Goal: Task Accomplishment & Management: Manage account settings

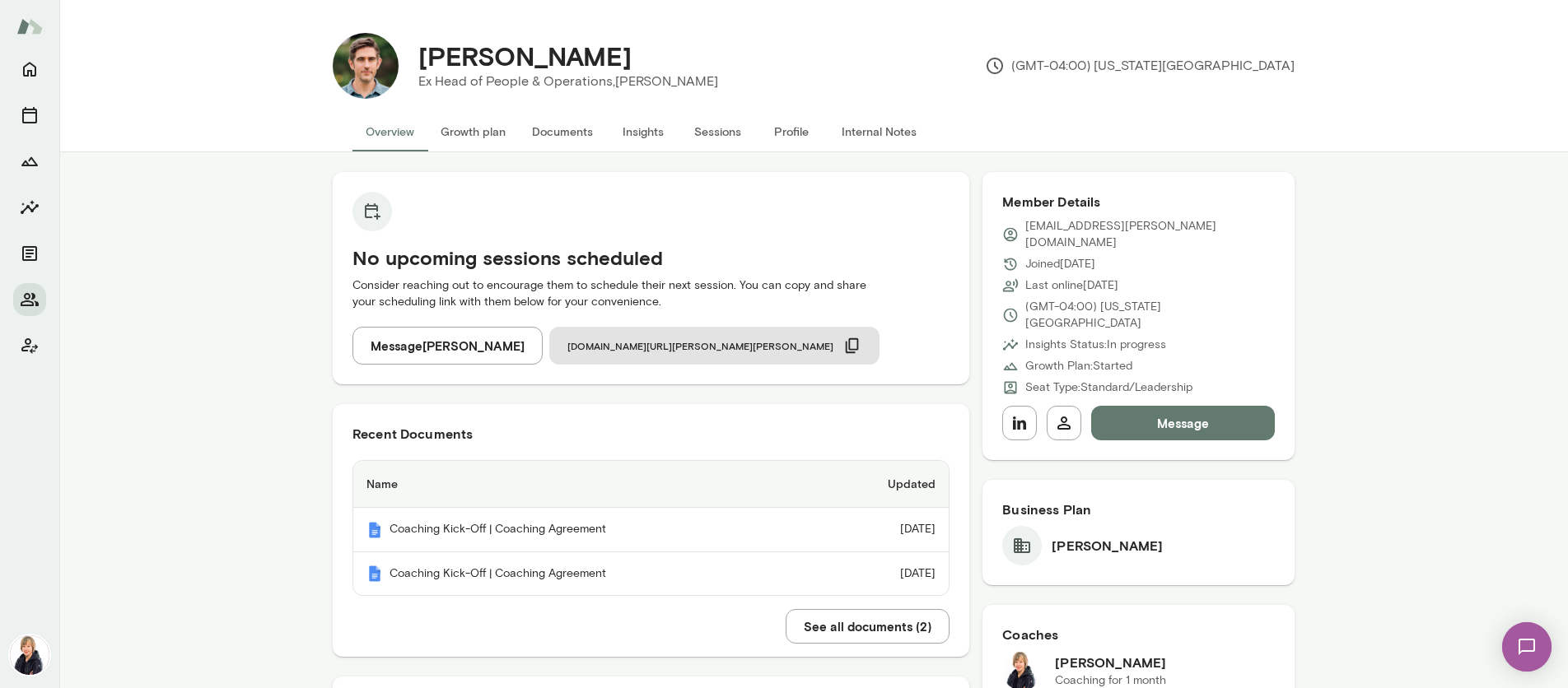
click at [469, 134] on button "Growth plan" at bounding box center [473, 131] width 92 height 40
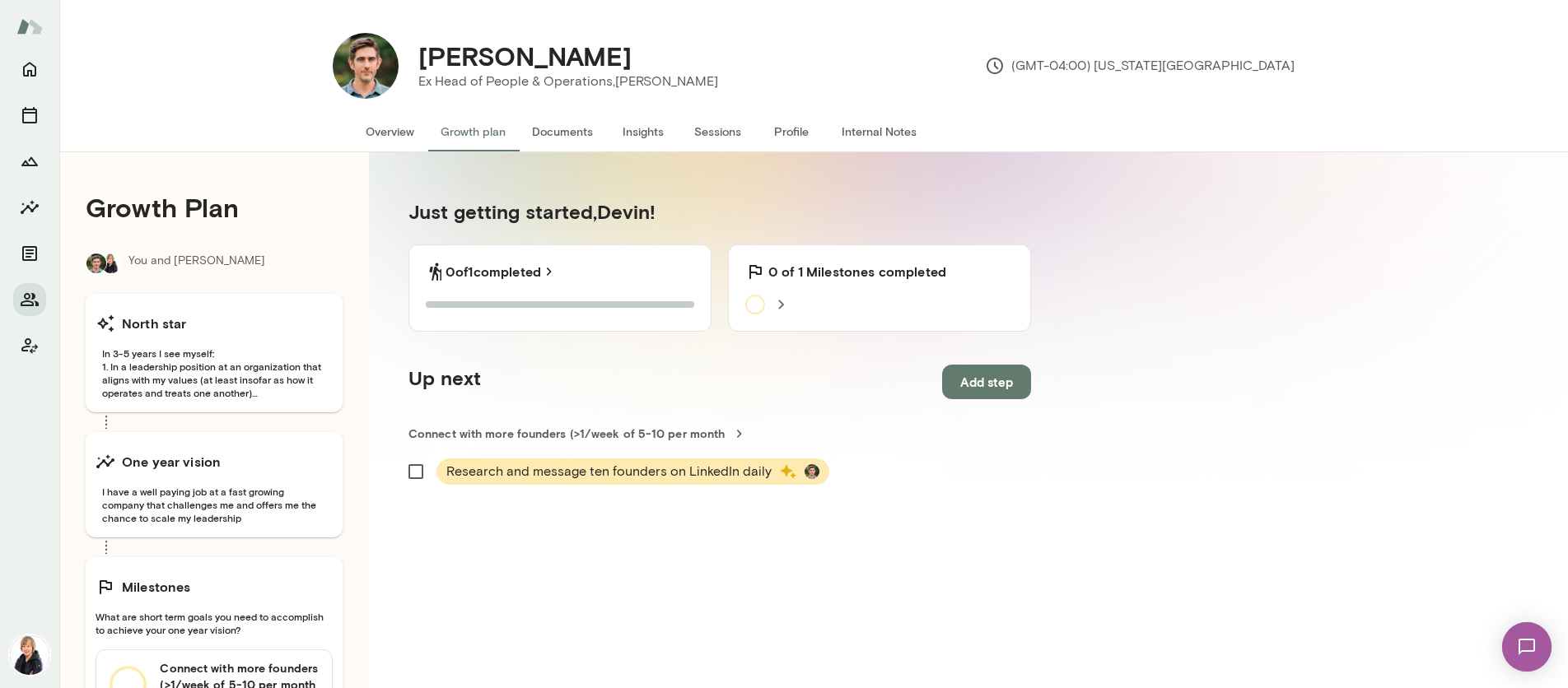
click at [579, 131] on button "Documents" at bounding box center [562, 131] width 87 height 40
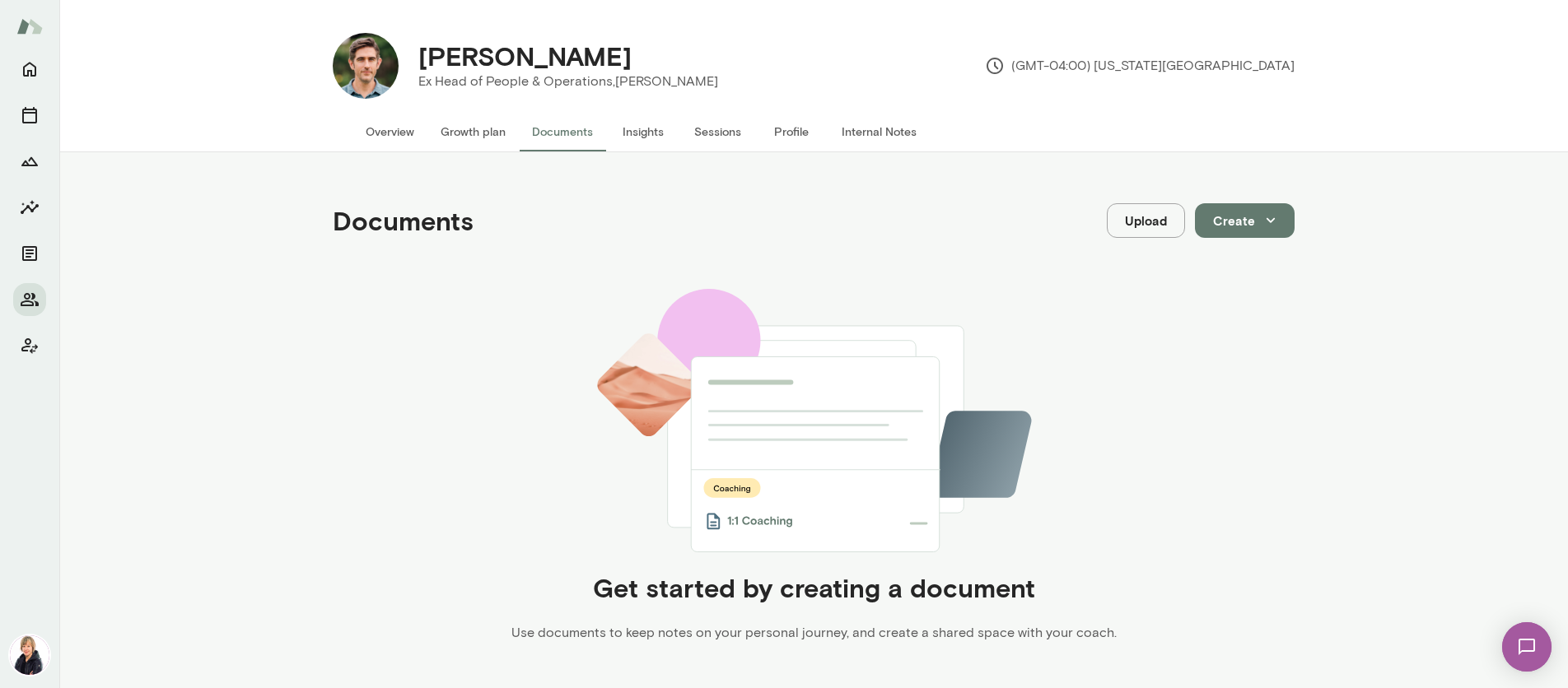
click at [646, 131] on button "Insights" at bounding box center [643, 131] width 74 height 40
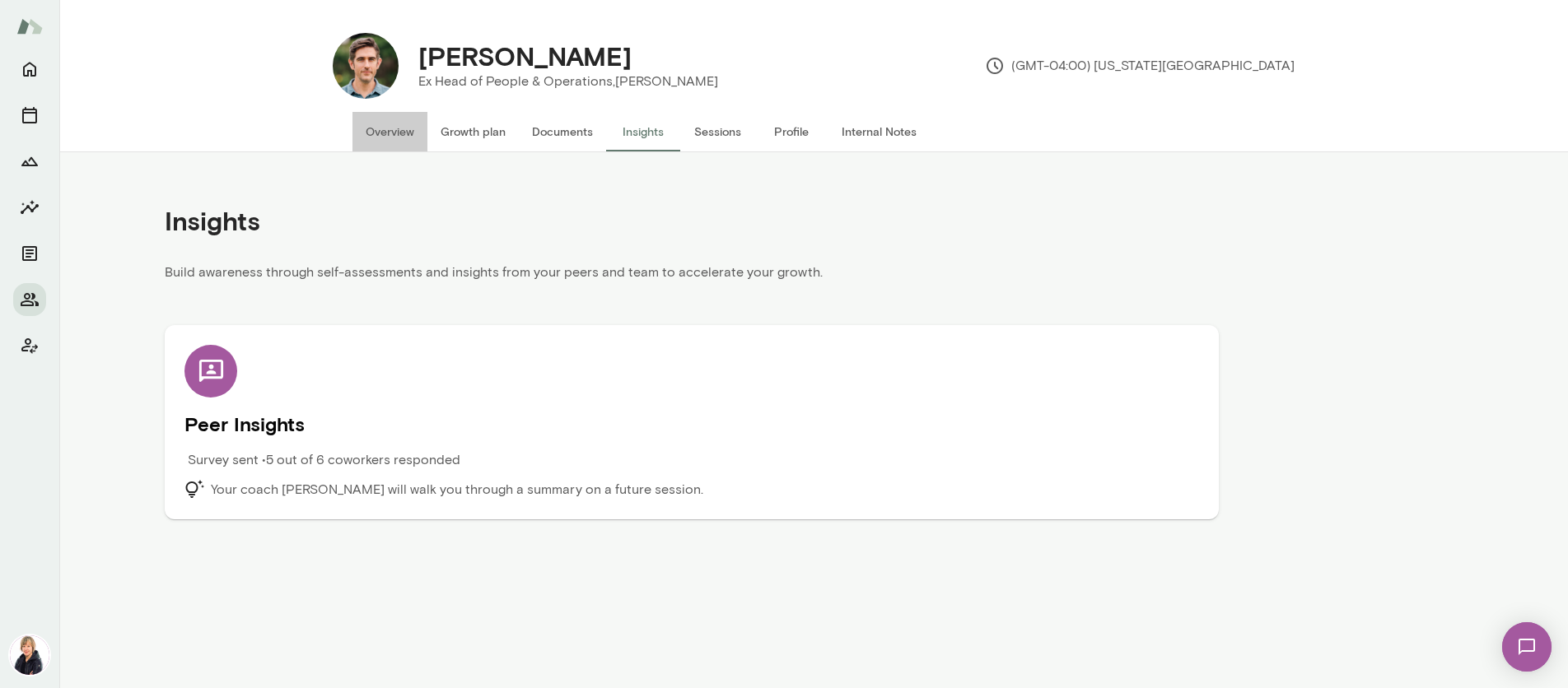
click at [381, 130] on button "Overview" at bounding box center [390, 131] width 75 height 40
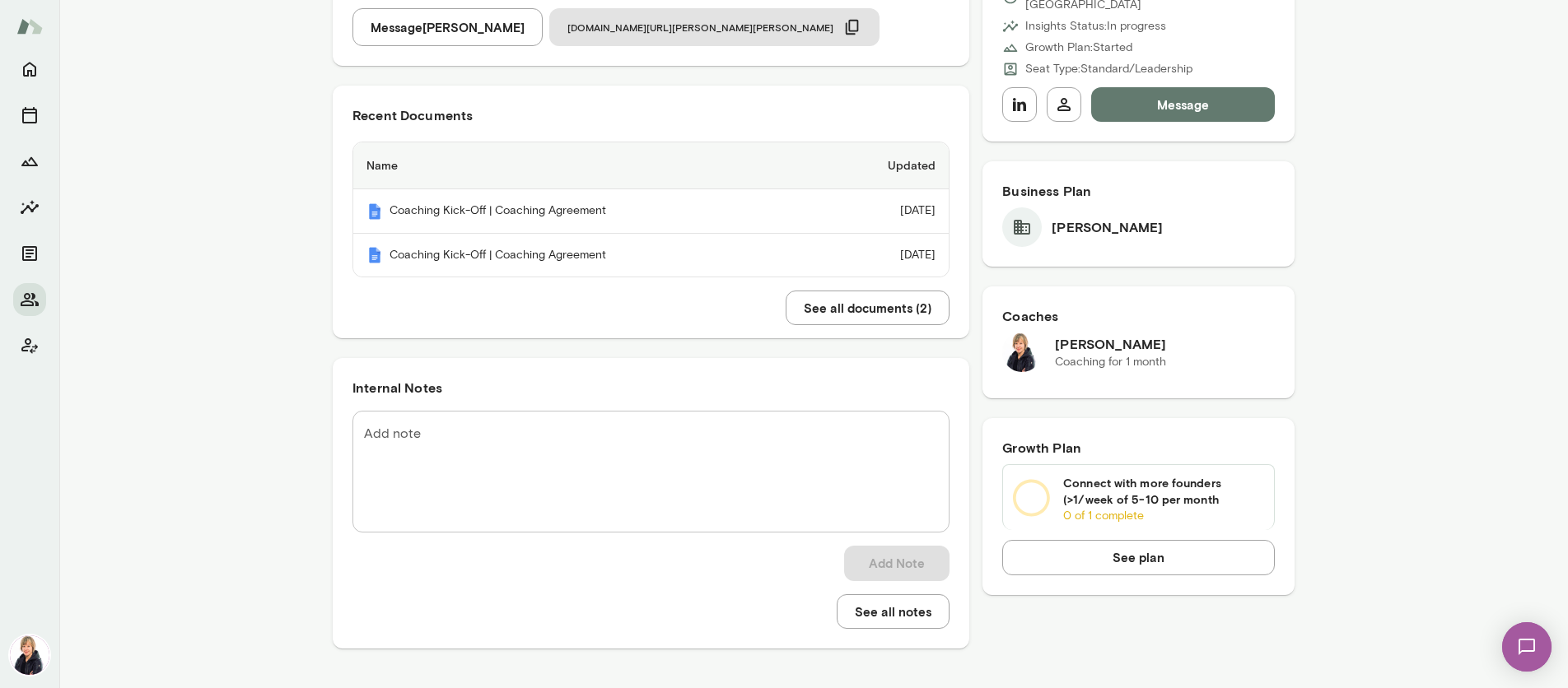
scroll to position [150, 0]
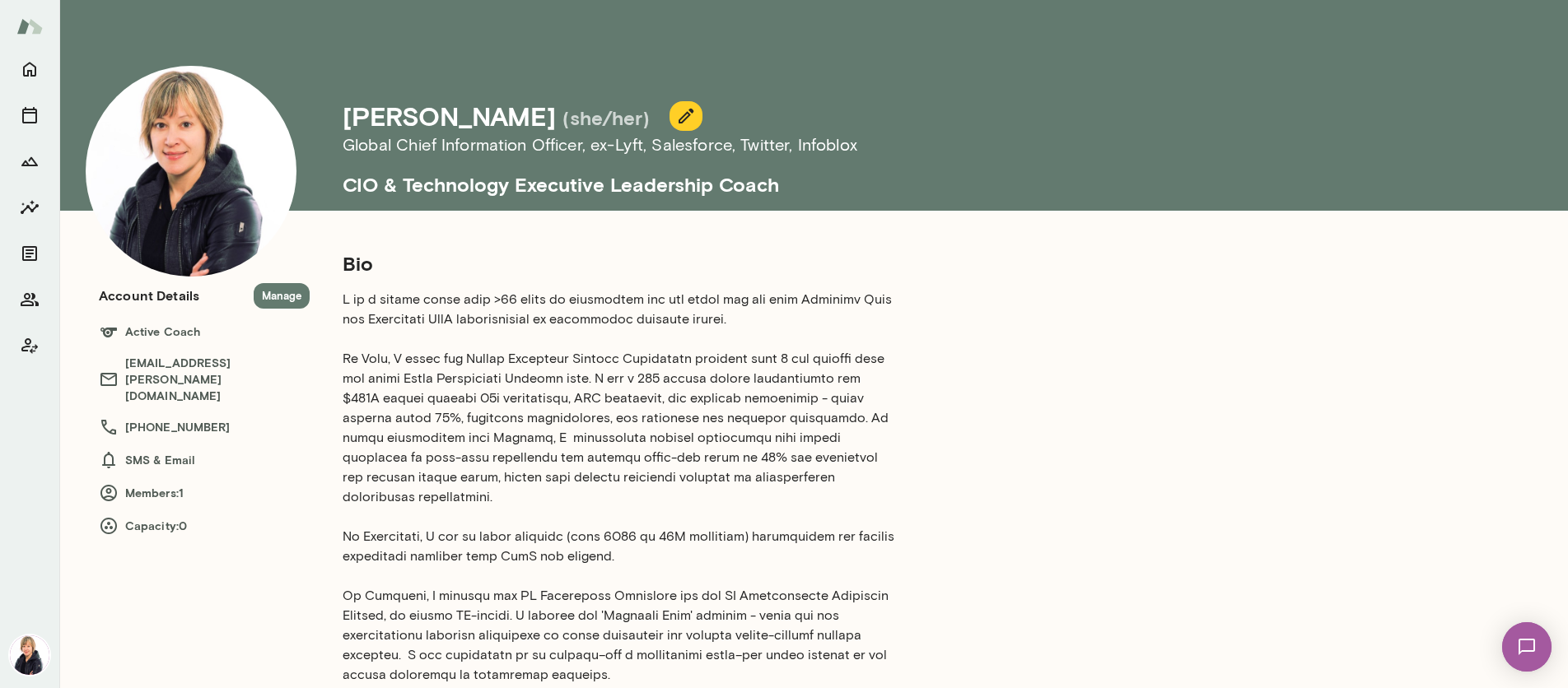
click at [676, 123] on icon "button" at bounding box center [686, 116] width 20 height 20
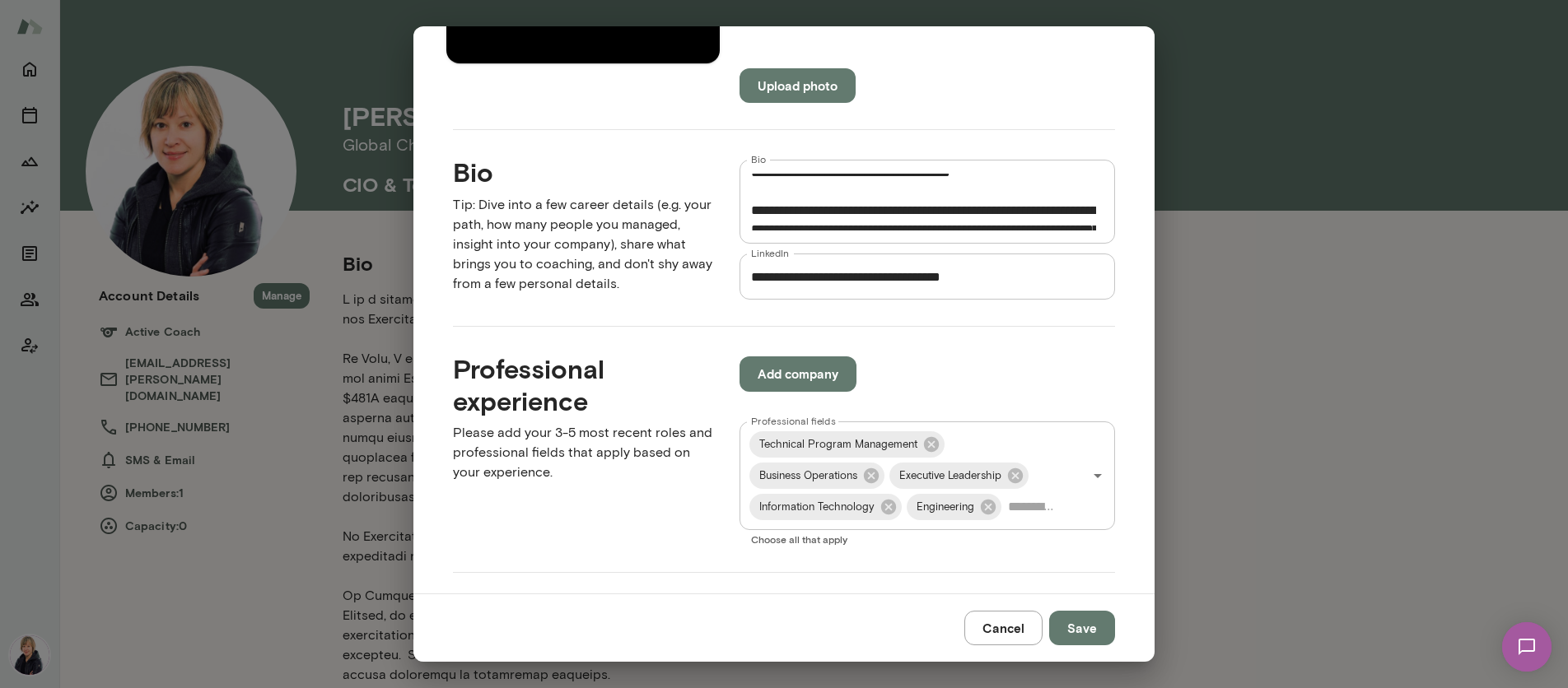
scroll to position [407, 0]
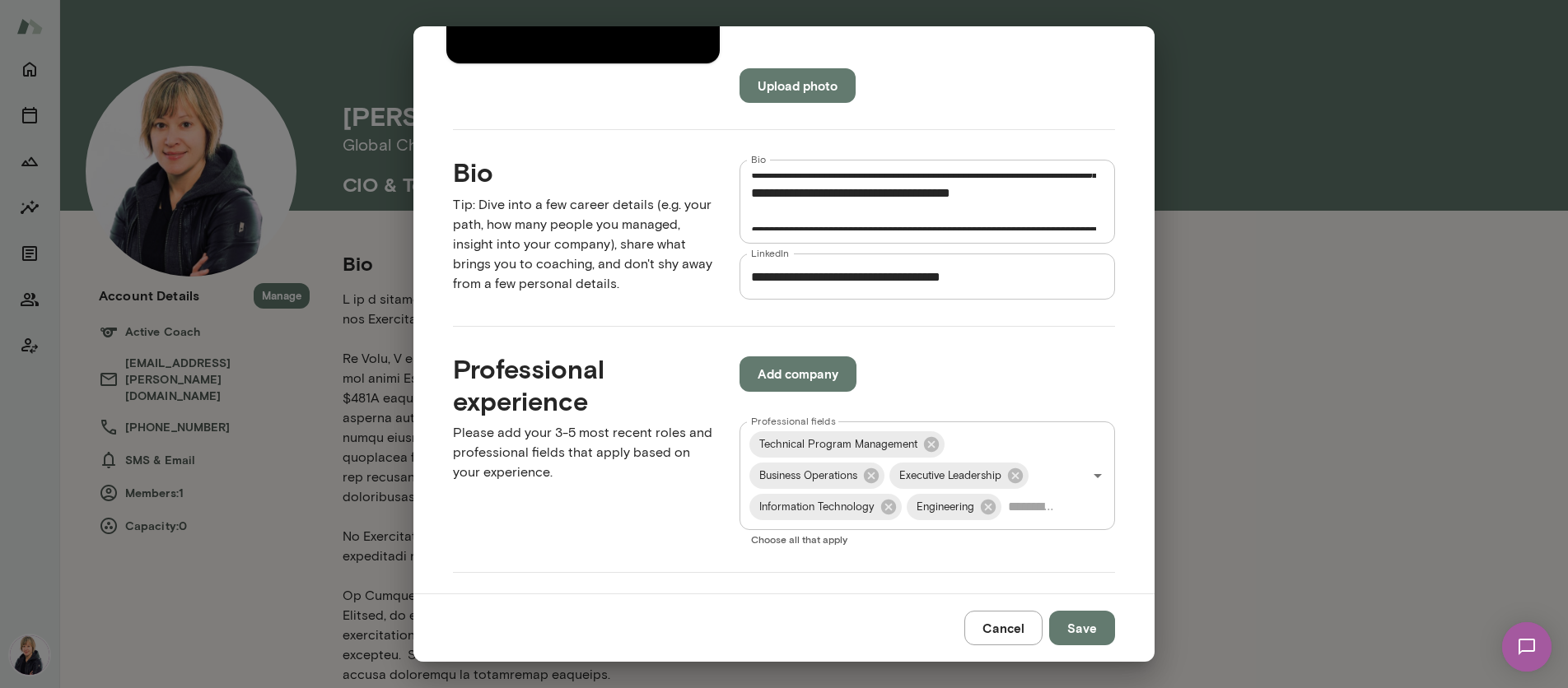
drag, startPoint x: 742, startPoint y: 192, endPoint x: 830, endPoint y: 228, distance: 95.1
click at [830, 228] on div "* Bio" at bounding box center [927, 201] width 375 height 84
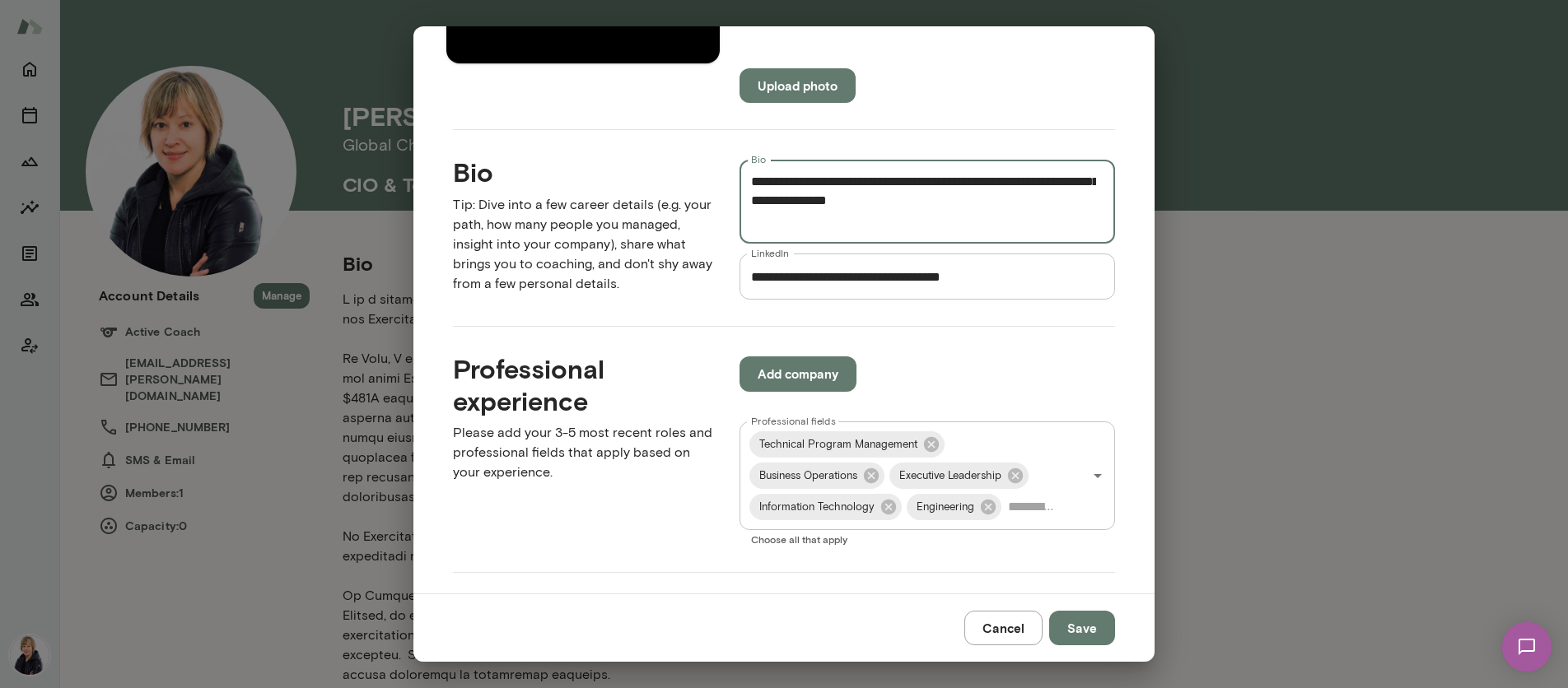
scroll to position [31, 0]
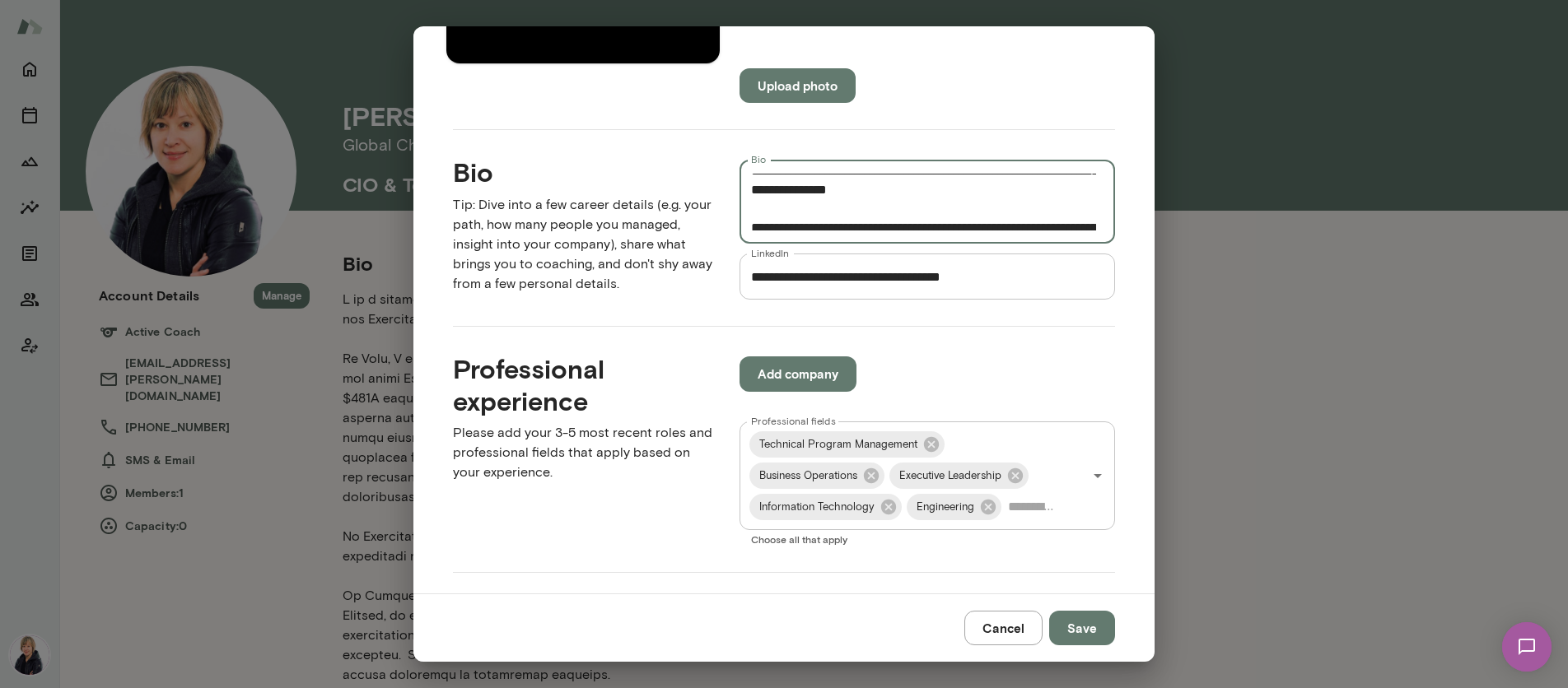
click at [743, 225] on div "* Bio" at bounding box center [927, 201] width 375 height 84
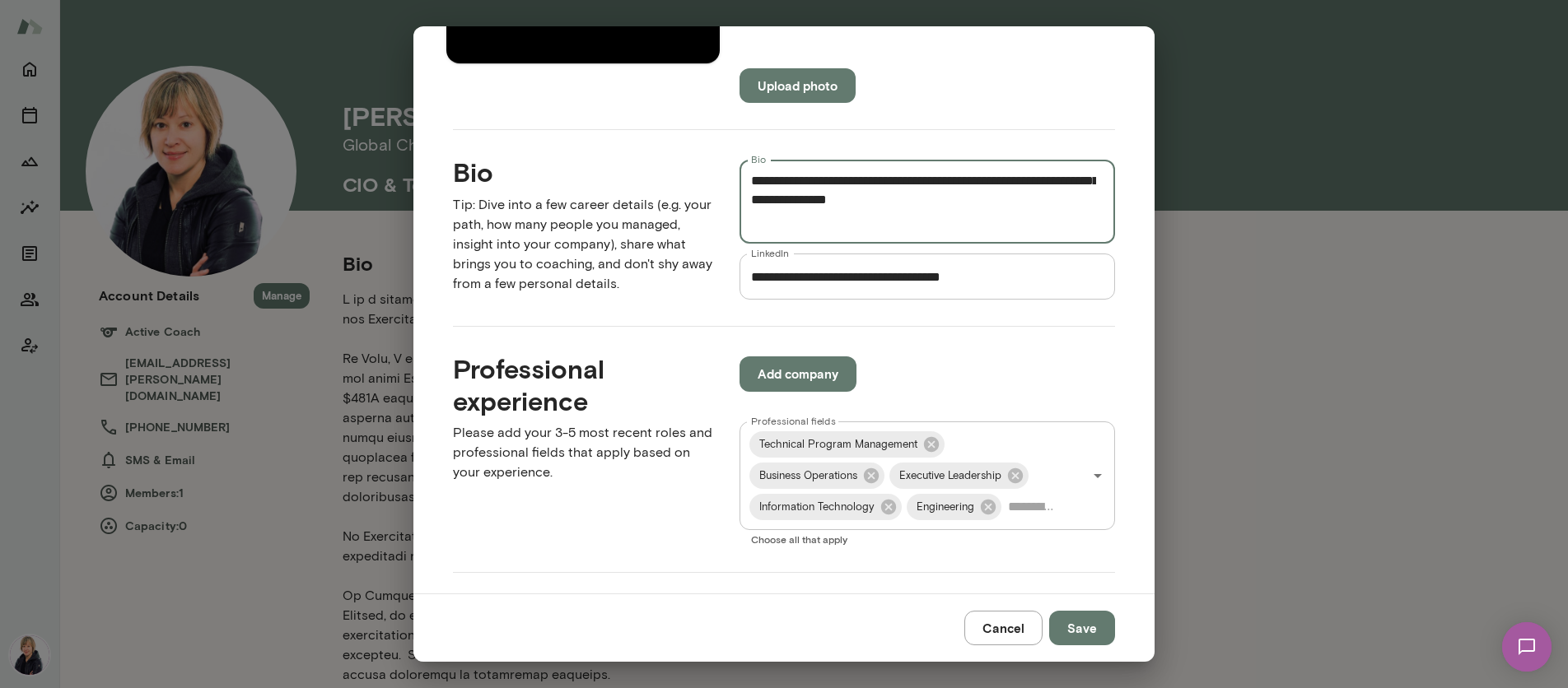
scroll to position [34, 0]
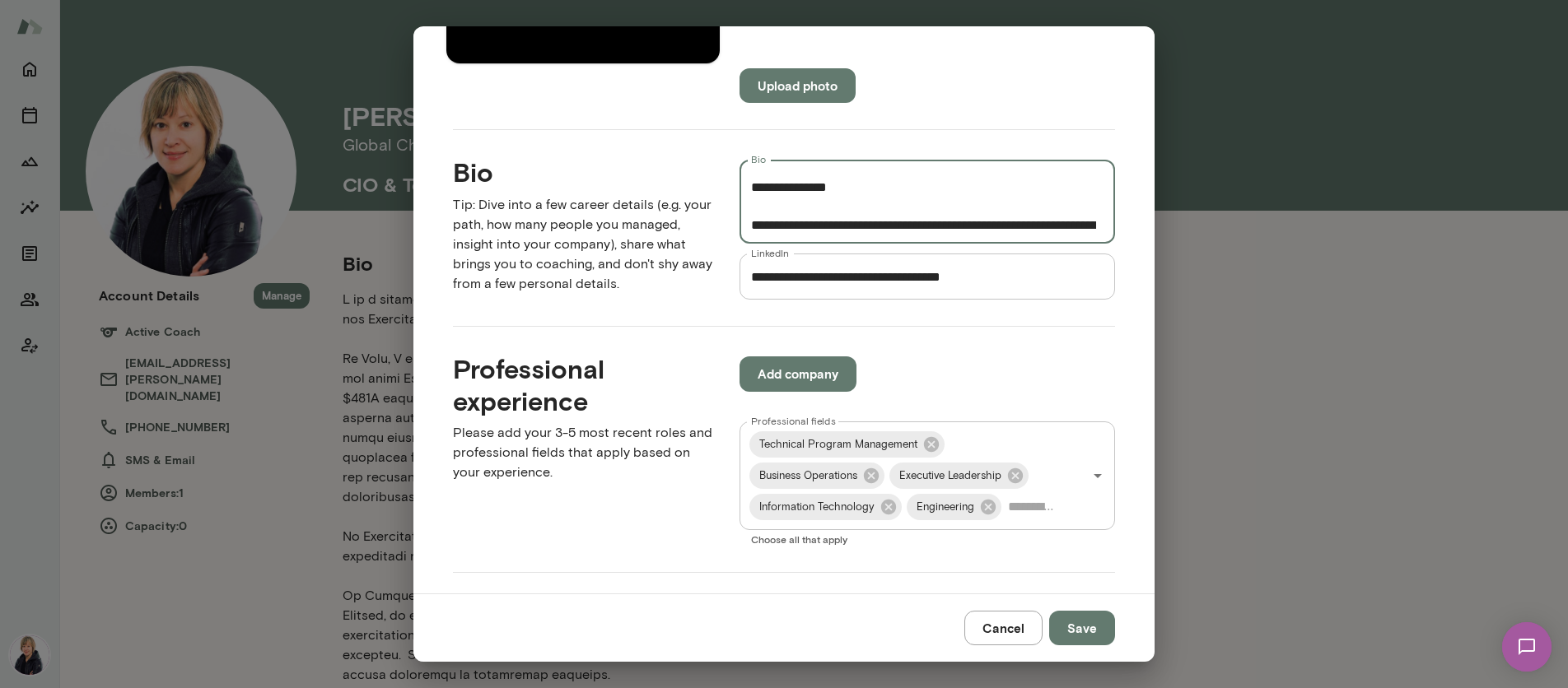
click at [815, 210] on textarea "Bio" at bounding box center [924, 201] width 345 height 57
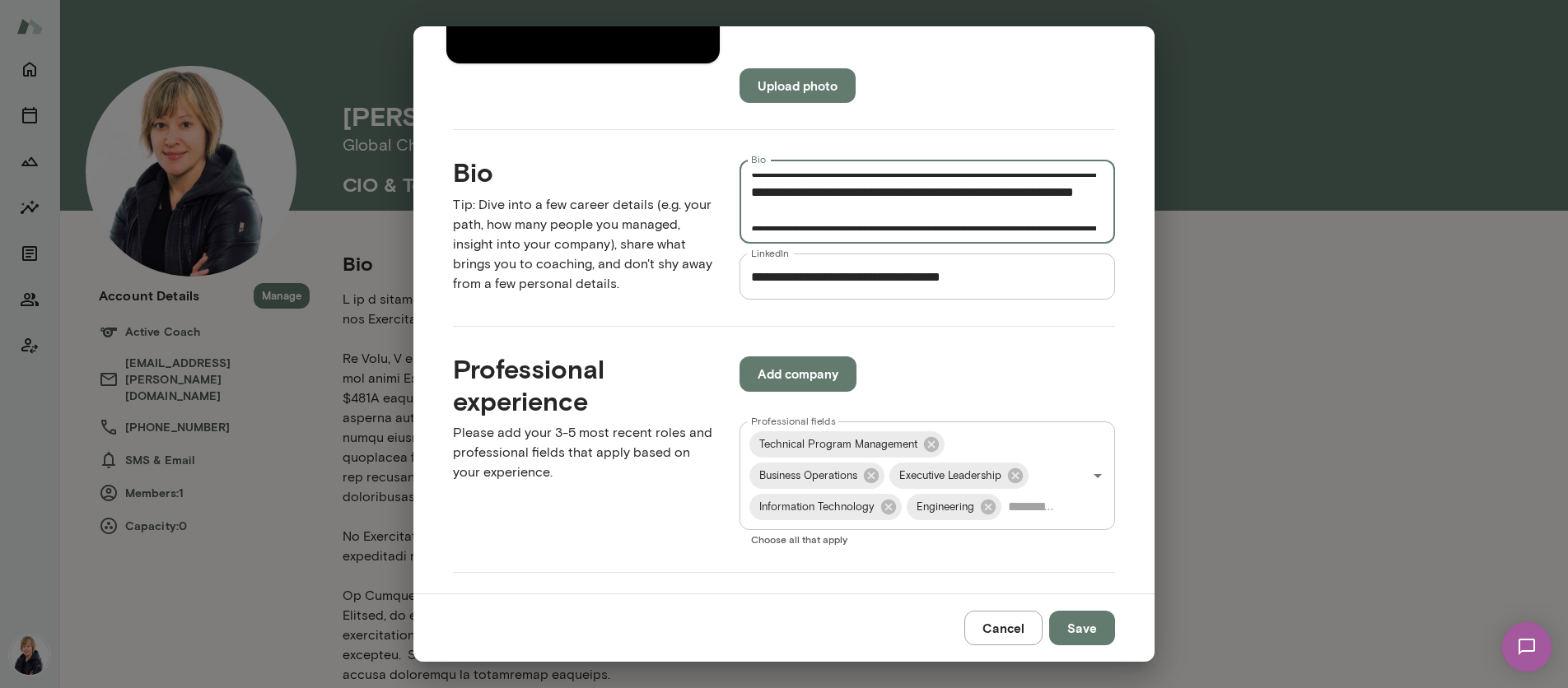
scroll to position [297, 0]
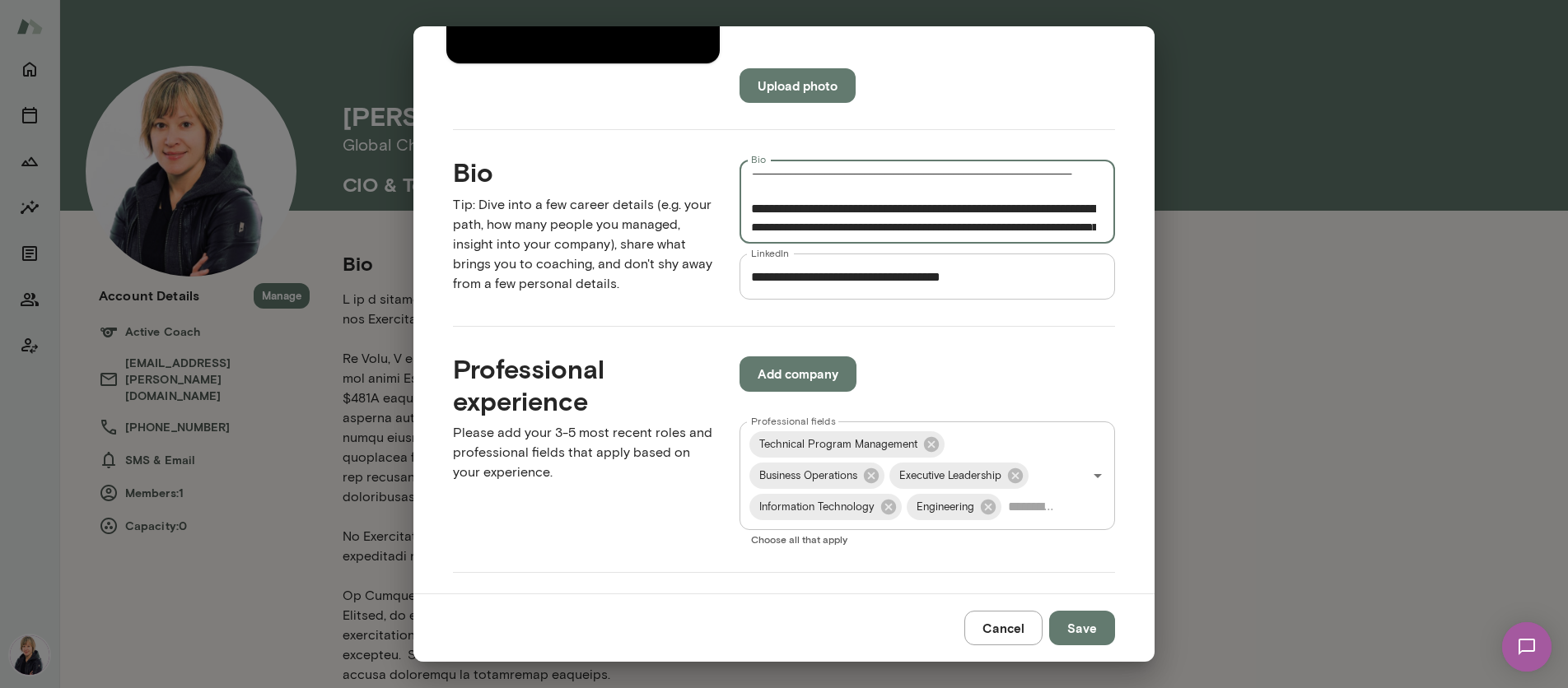
click at [838, 189] on textarea "Bio" at bounding box center [924, 201] width 345 height 57
paste textarea "**********"
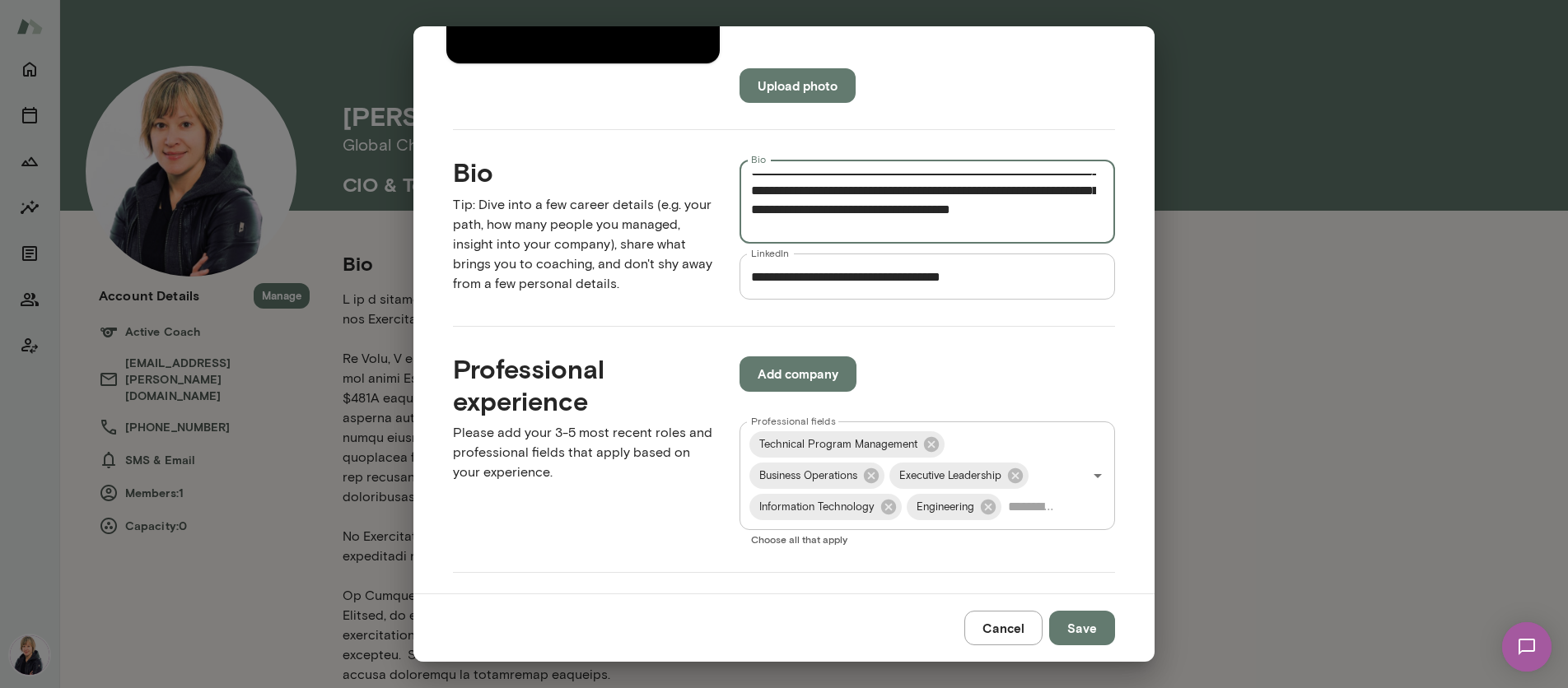
scroll to position [323, 0]
click at [759, 201] on textarea "Bio" at bounding box center [924, 201] width 345 height 57
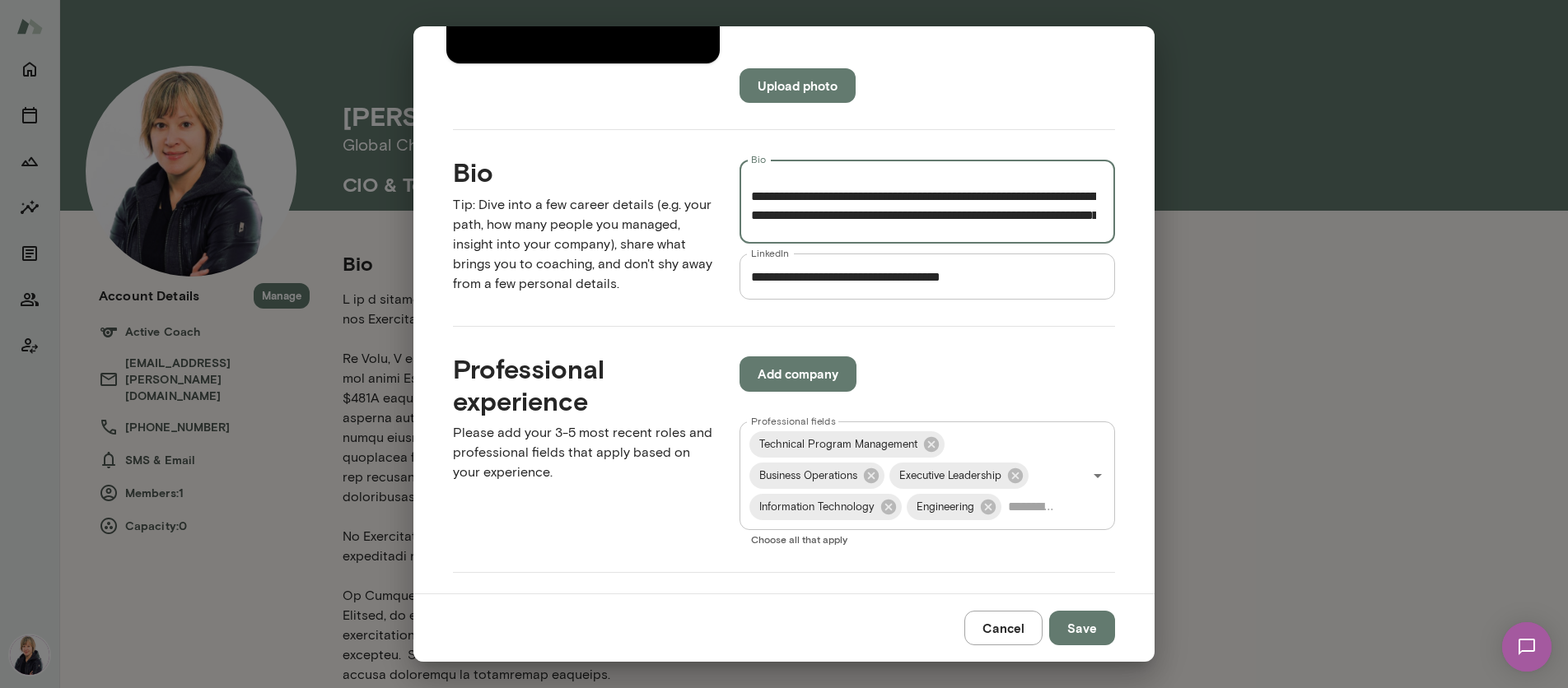
scroll to position [431, 0]
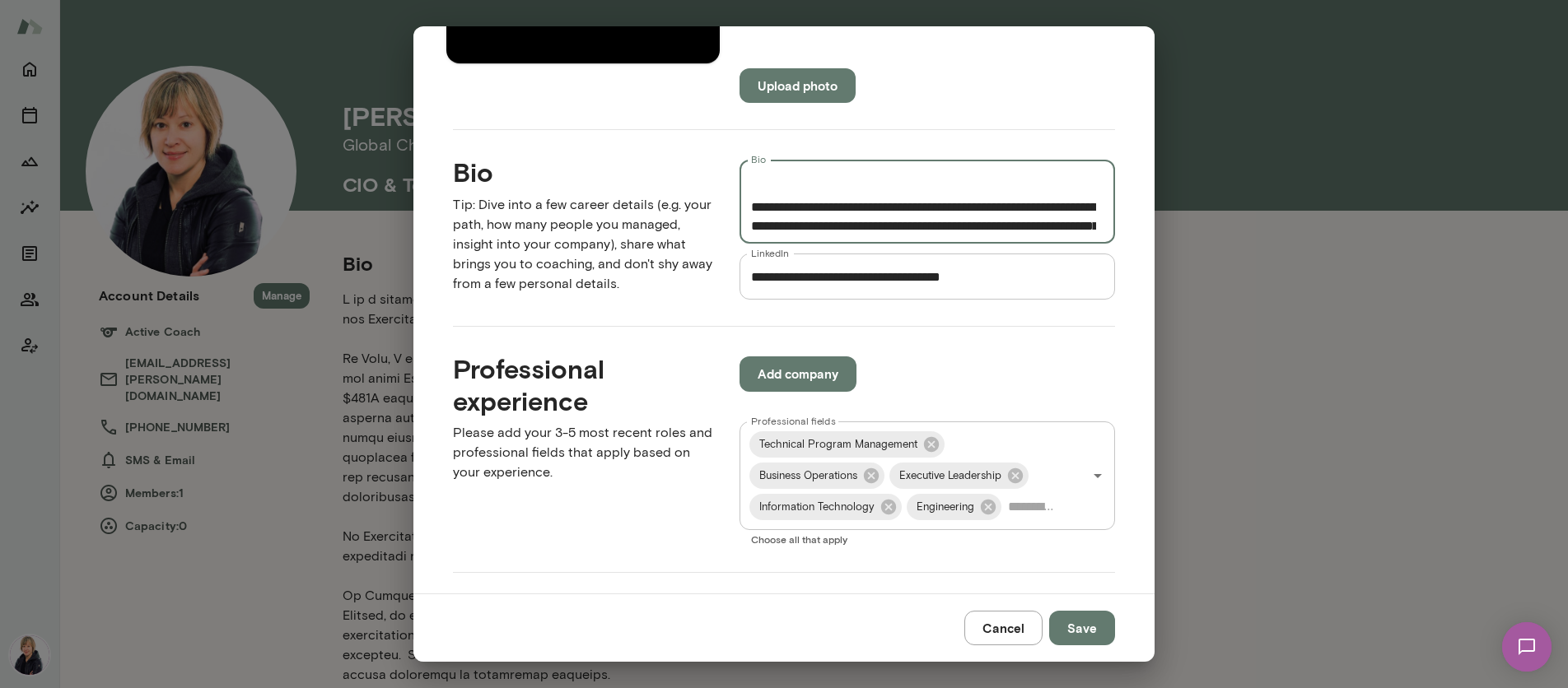
click at [908, 187] on textarea "Bio" at bounding box center [924, 201] width 345 height 57
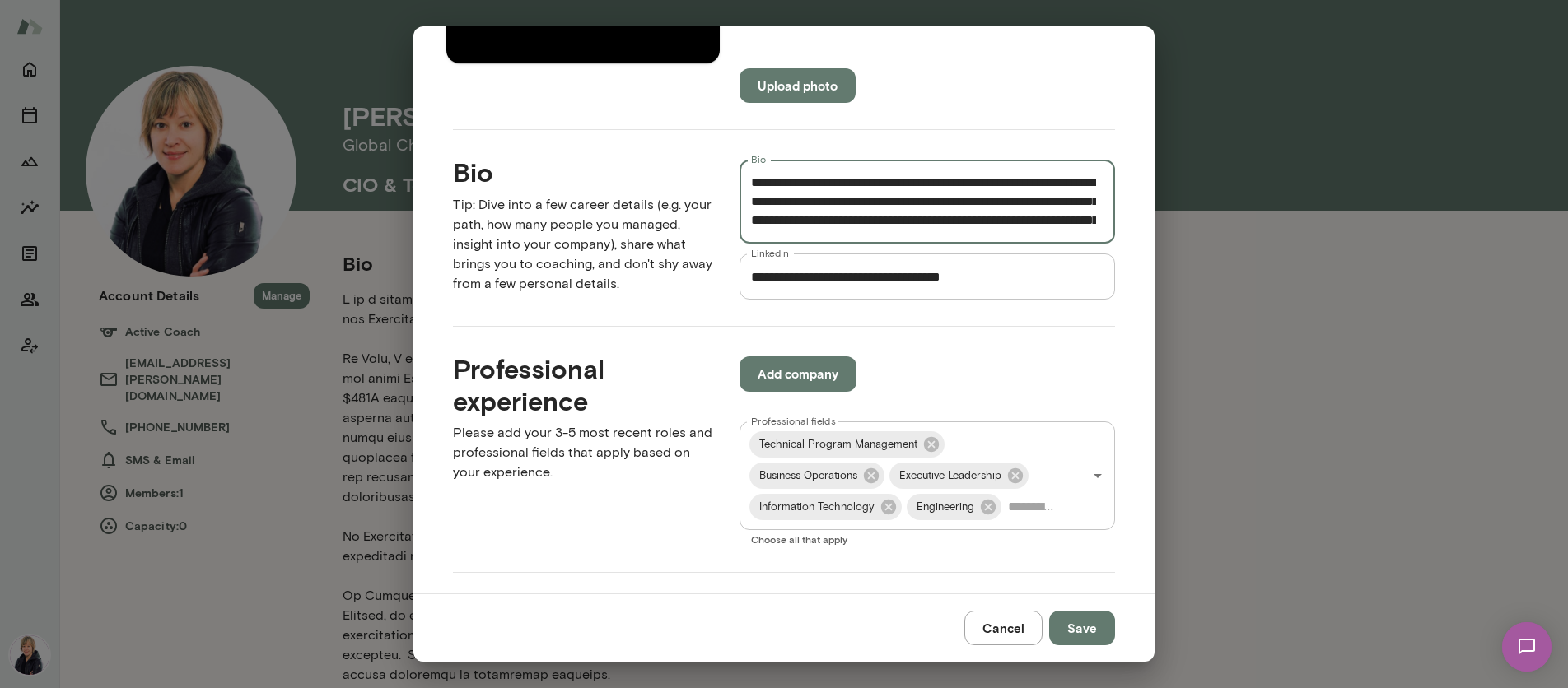
scroll to position [516, 0]
type textarea "**********"
click at [1097, 628] on button "Save" at bounding box center [1081, 628] width 66 height 34
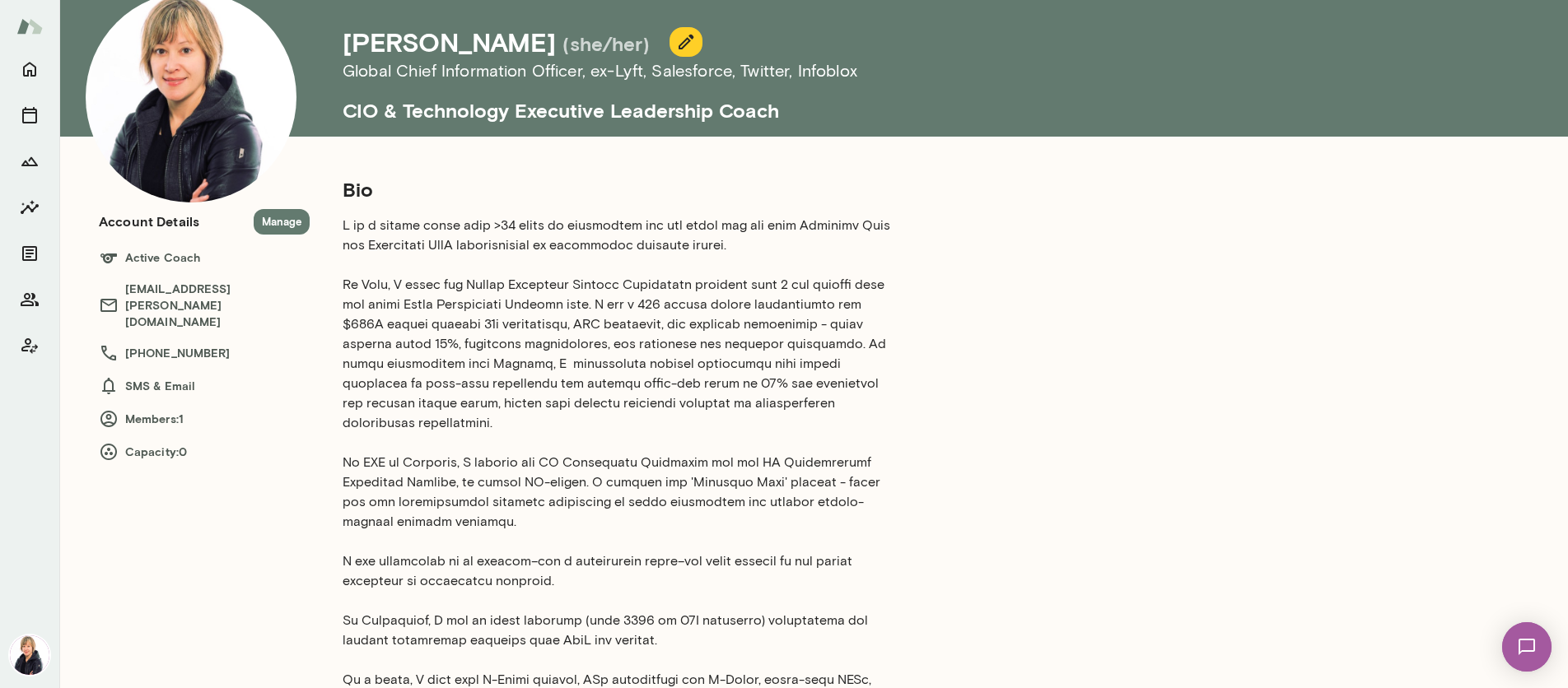
scroll to position [0, 0]
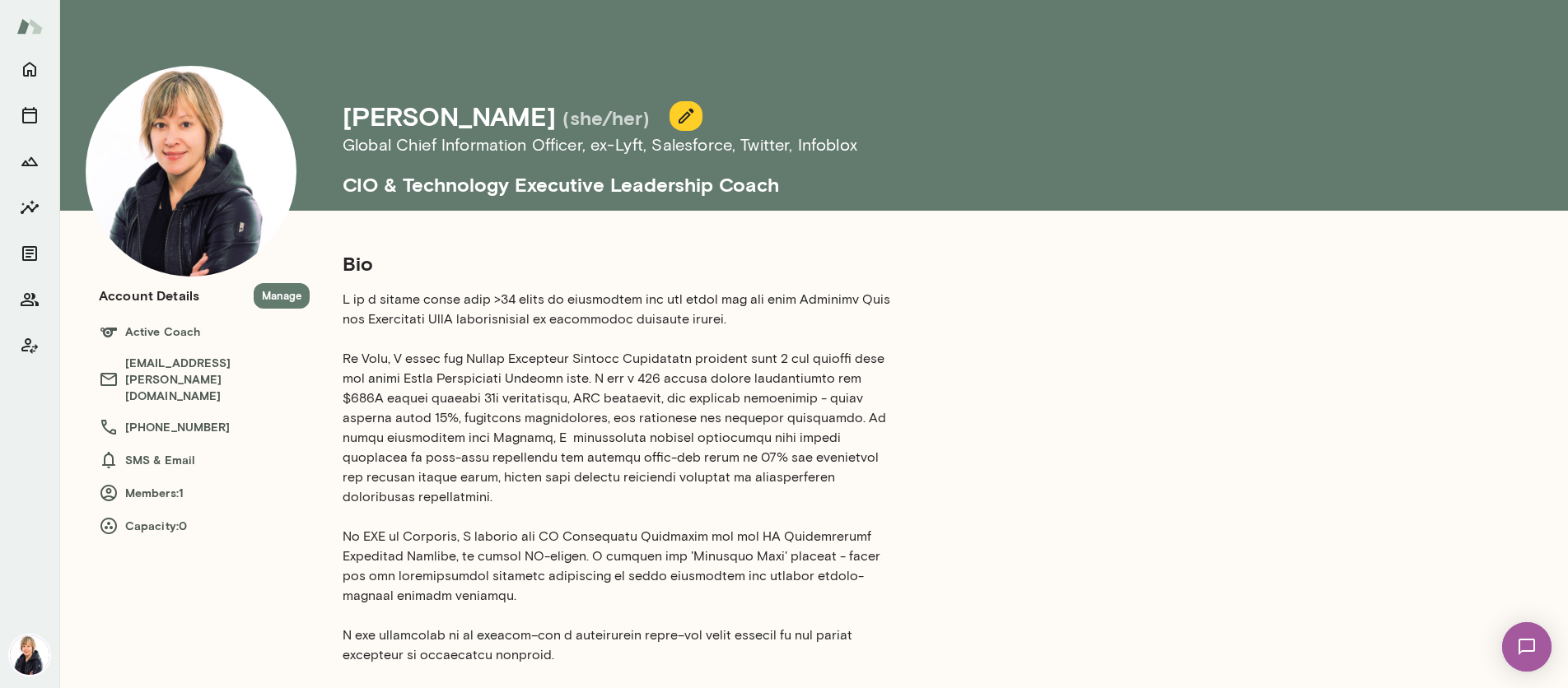
click at [669, 126] on button "button" at bounding box center [685, 116] width 33 height 30
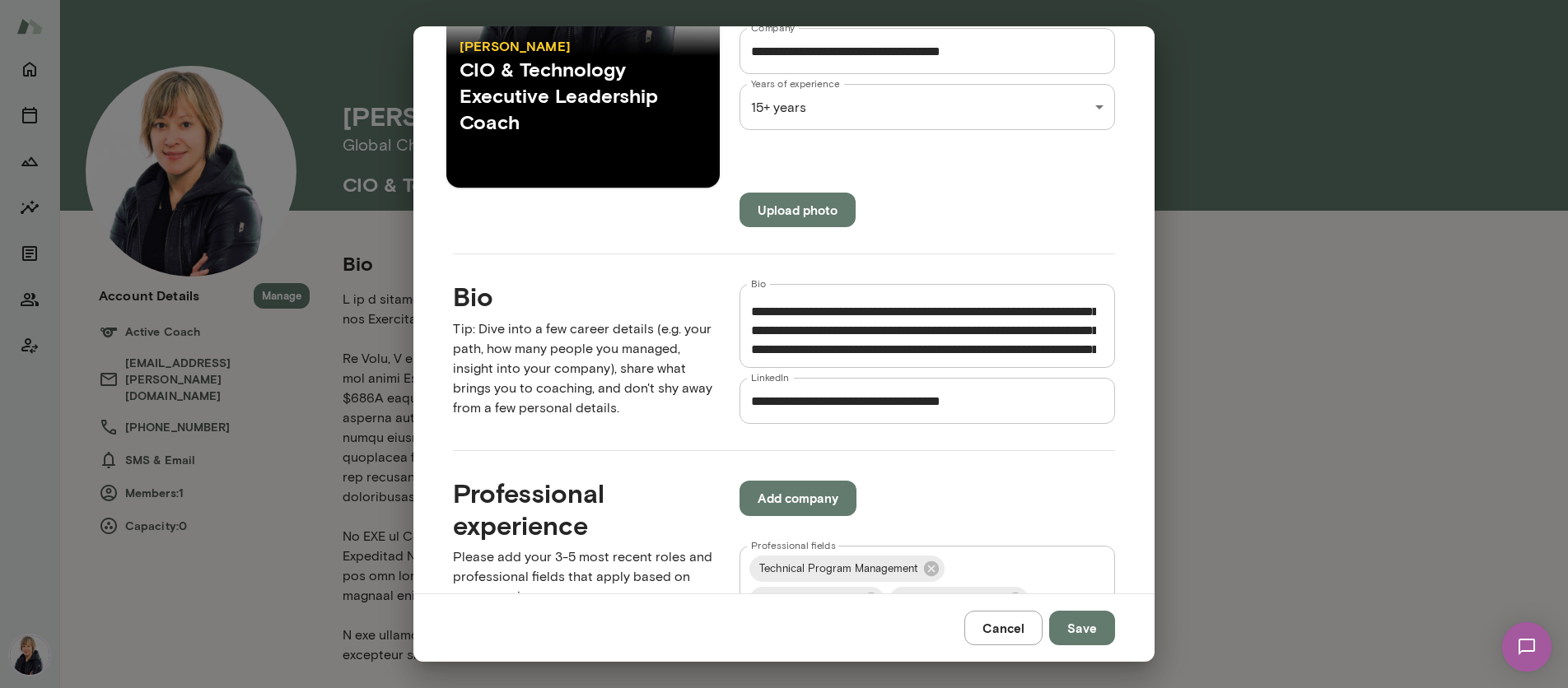
scroll to position [188, 0]
click at [908, 326] on textarea "Bio" at bounding box center [924, 326] width 345 height 57
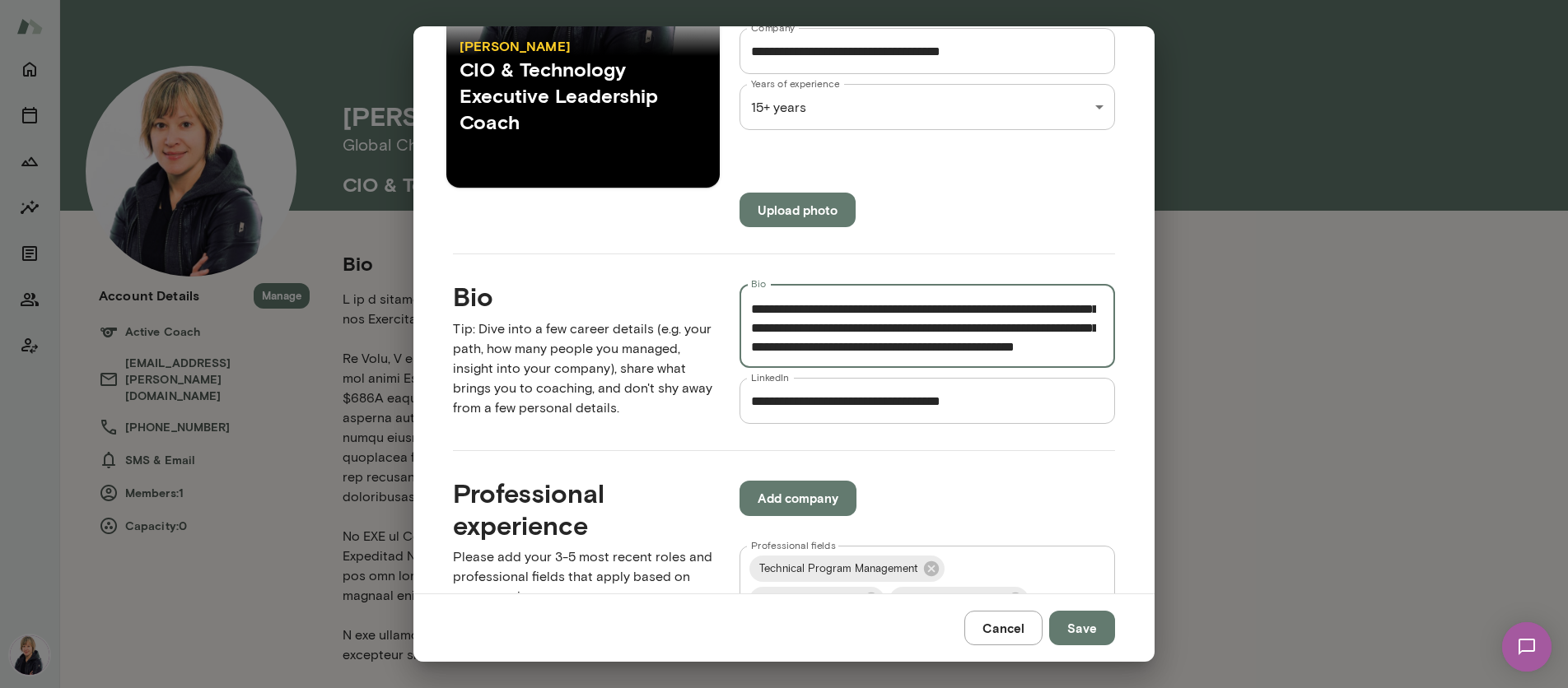
type textarea "**********"
click at [1086, 630] on button "Save" at bounding box center [1081, 628] width 66 height 34
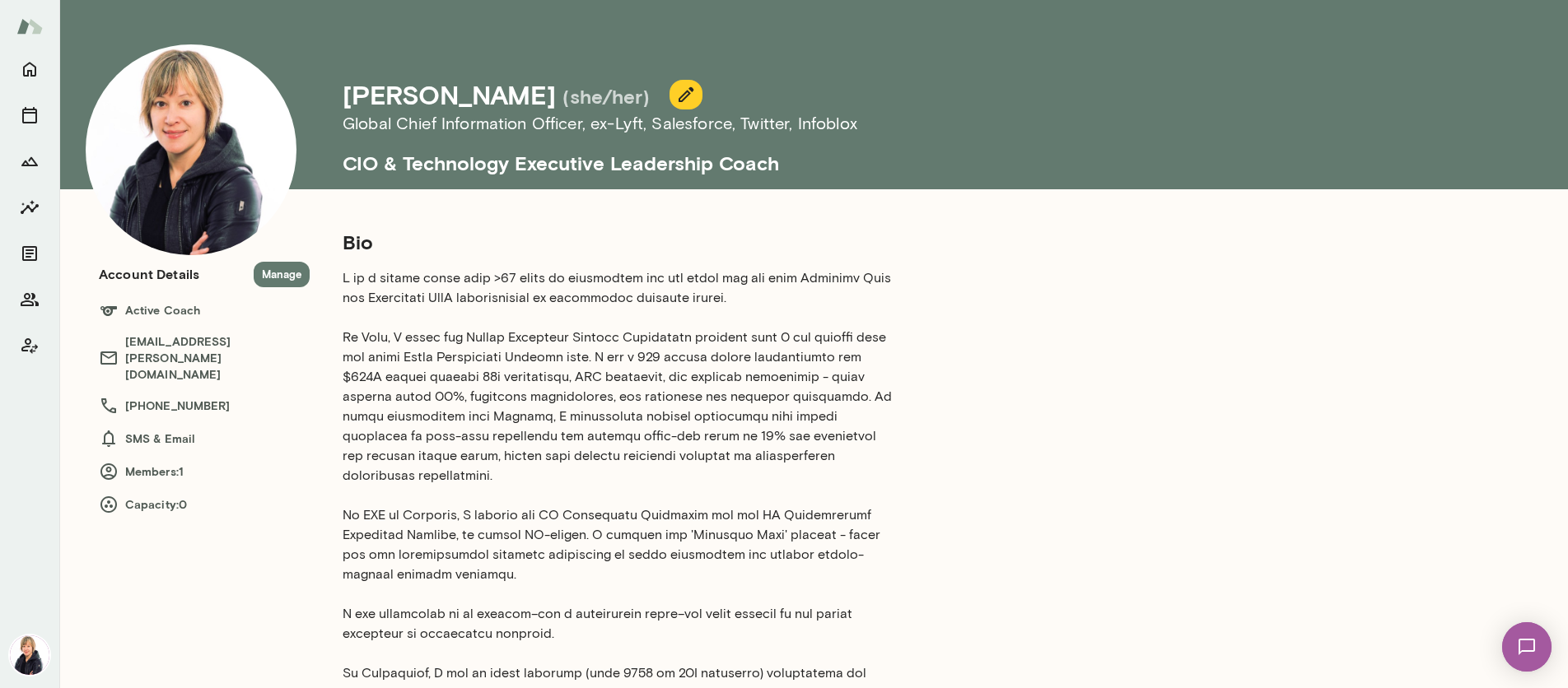
scroll to position [0, 0]
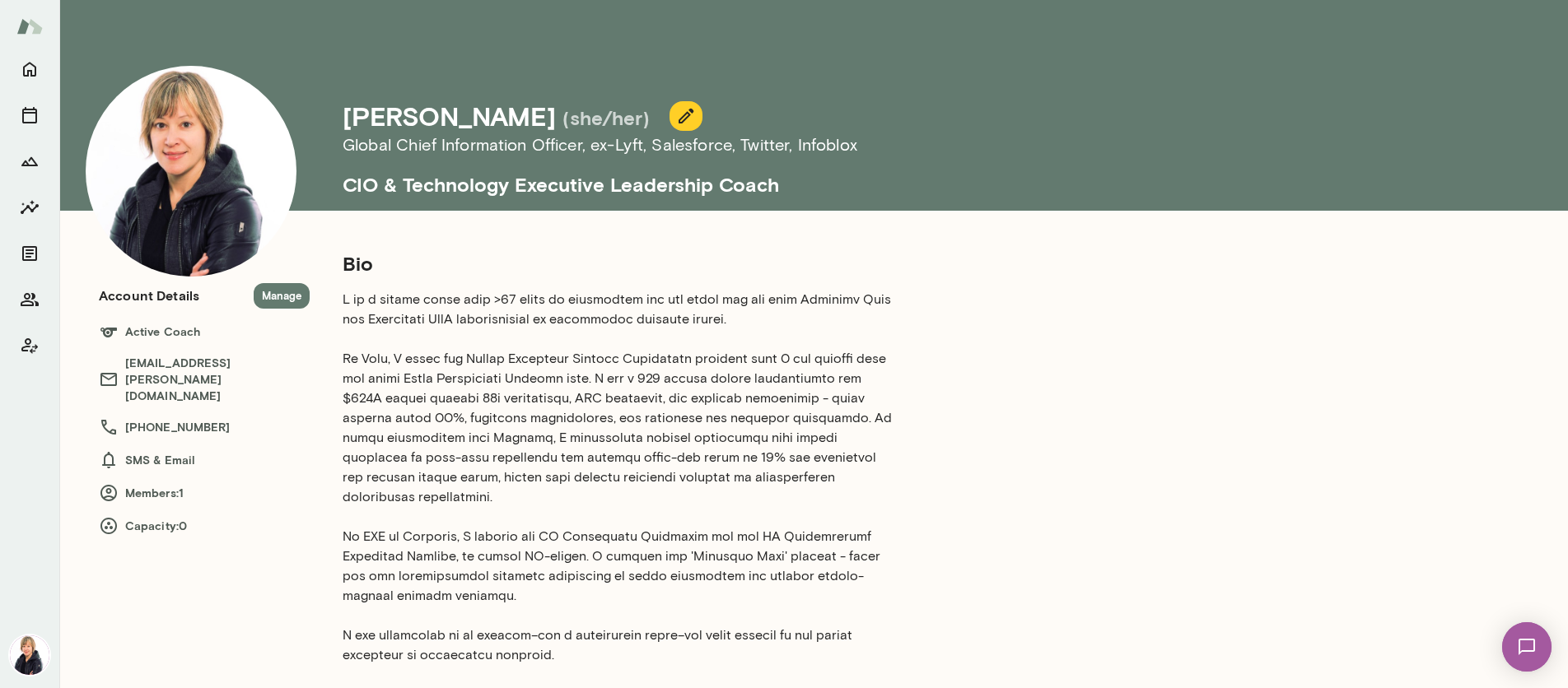
click at [669, 125] on button "button" at bounding box center [685, 116] width 33 height 30
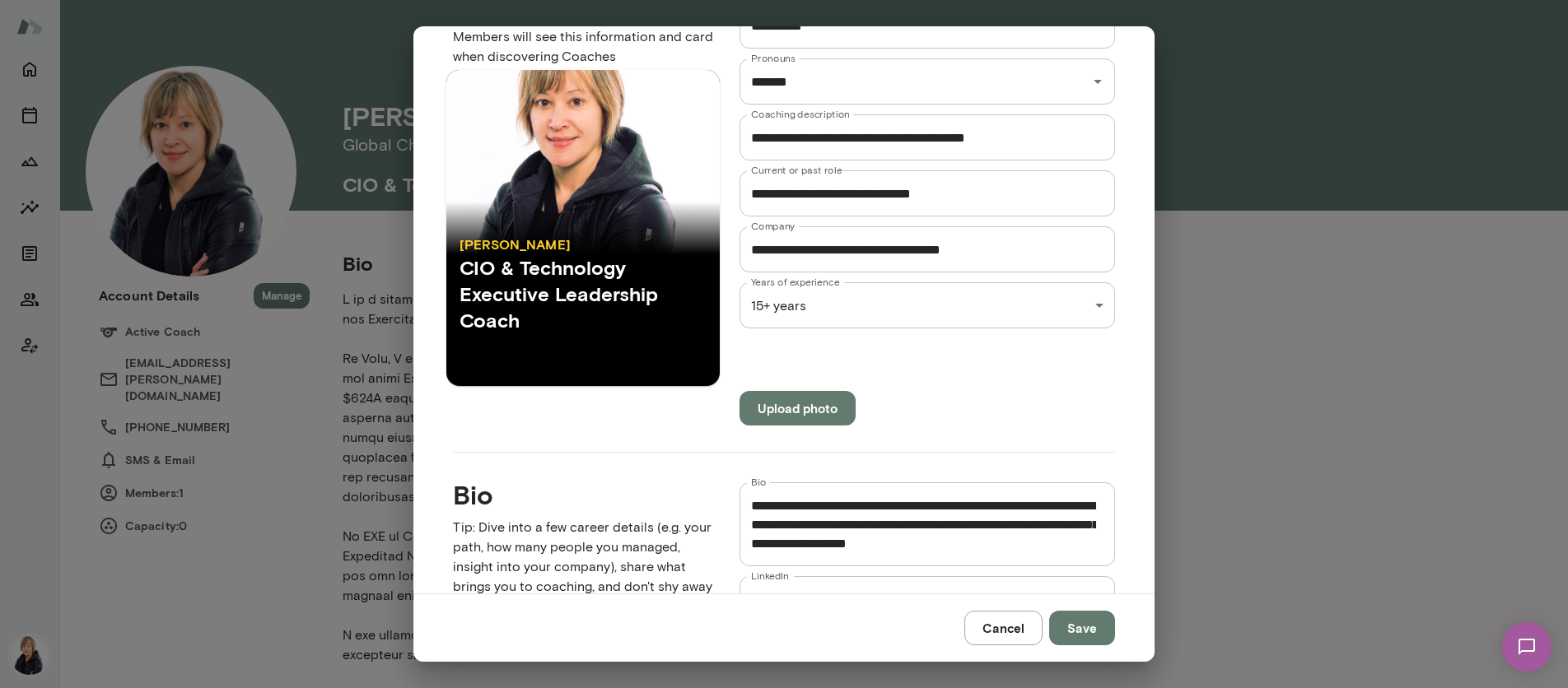
scroll to position [817, 0]
click at [973, 541] on textarea "Bio" at bounding box center [924, 524] width 345 height 57
type textarea "**********"
click at [1068, 628] on button "Save" at bounding box center [1081, 628] width 66 height 34
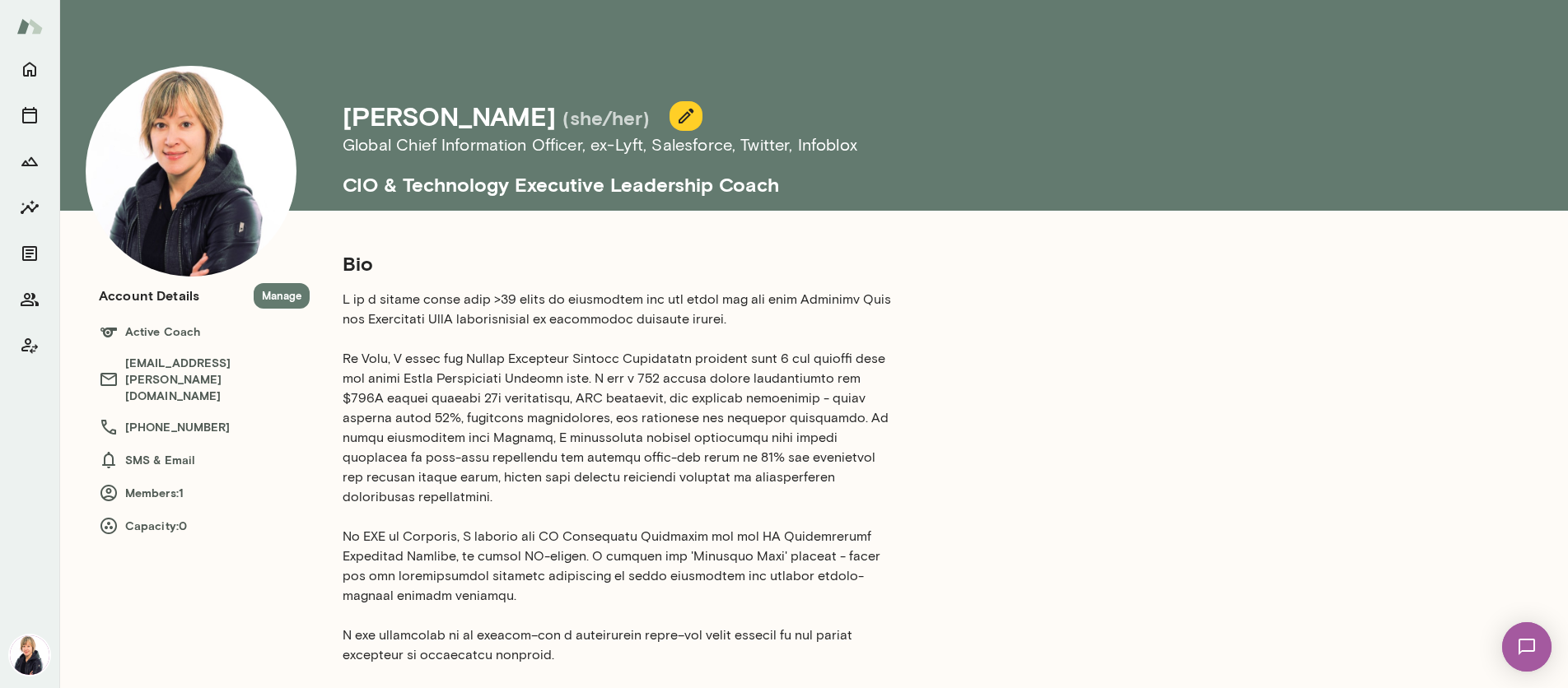
click at [676, 122] on icon "button" at bounding box center [686, 116] width 20 height 20
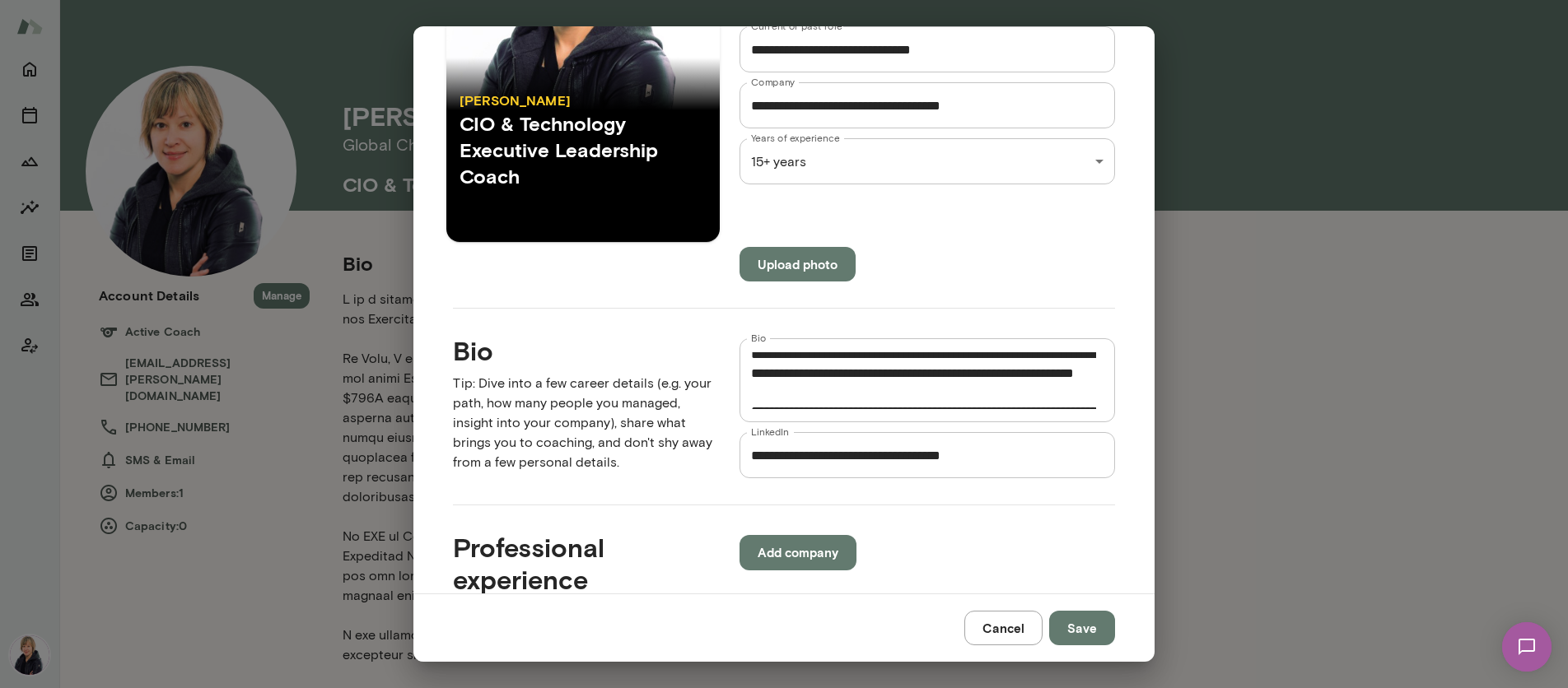
scroll to position [501, 0]
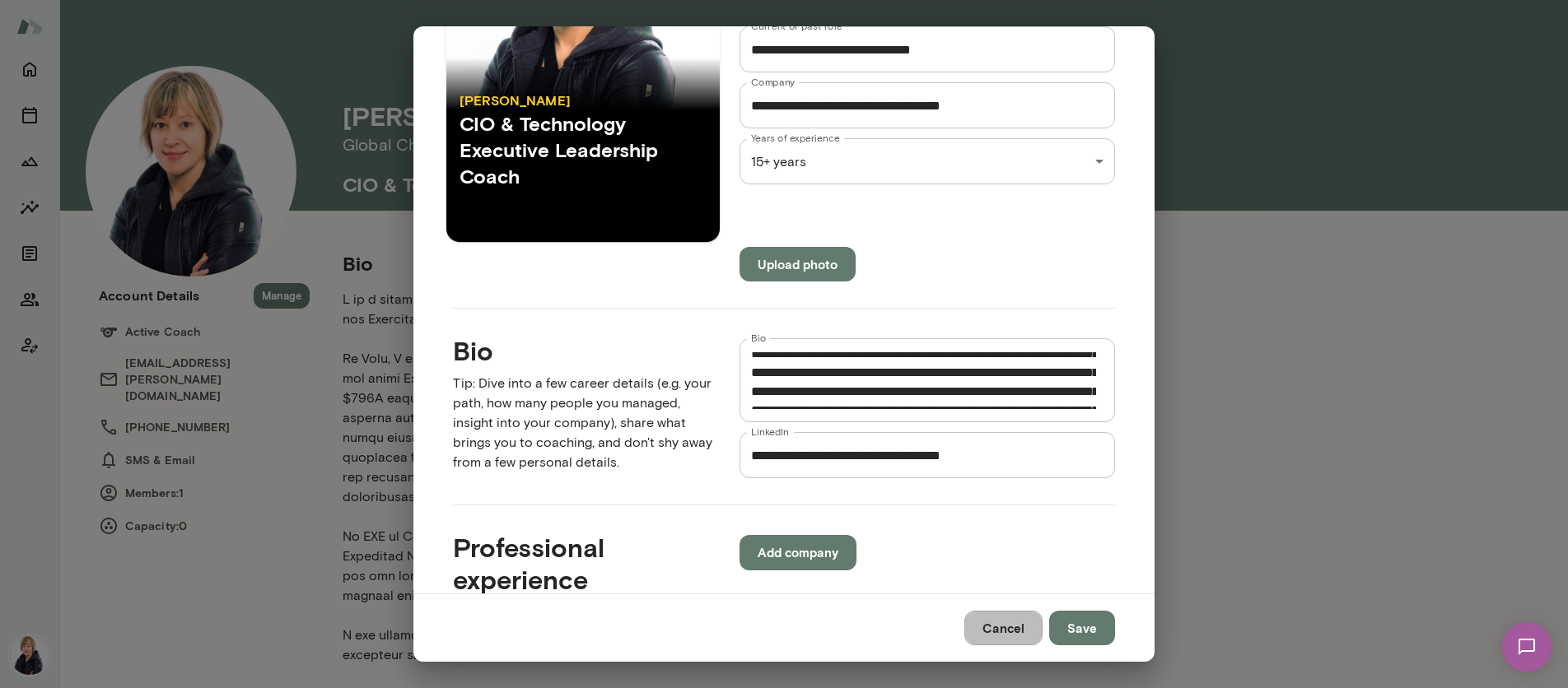
click at [990, 630] on button "Cancel" at bounding box center [1003, 628] width 78 height 34
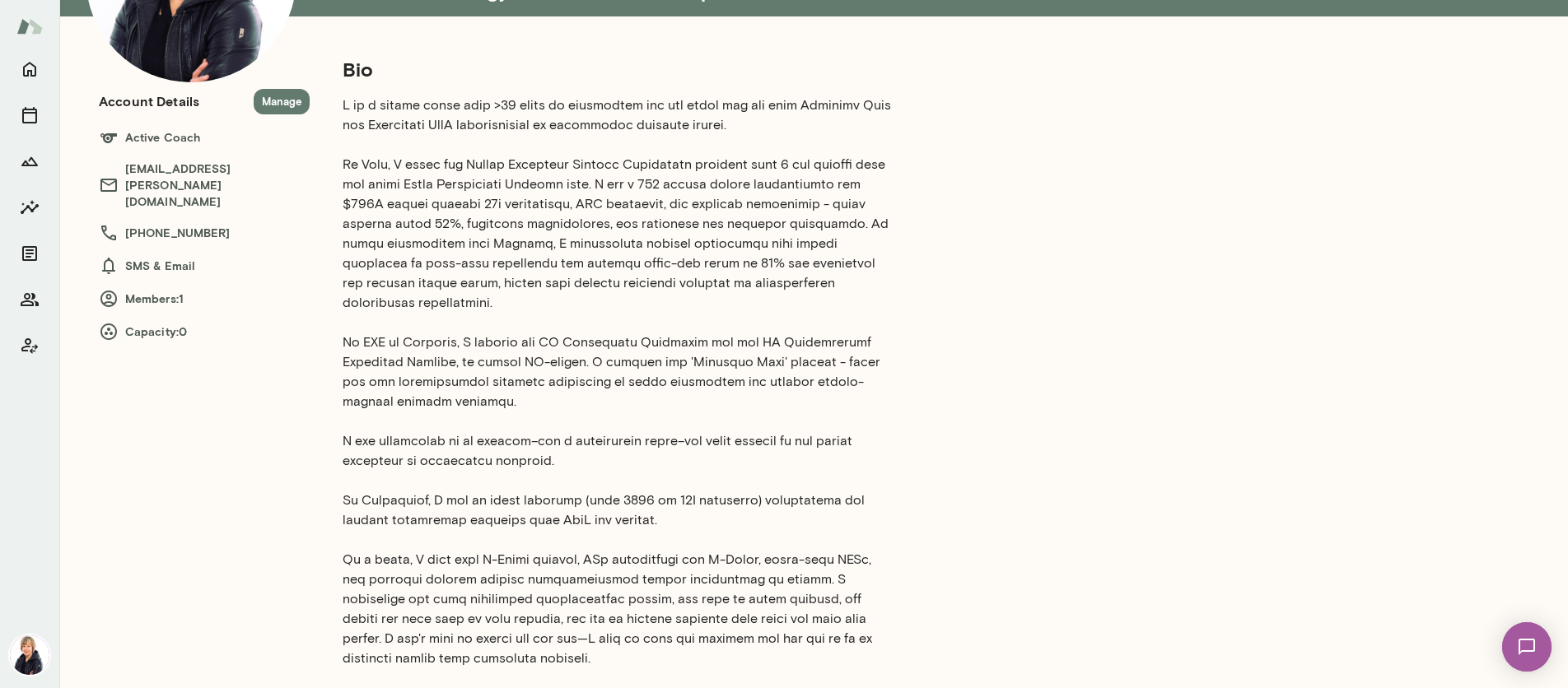
scroll to position [0, 0]
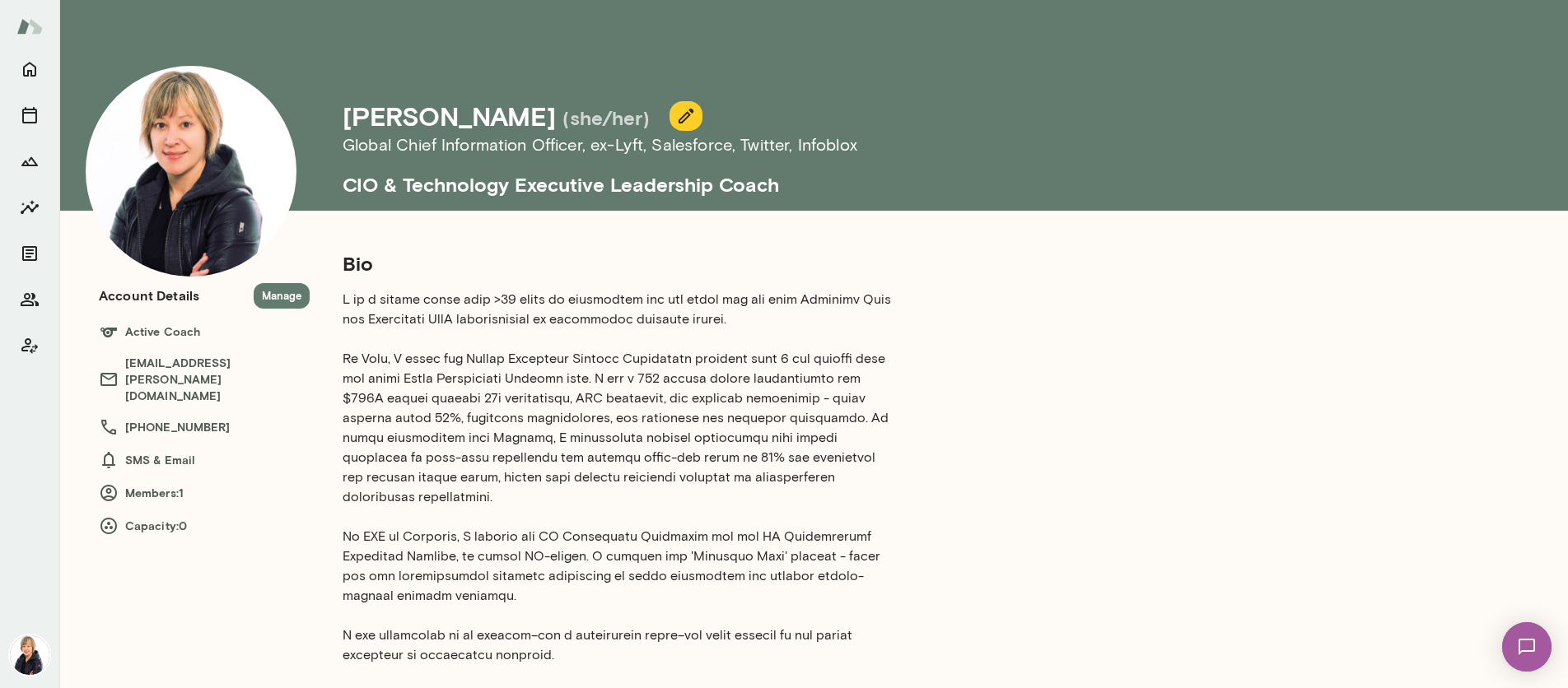
click at [676, 114] on icon "button" at bounding box center [686, 116] width 20 height 20
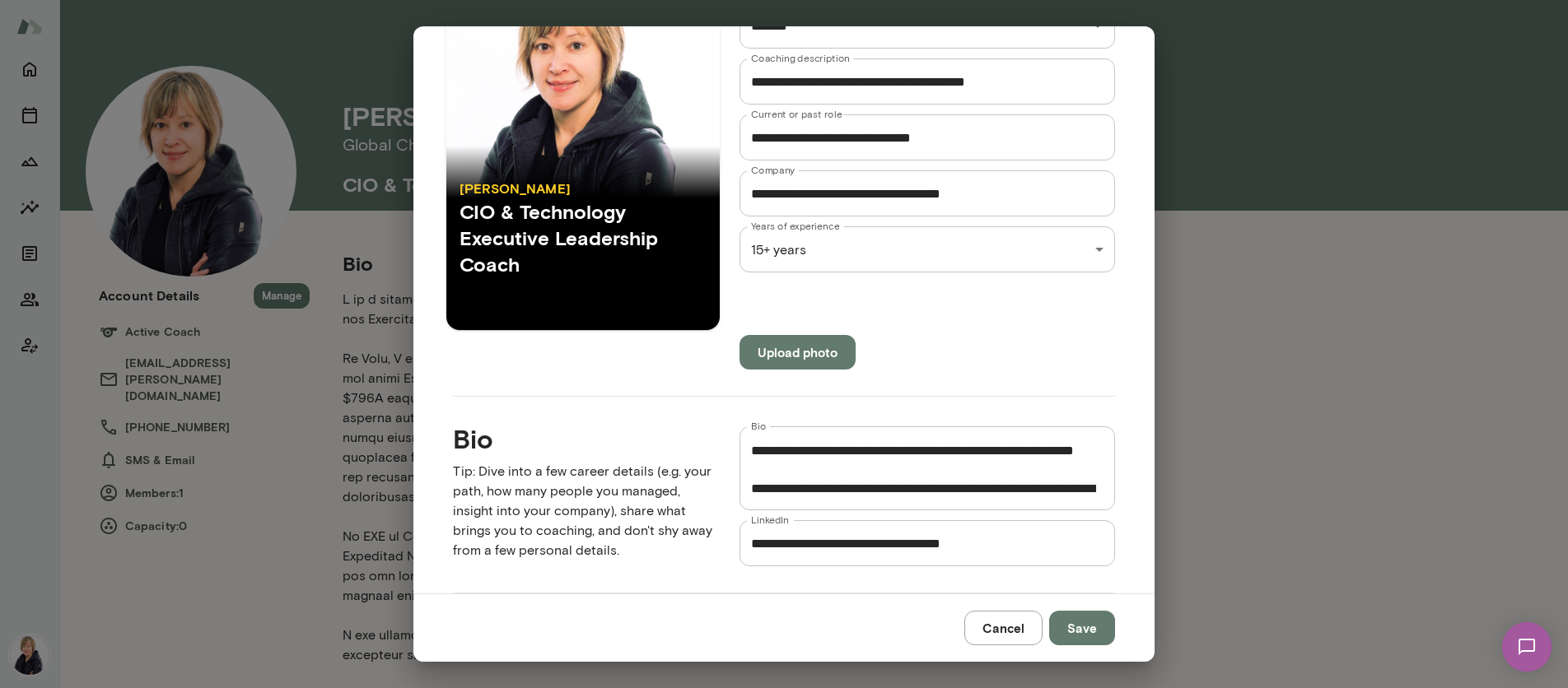
scroll to position [456, 0]
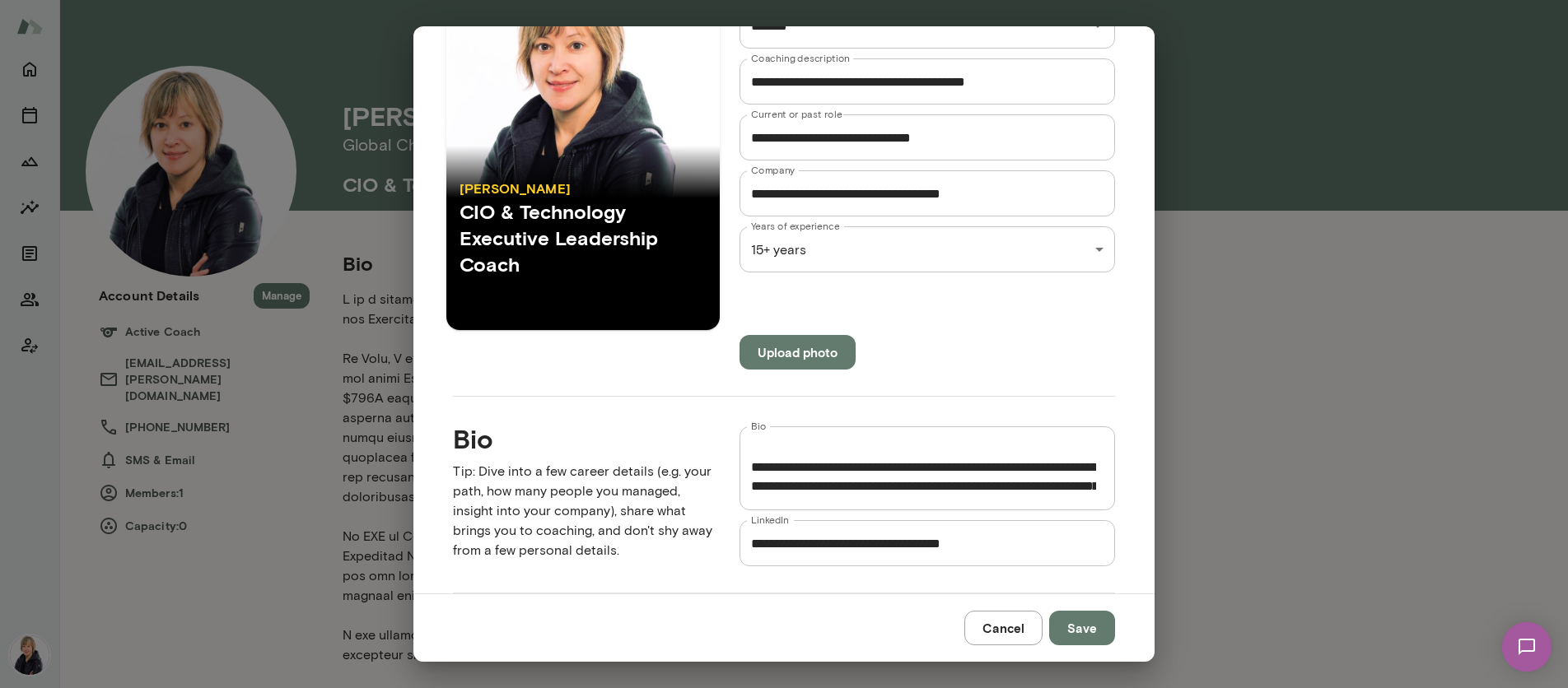
click at [751, 469] on textarea "Bio" at bounding box center [924, 469] width 345 height 57
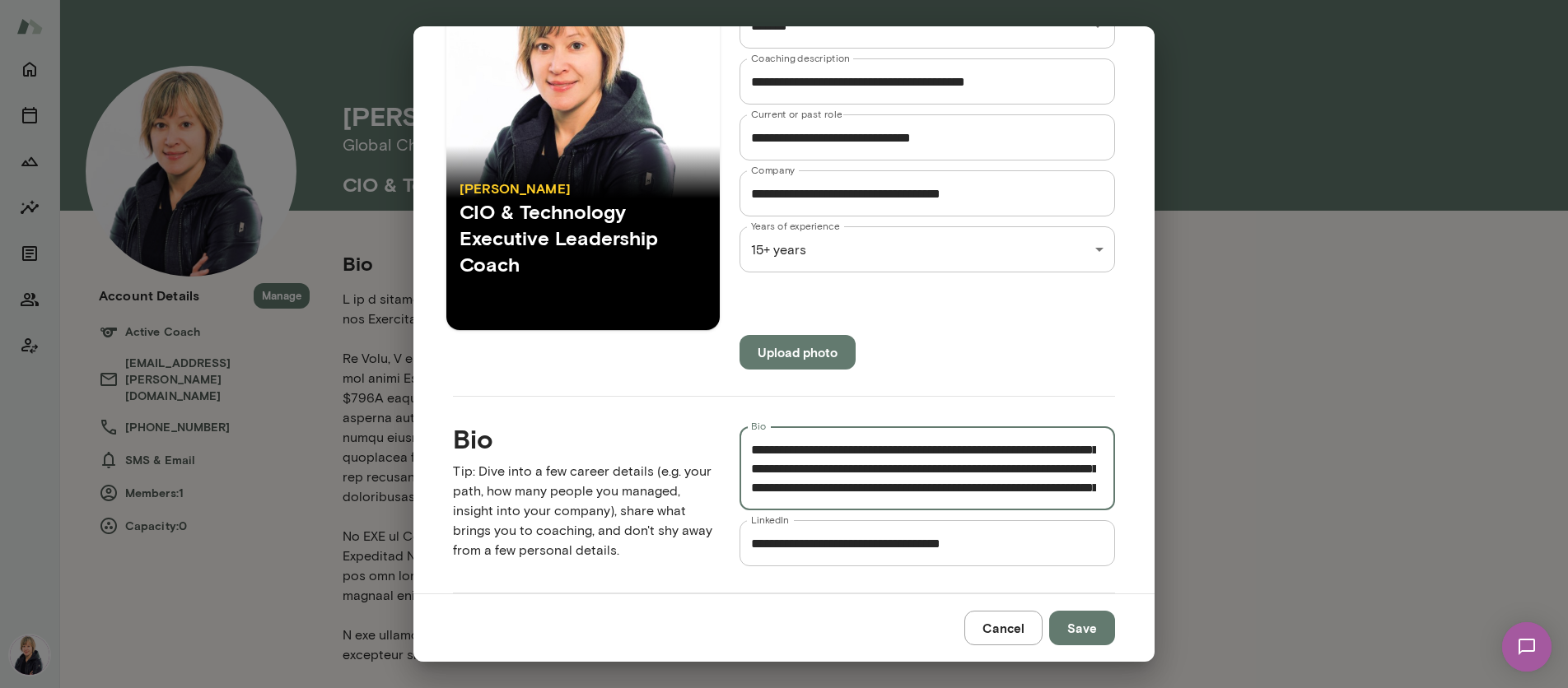
scroll to position [511, 0]
paste textarea "**********"
type textarea "**********"
click at [1097, 628] on button "Save" at bounding box center [1081, 628] width 66 height 34
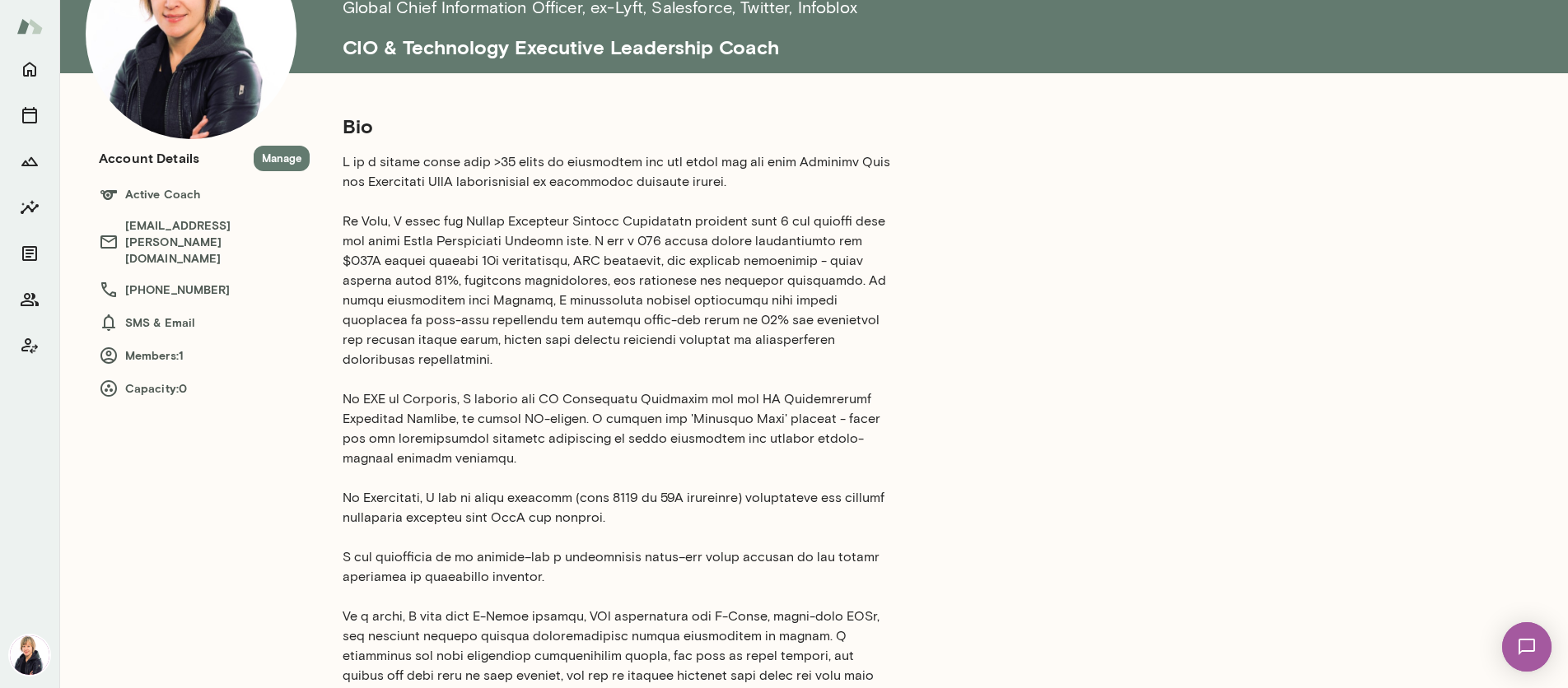
scroll to position [0, 0]
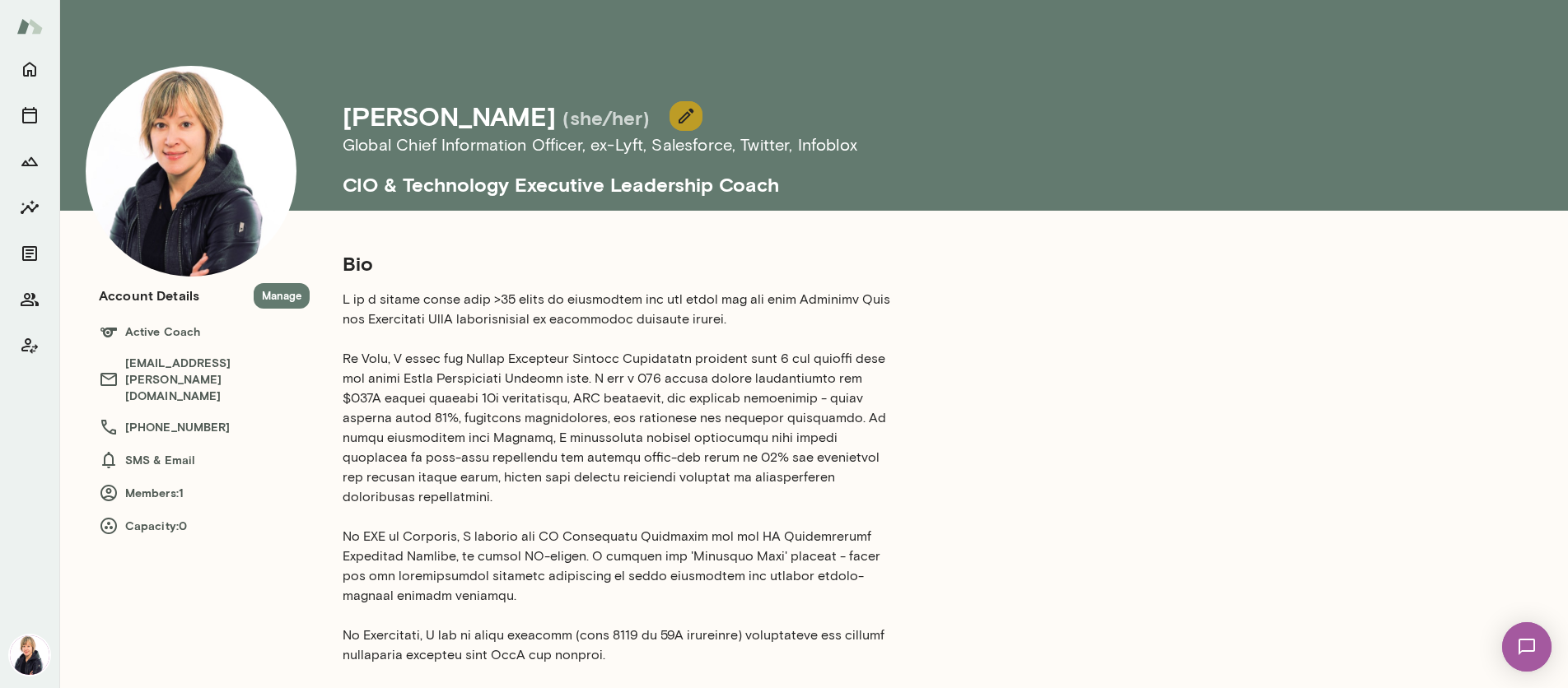
click at [669, 127] on button "button" at bounding box center [685, 116] width 33 height 30
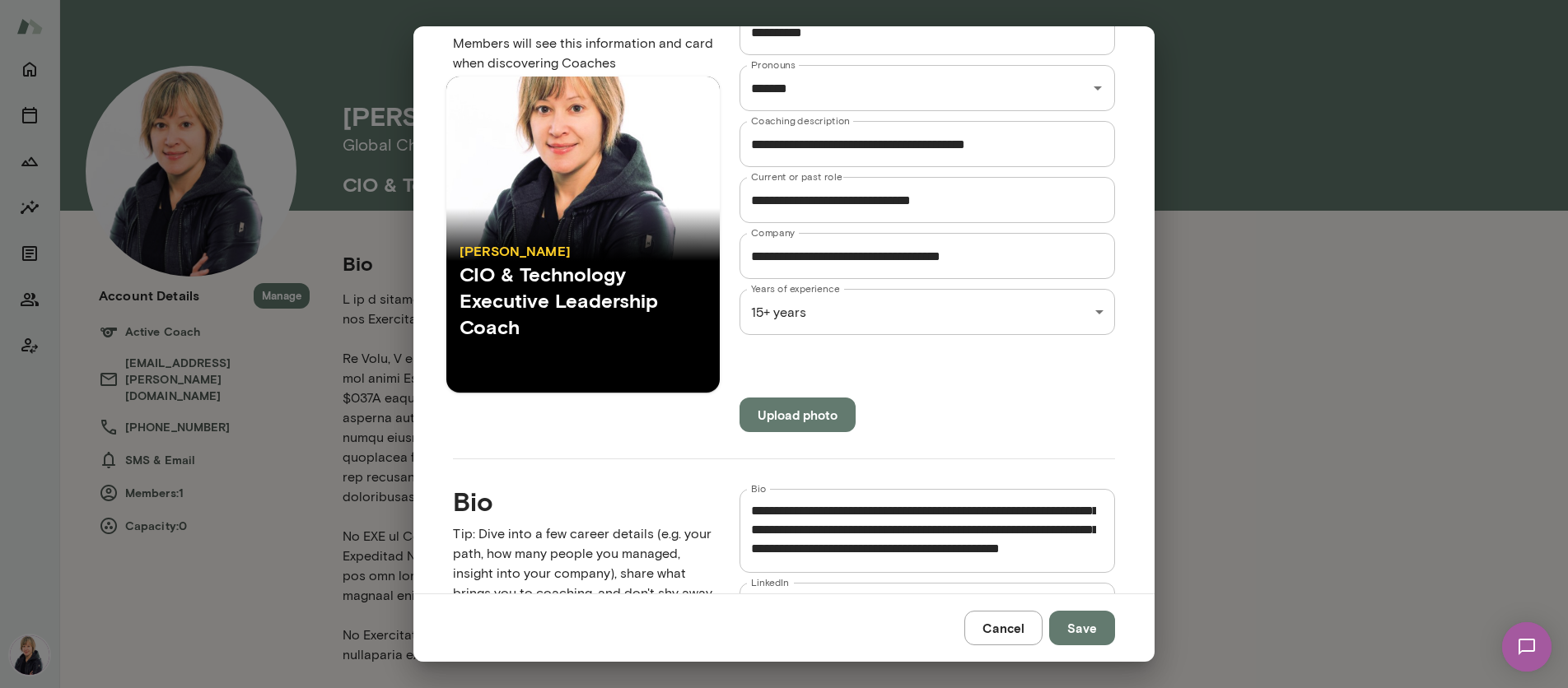
scroll to position [571, 0]
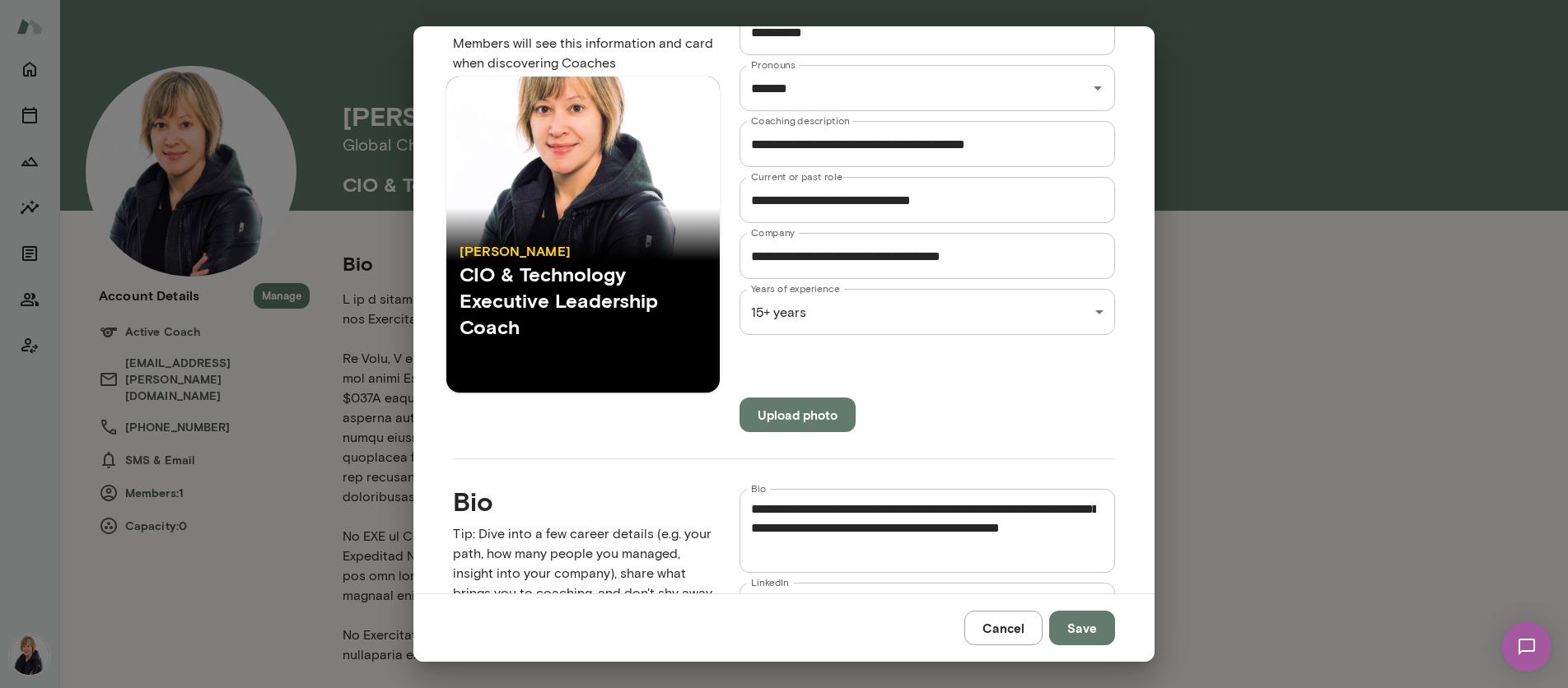
click at [741, 528] on div "* Bio" at bounding box center [927, 531] width 375 height 84
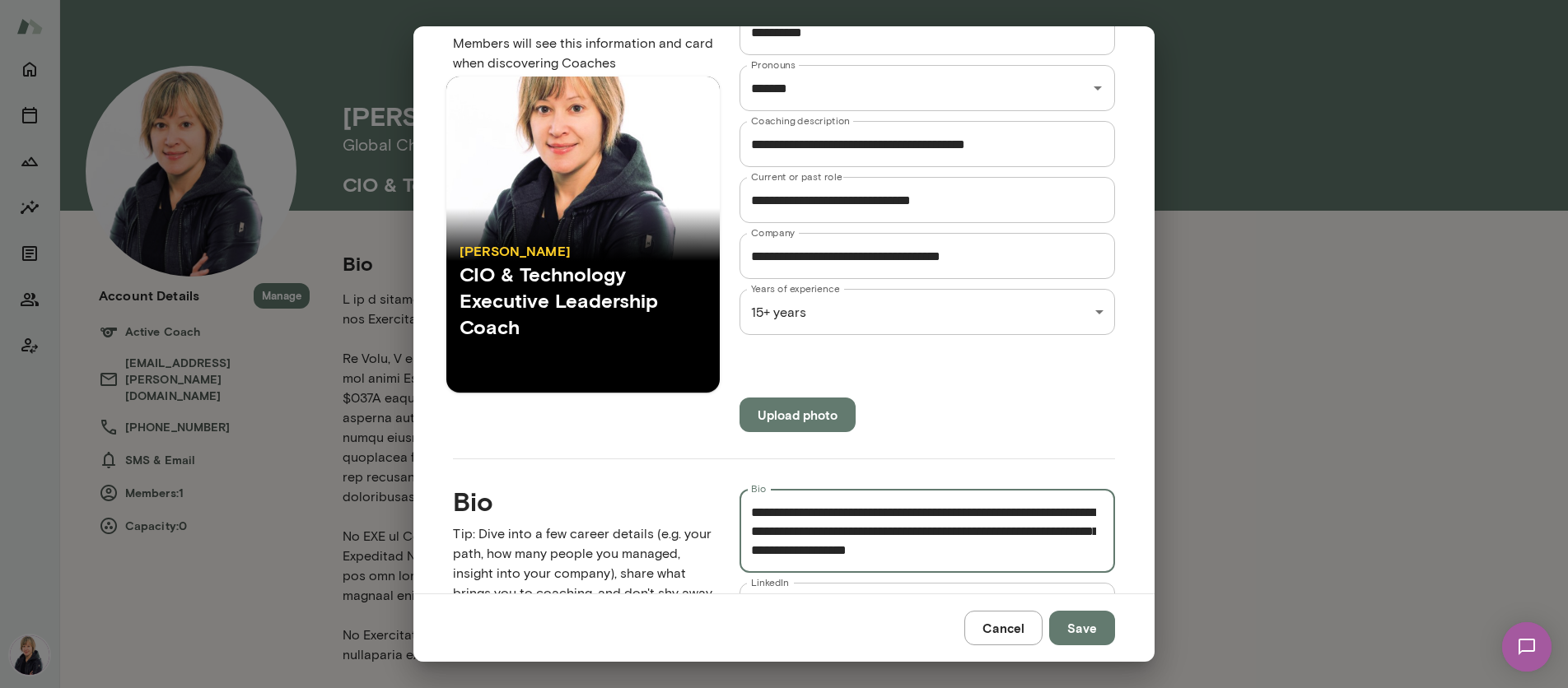
scroll to position [776, 0]
click at [981, 637] on button "Cancel" at bounding box center [1003, 628] width 78 height 34
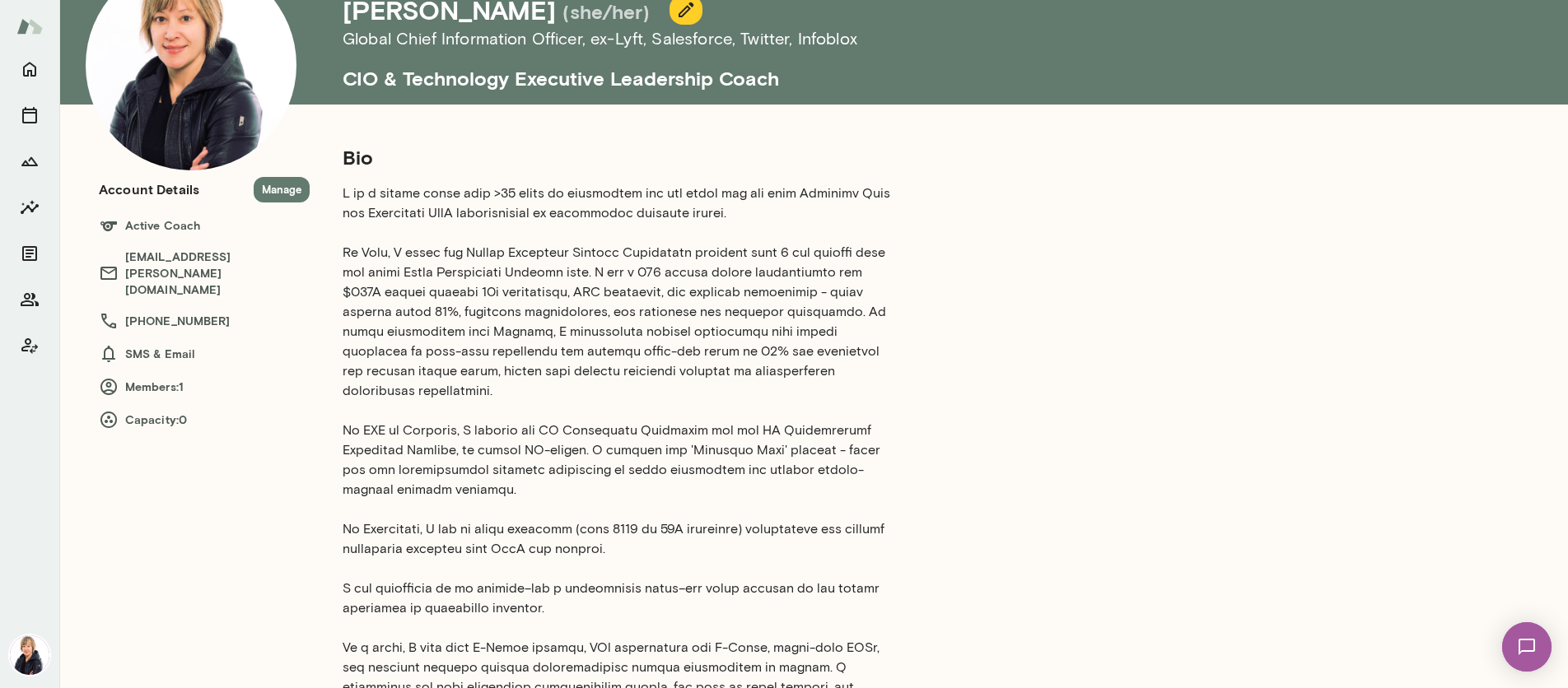
scroll to position [0, 0]
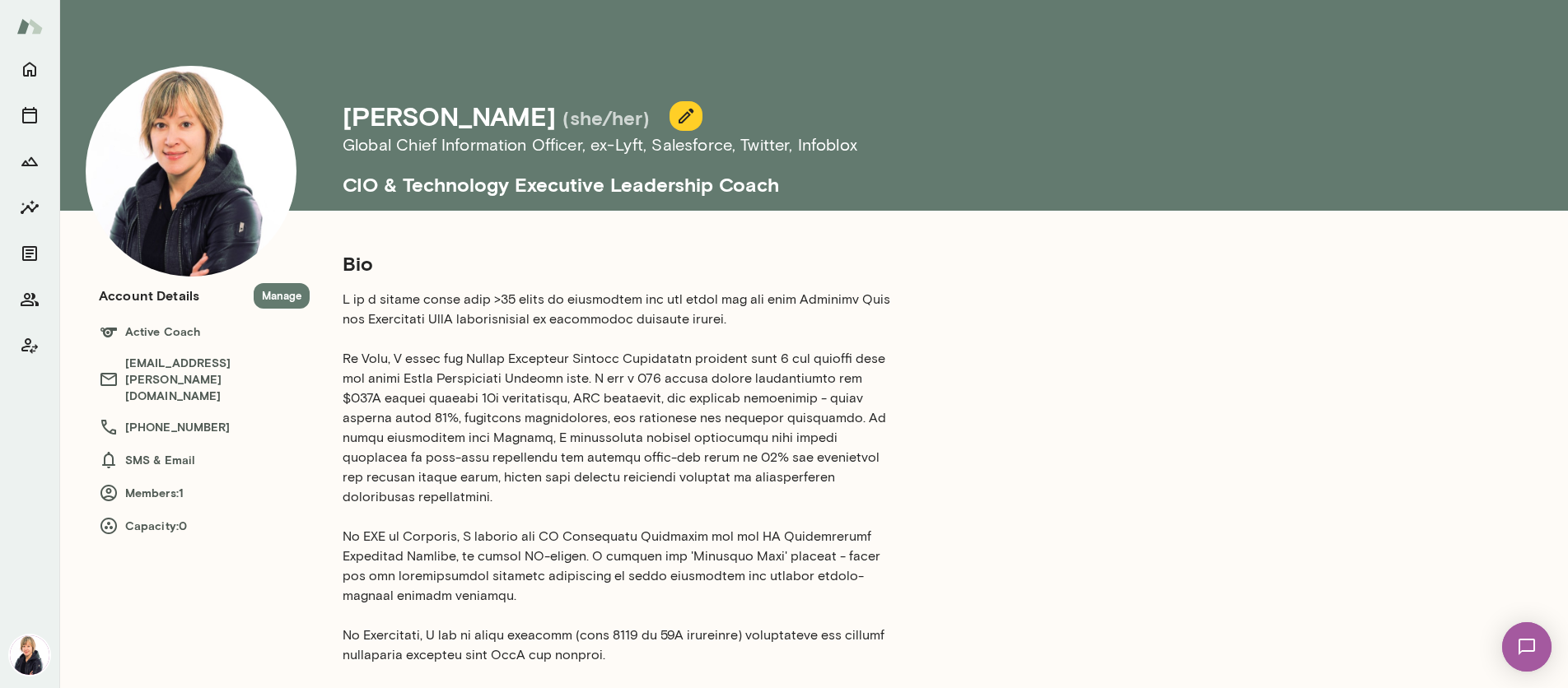
click at [676, 120] on icon "button" at bounding box center [686, 116] width 20 height 20
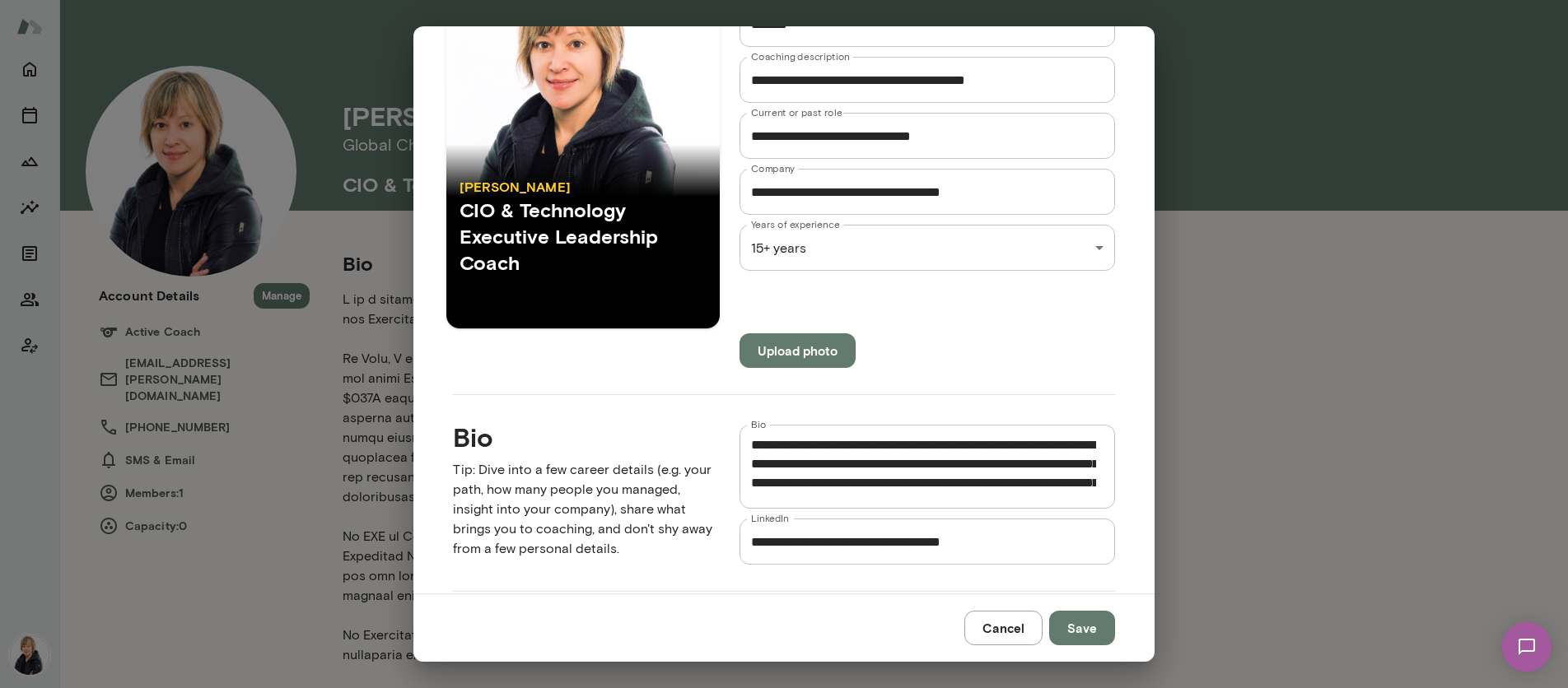
scroll to position [548, 0]
click at [751, 486] on textarea "Bio" at bounding box center [924, 467] width 345 height 57
type textarea "**********"
click at [1095, 630] on button "Save" at bounding box center [1081, 628] width 66 height 34
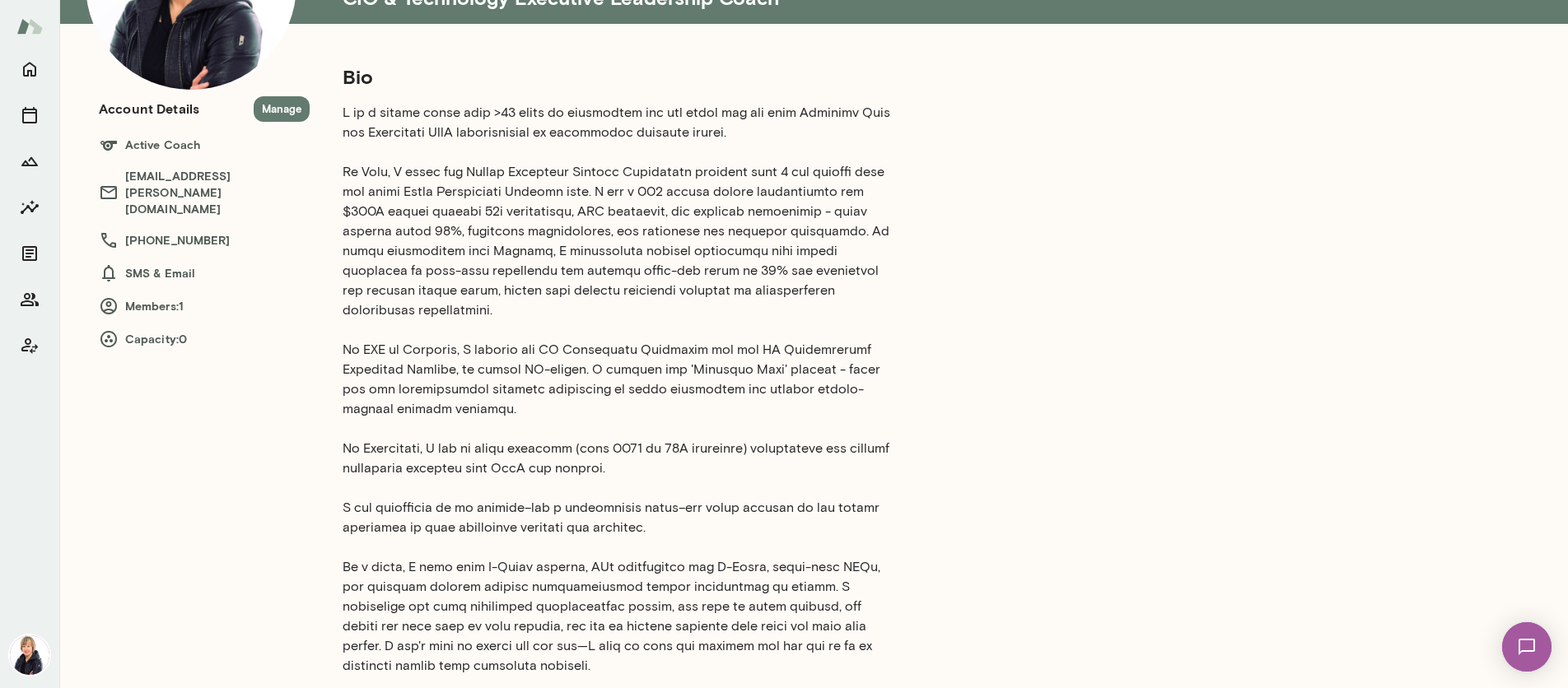
scroll to position [0, 0]
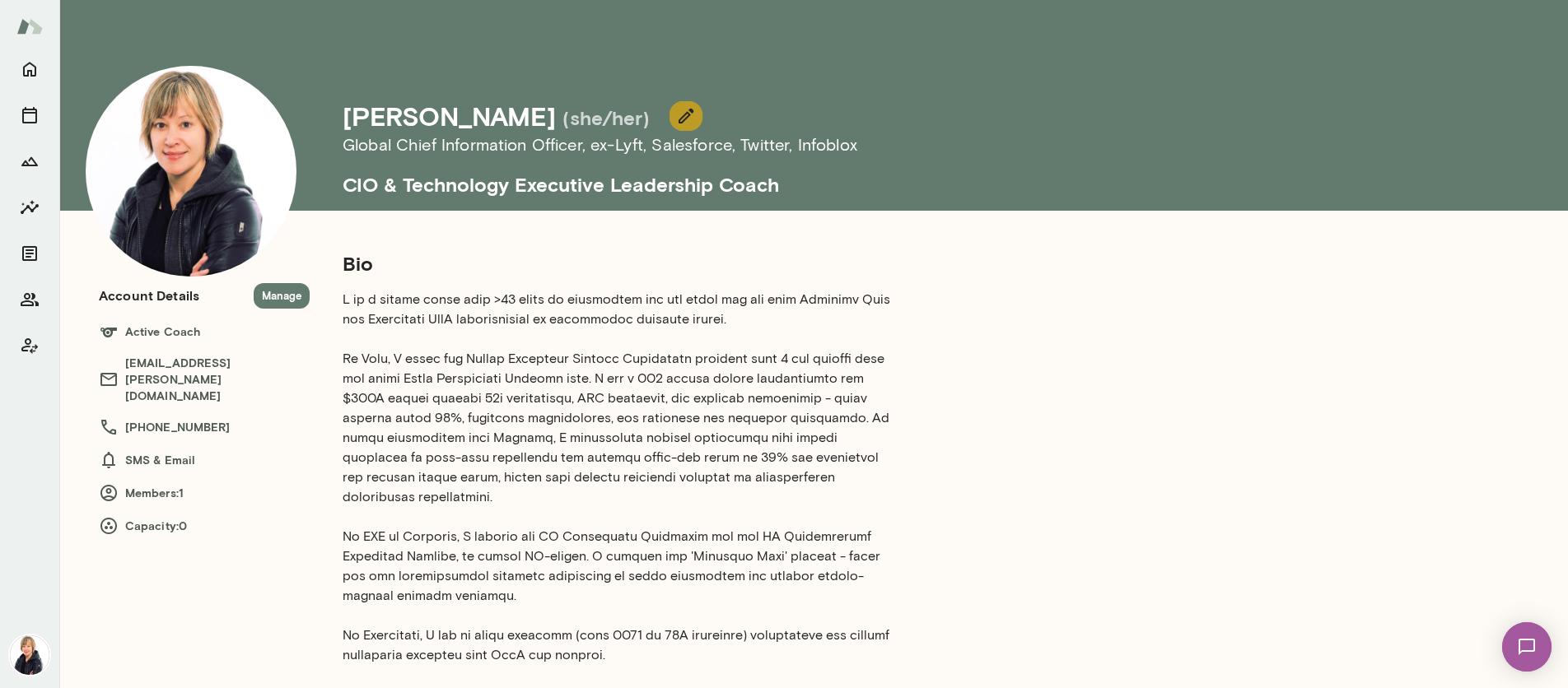
click at [678, 118] on icon "button" at bounding box center [685, 116] width 14 height 14
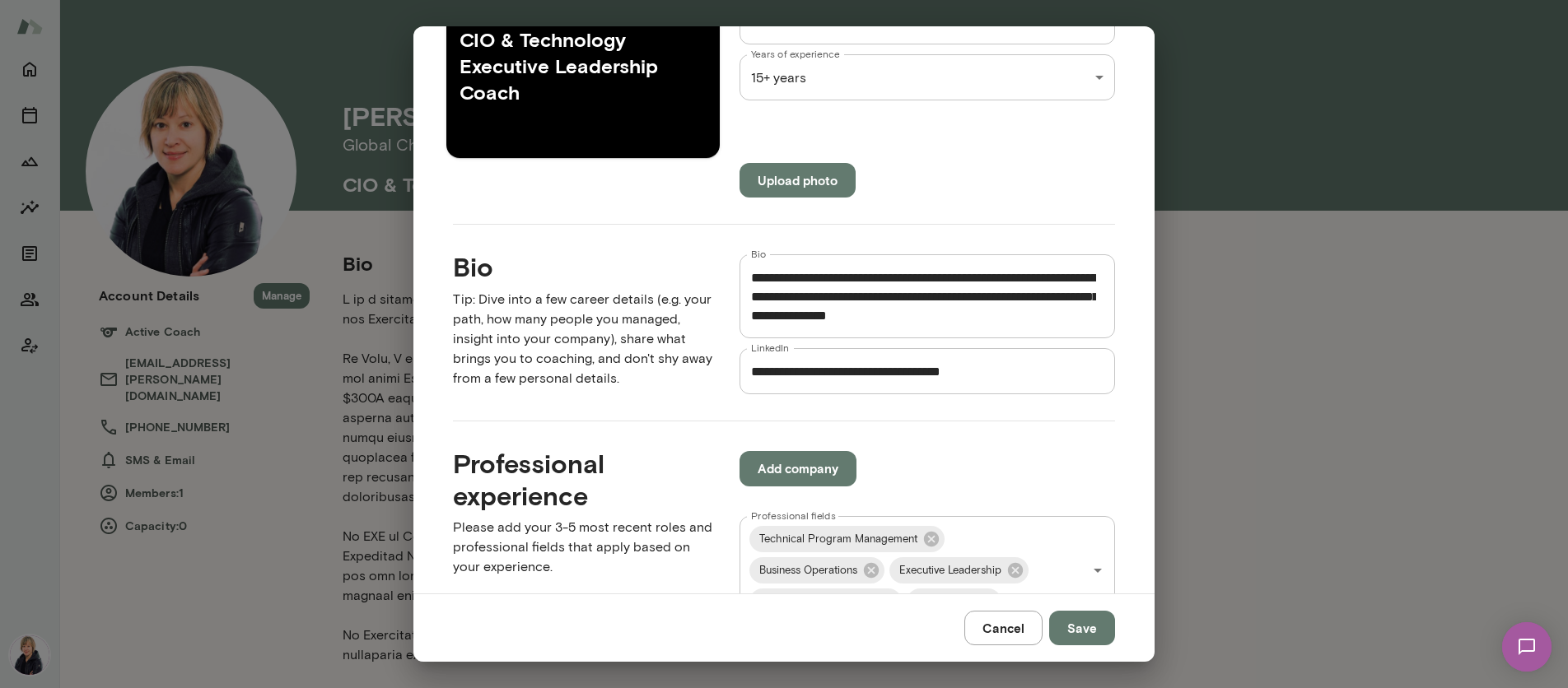
scroll to position [529, 0]
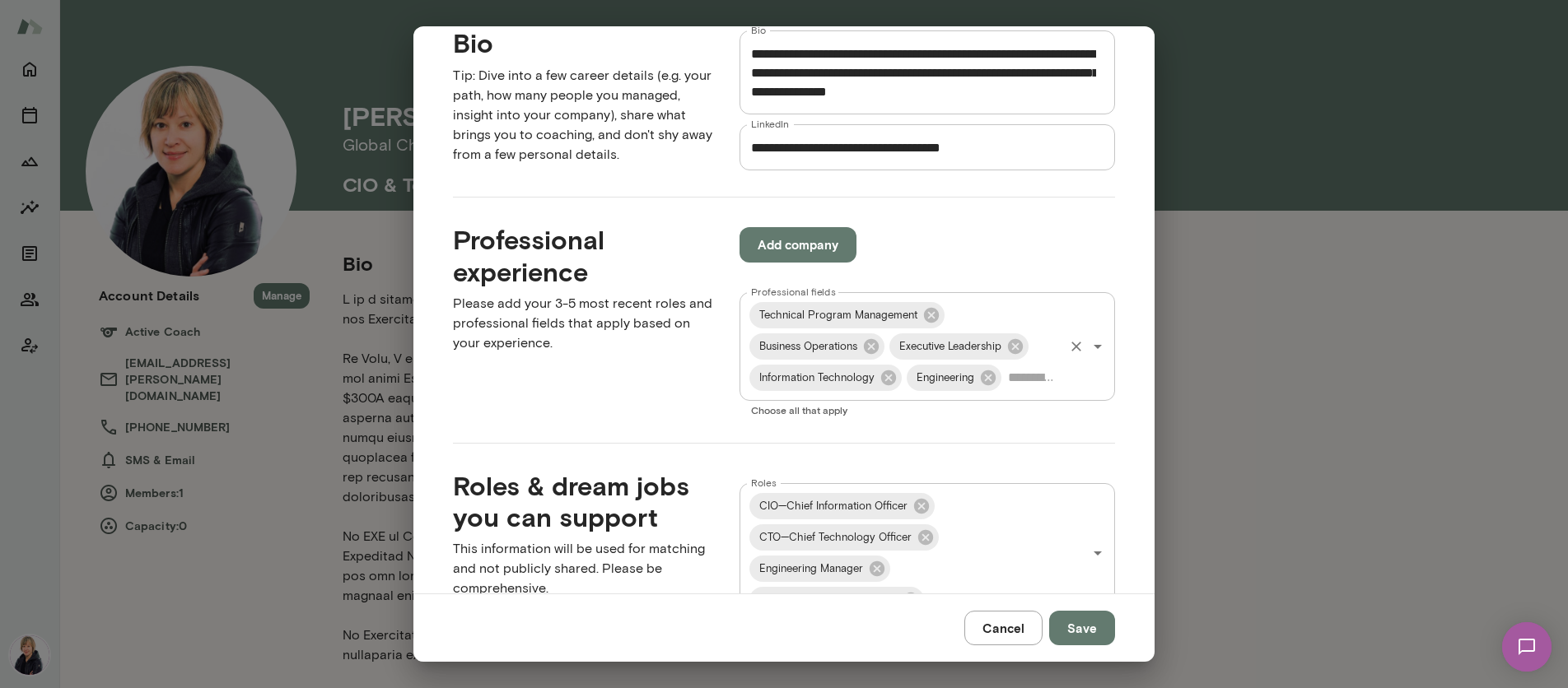
click at [1019, 378] on input "Professional fields" at bounding box center [1033, 378] width 58 height 31
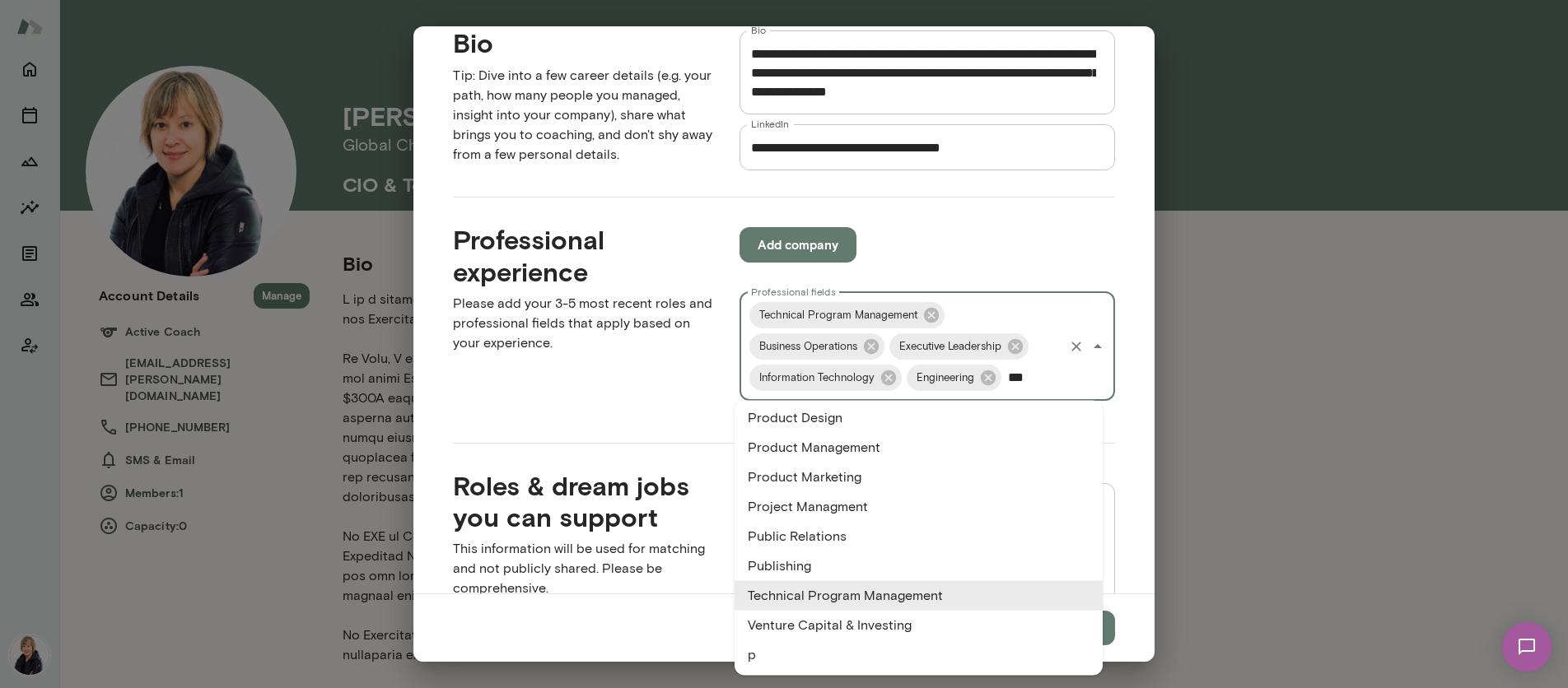
scroll to position [0, 0]
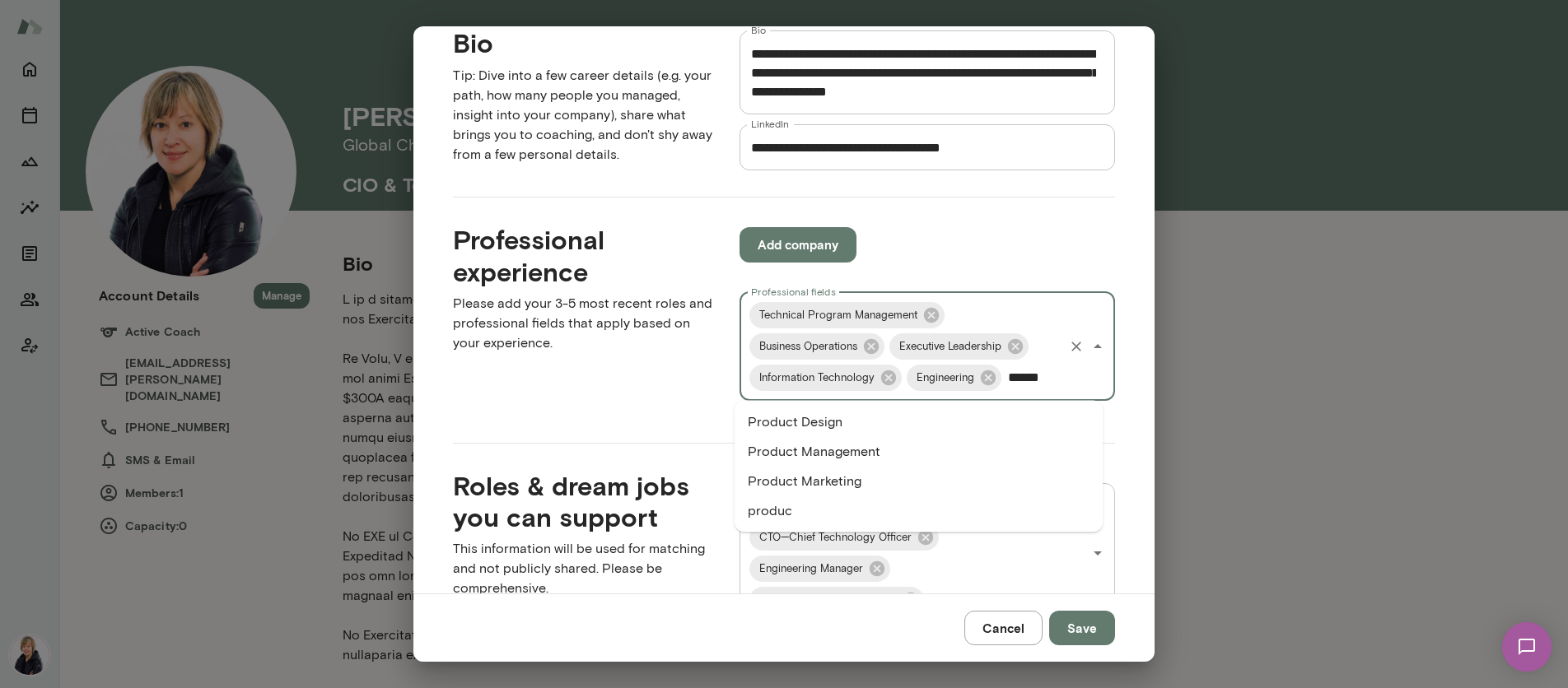
type input "*******"
click at [915, 452] on li "Product Management" at bounding box center [918, 451] width 368 height 30
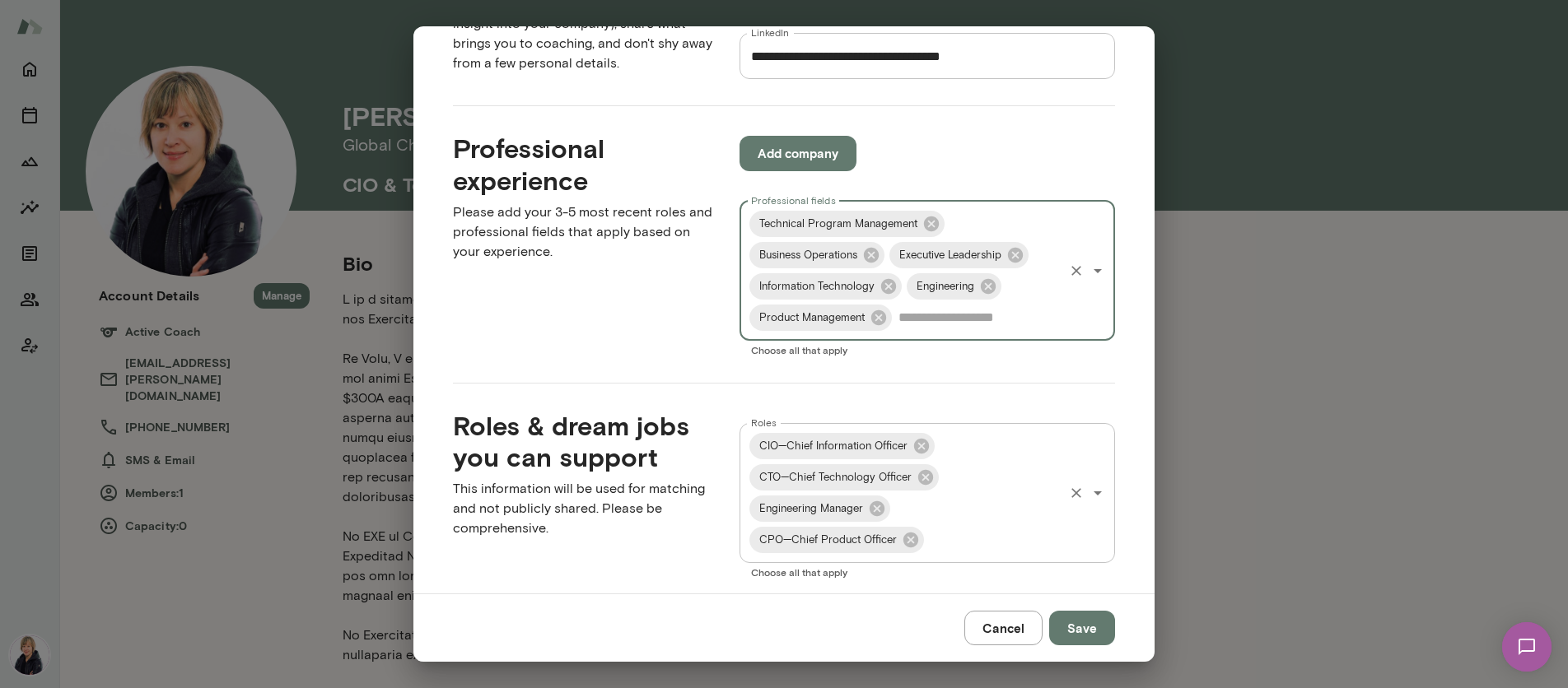
scroll to position [631, 0]
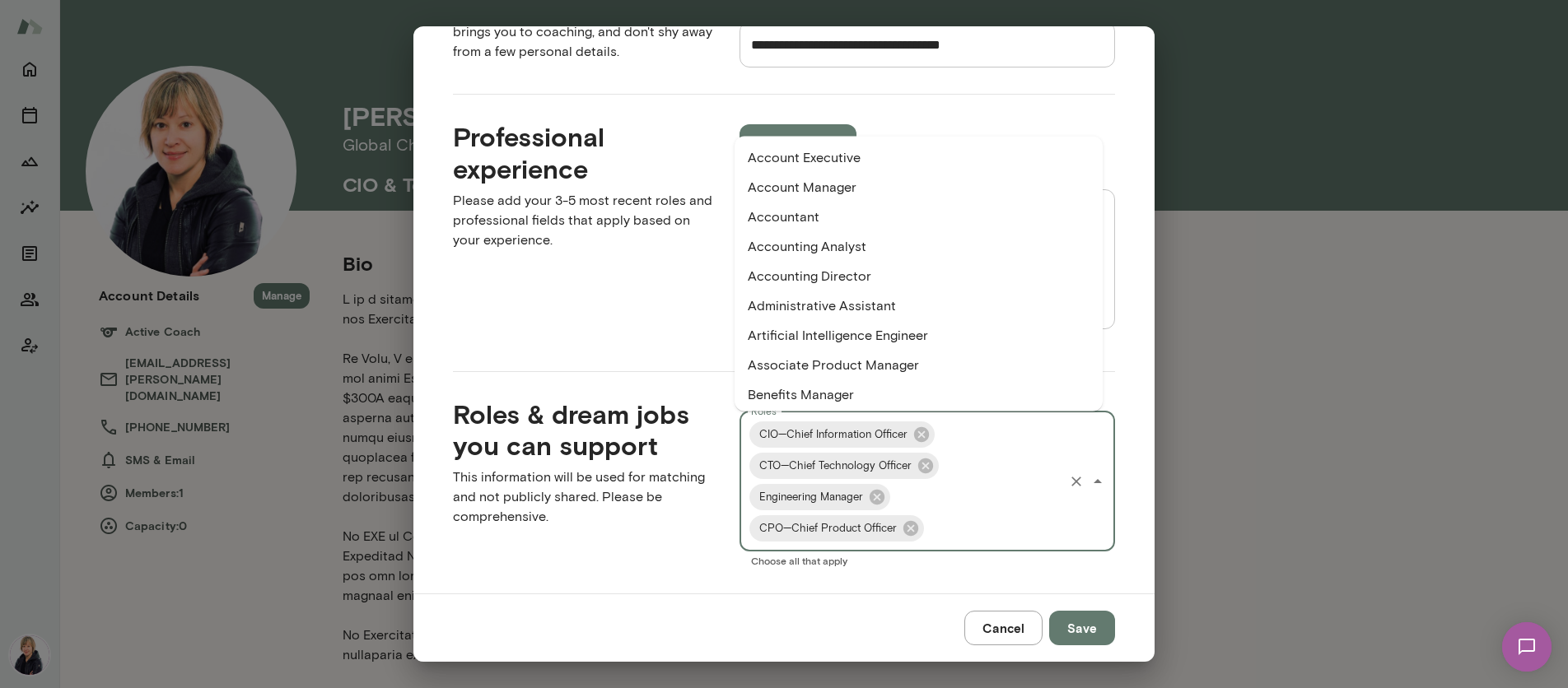
click at [960, 531] on input "Roles" at bounding box center [994, 528] width 135 height 31
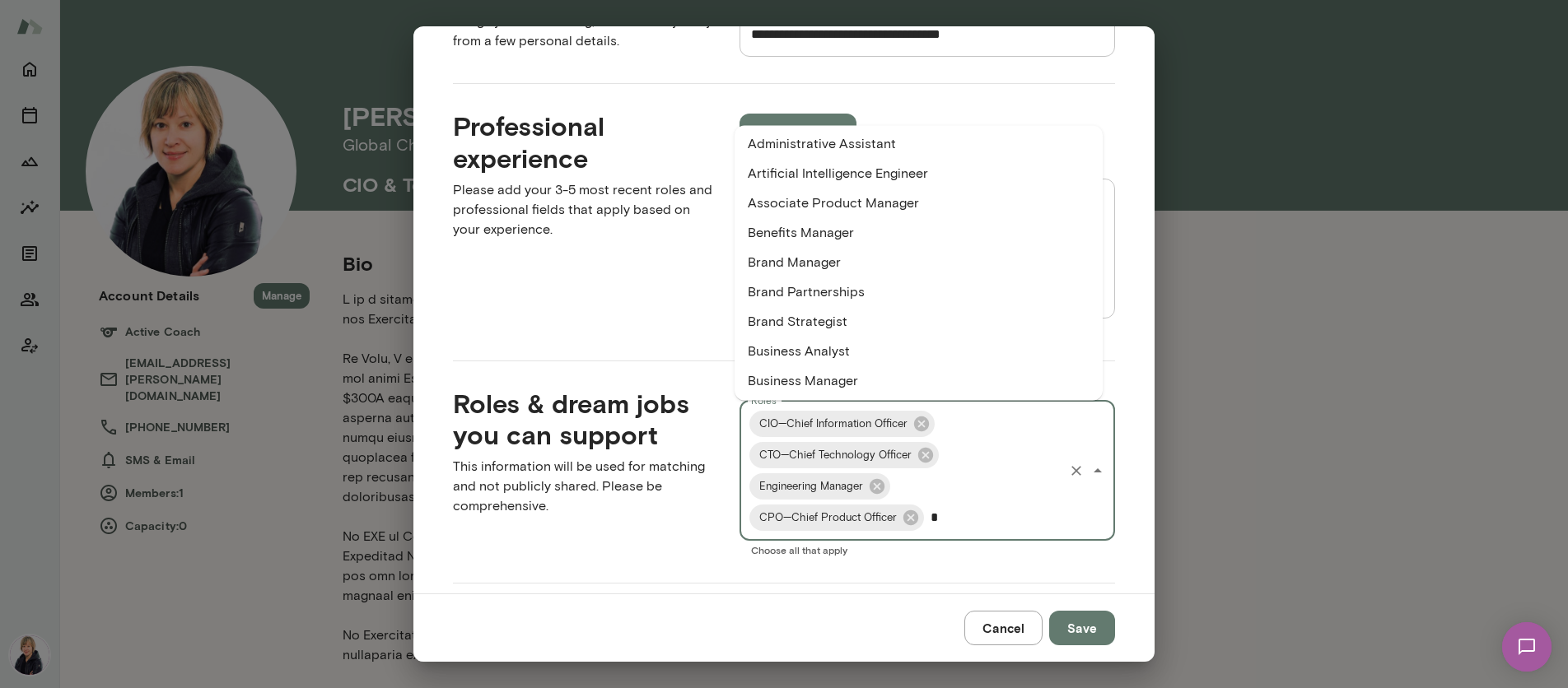
scroll to position [0, 0]
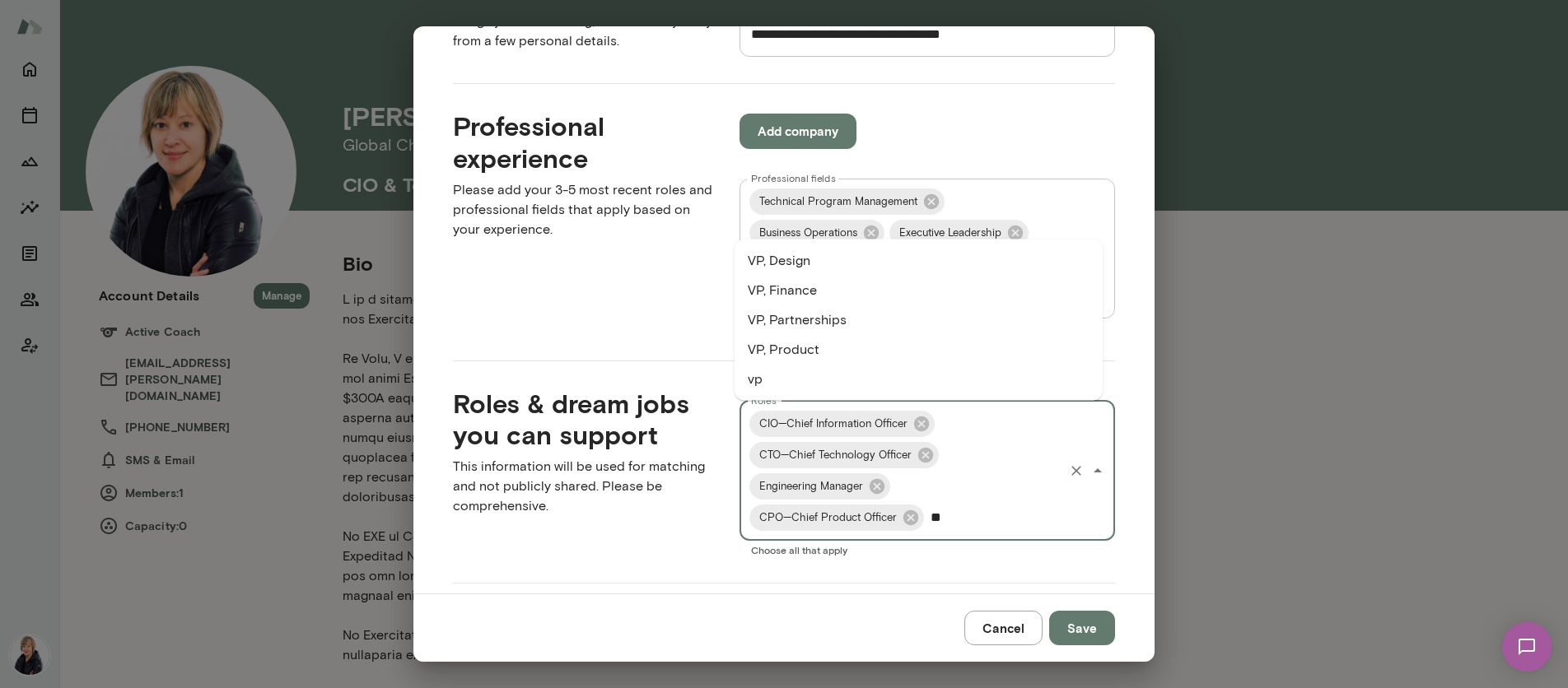
type input "*"
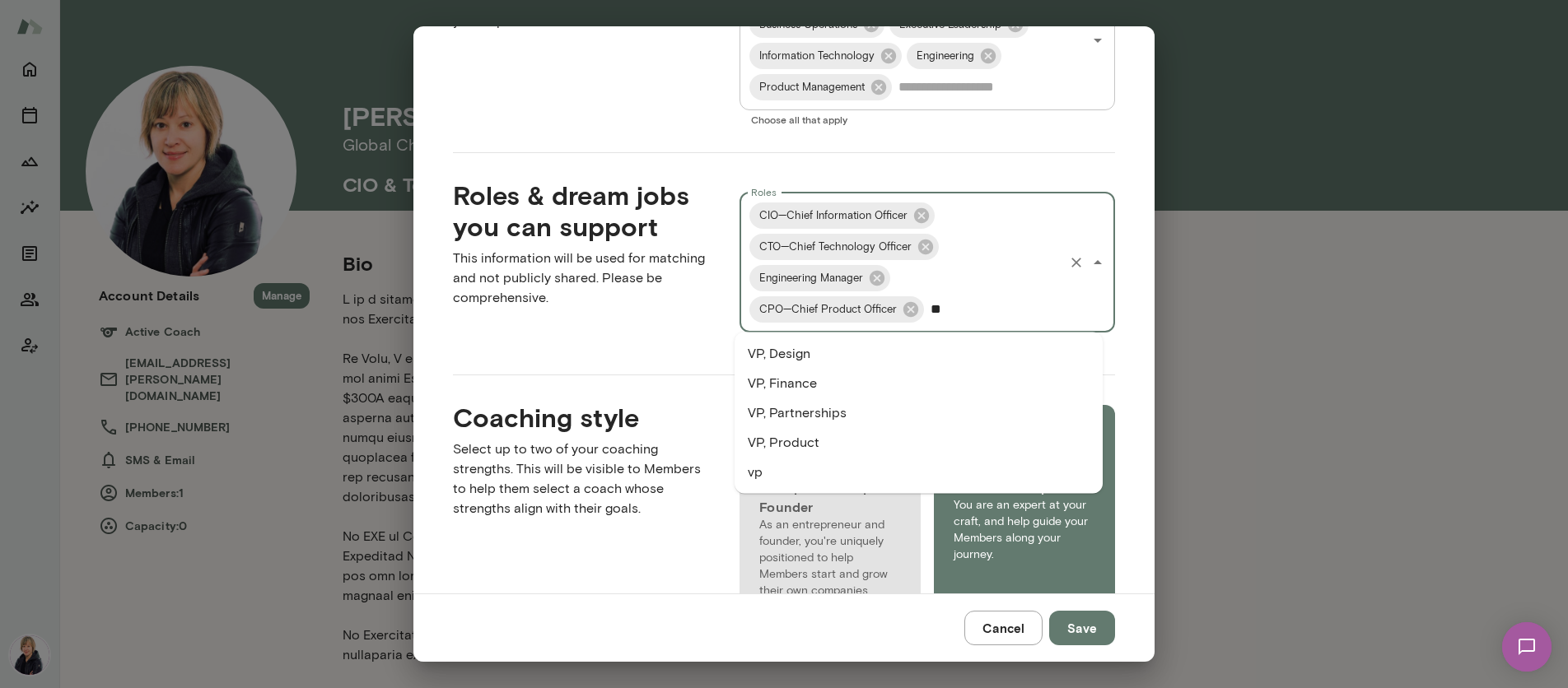
type input "***"
click at [1039, 435] on li "VP, Product" at bounding box center [918, 442] width 368 height 30
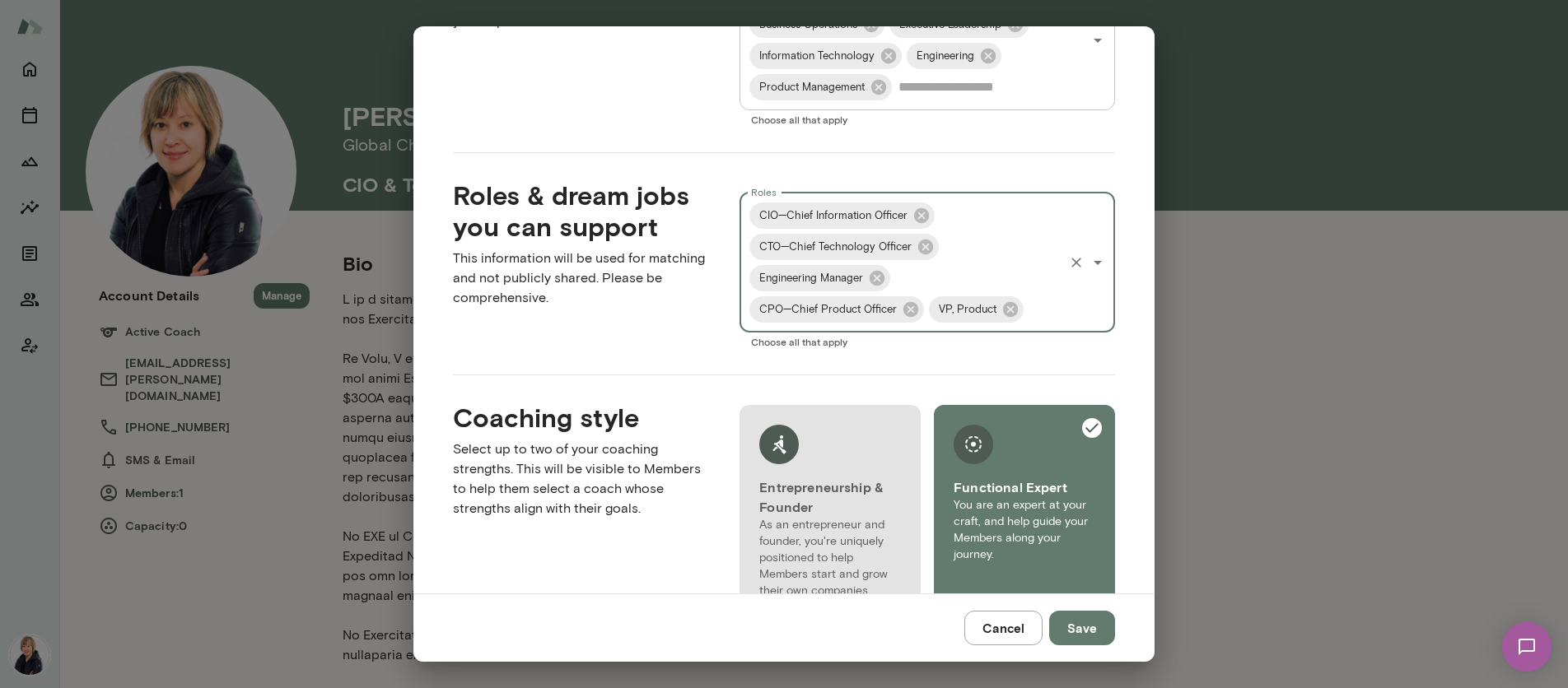
click at [1088, 273] on icon "Open" at bounding box center [1098, 263] width 20 height 20
click at [1026, 326] on input "*****" at bounding box center [1044, 309] width 35 height 31
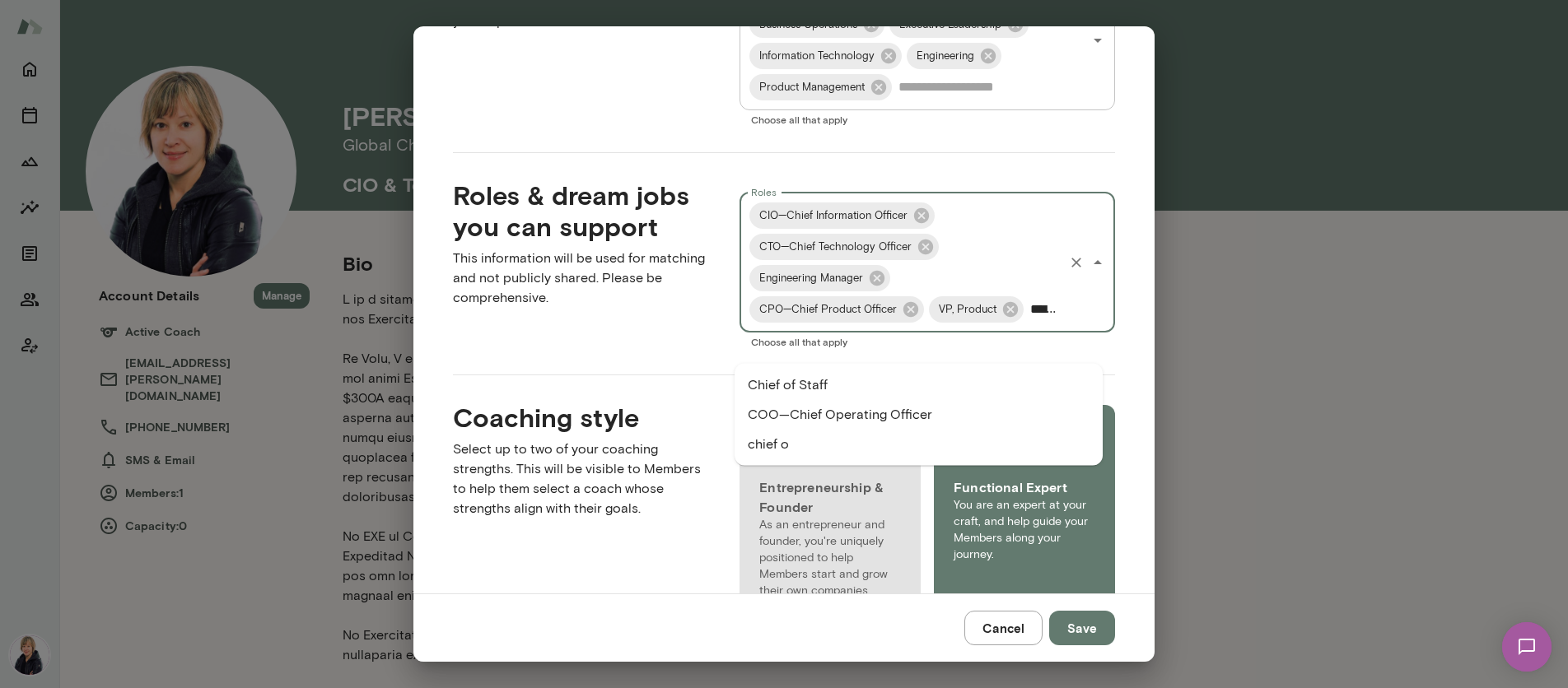
type input "********"
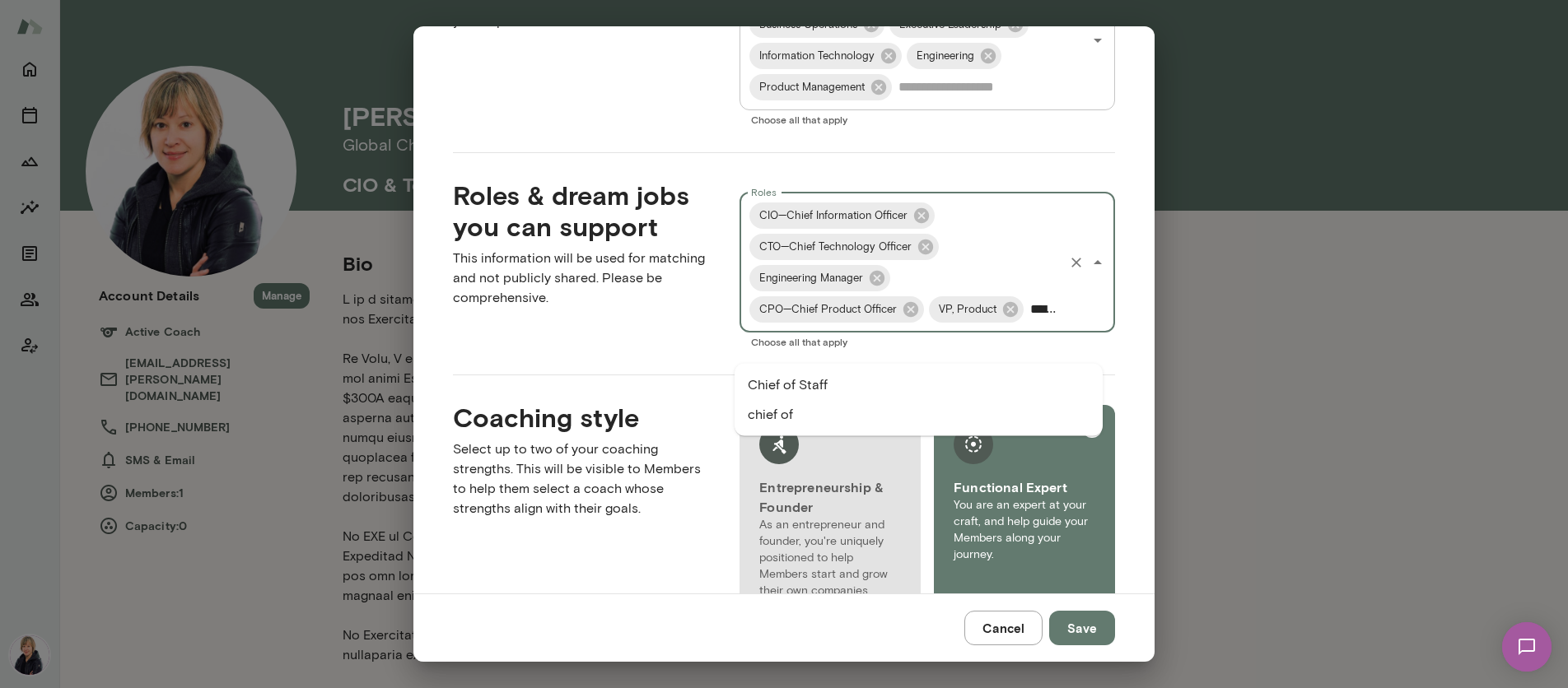
click at [849, 379] on li "Chief of Staff" at bounding box center [918, 385] width 368 height 30
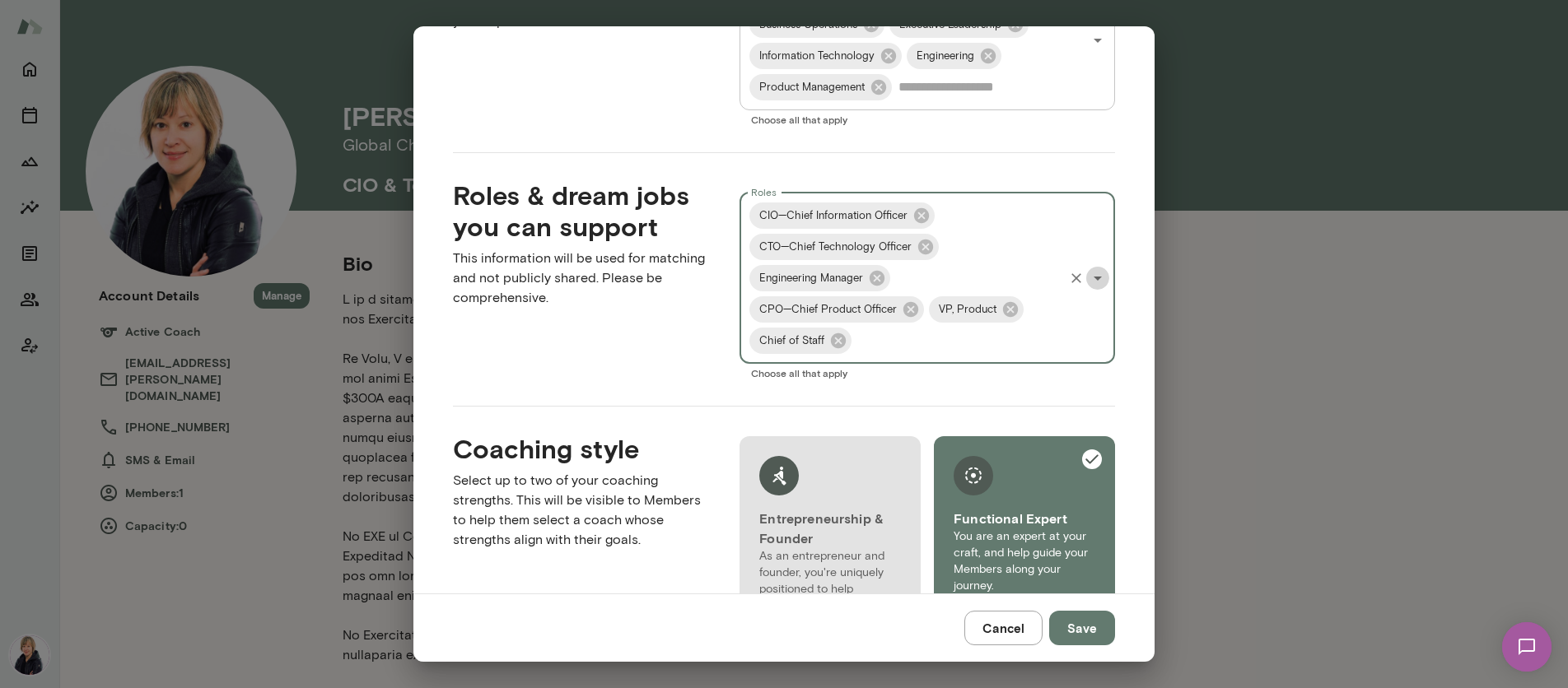
click at [1089, 282] on icon "Open" at bounding box center [1098, 278] width 20 height 20
type input "**********"
click at [998, 381] on li "Technical Program Manager" at bounding box center [918, 385] width 368 height 30
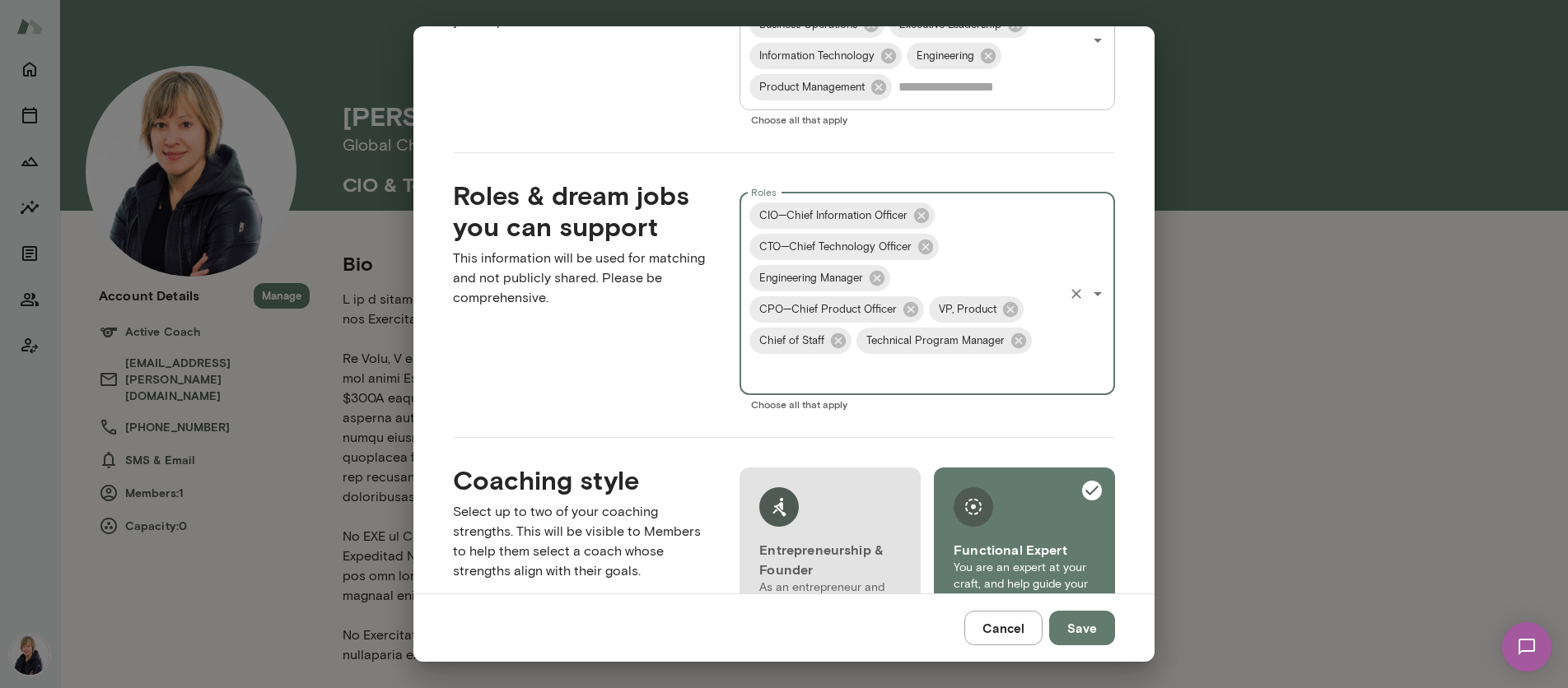
click at [1088, 291] on icon "Open" at bounding box center [1098, 294] width 20 height 20
type input "********"
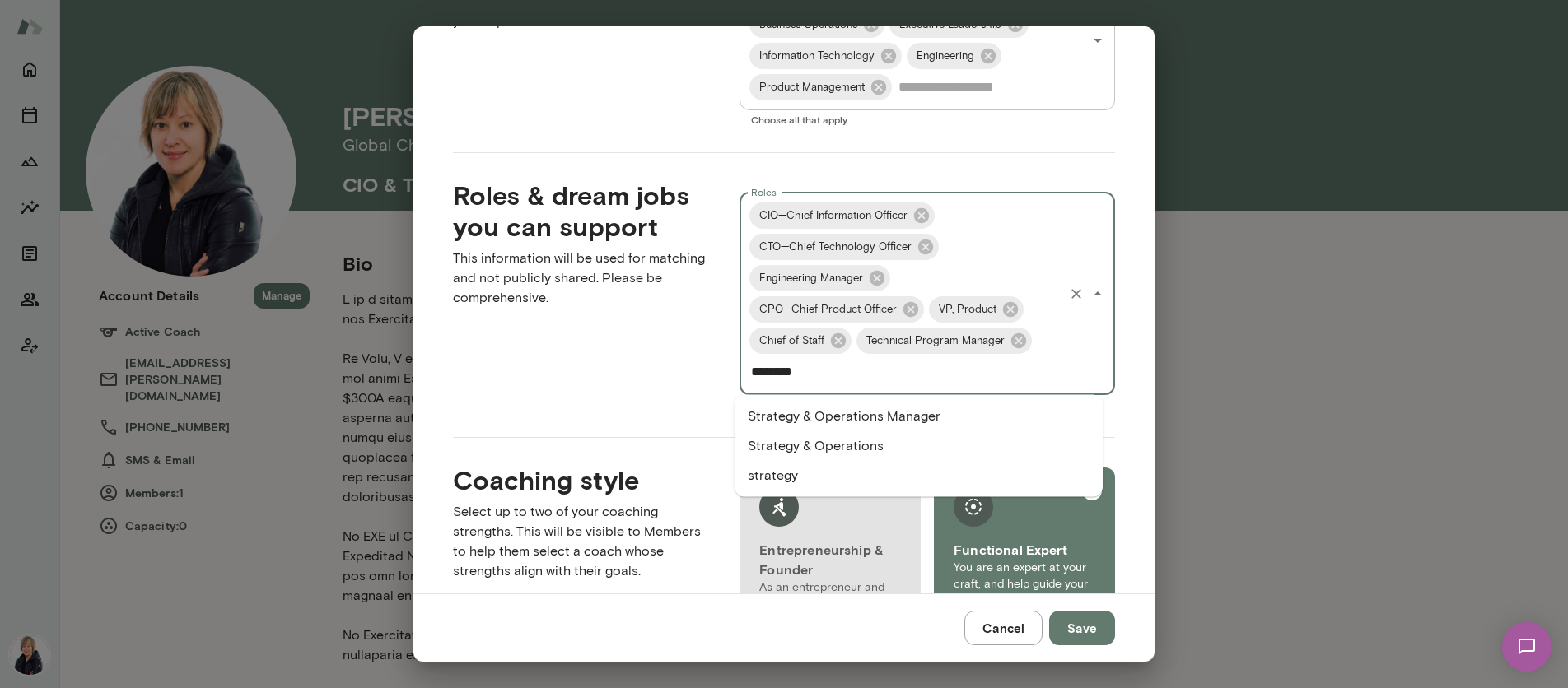
click at [955, 420] on li "Strategy & Operations Manager" at bounding box center [918, 416] width 368 height 30
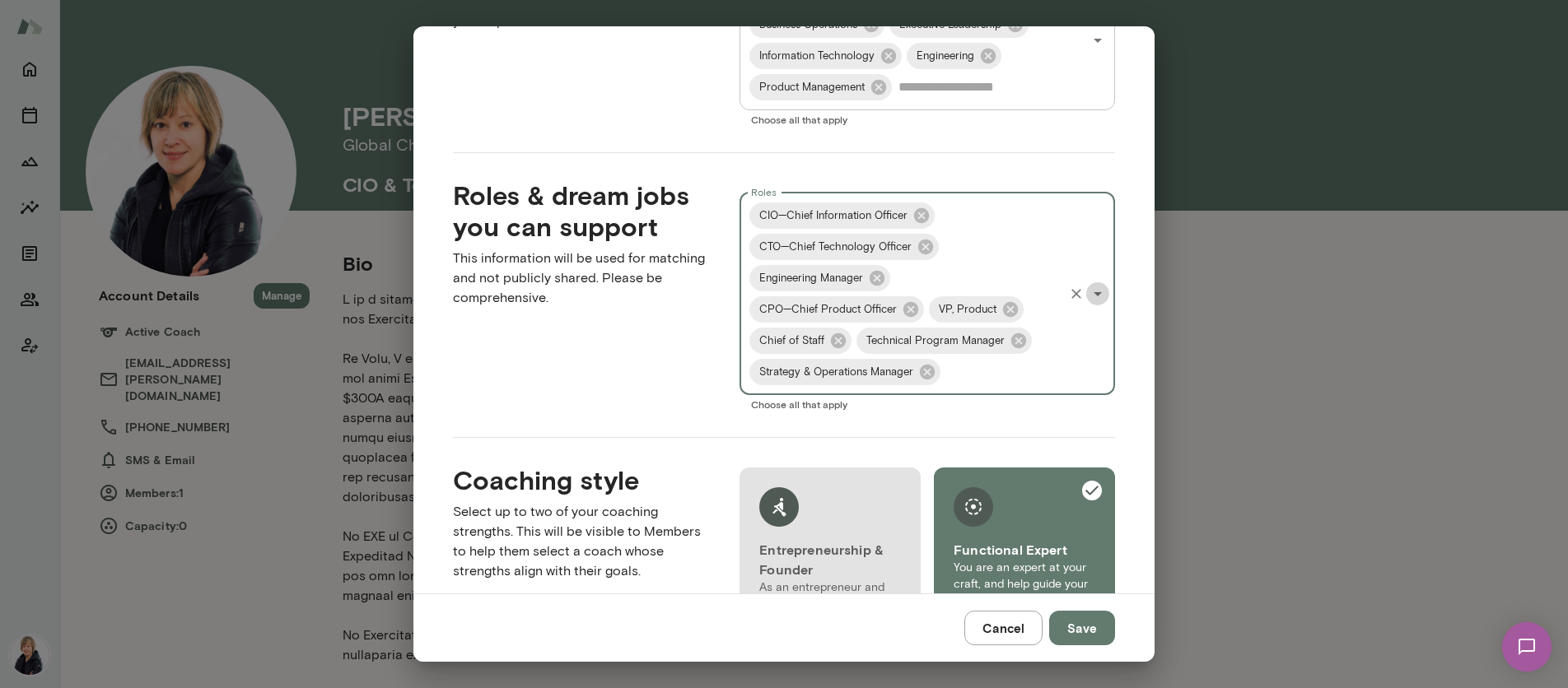
click at [1088, 290] on icon "Open" at bounding box center [1098, 294] width 20 height 20
type input "*******"
click at [972, 407] on li "Quality Engineer" at bounding box center [918, 416] width 368 height 30
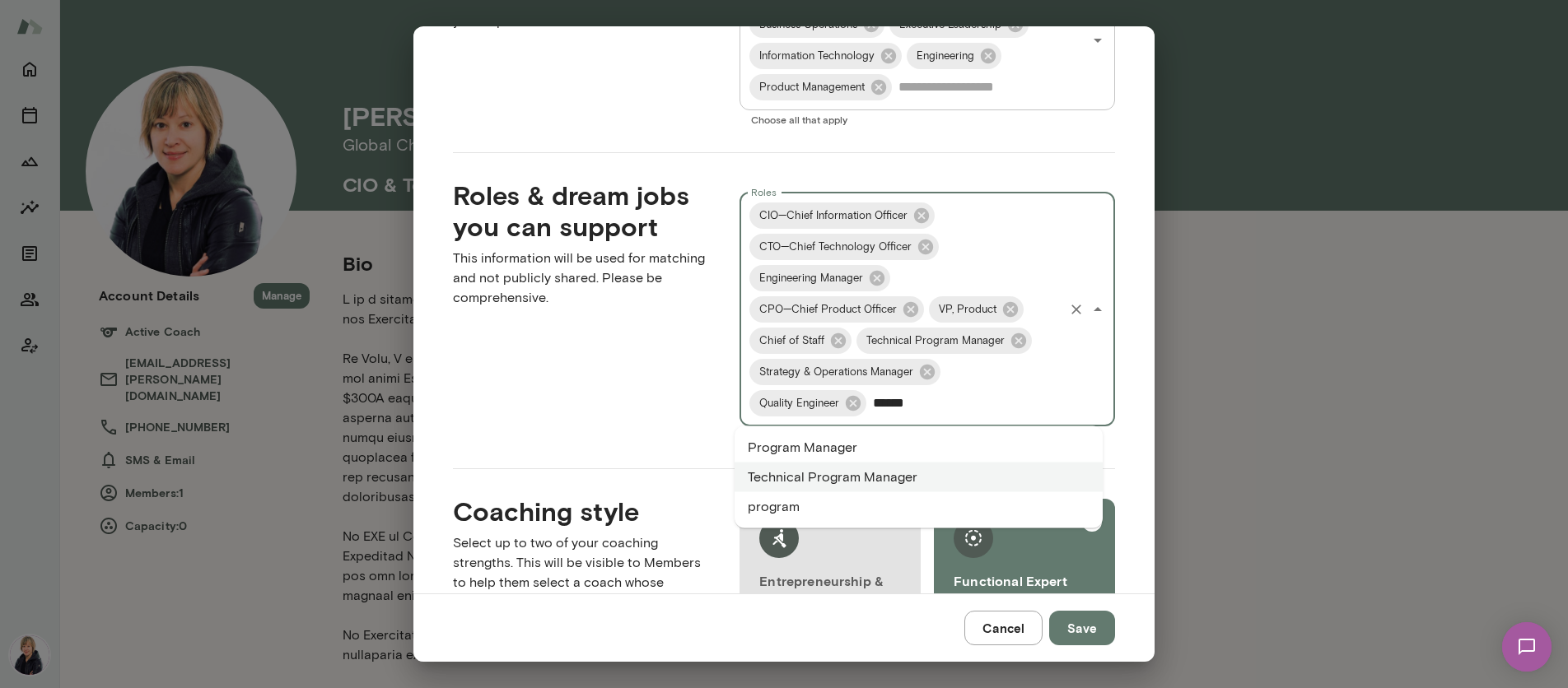
type input "******"
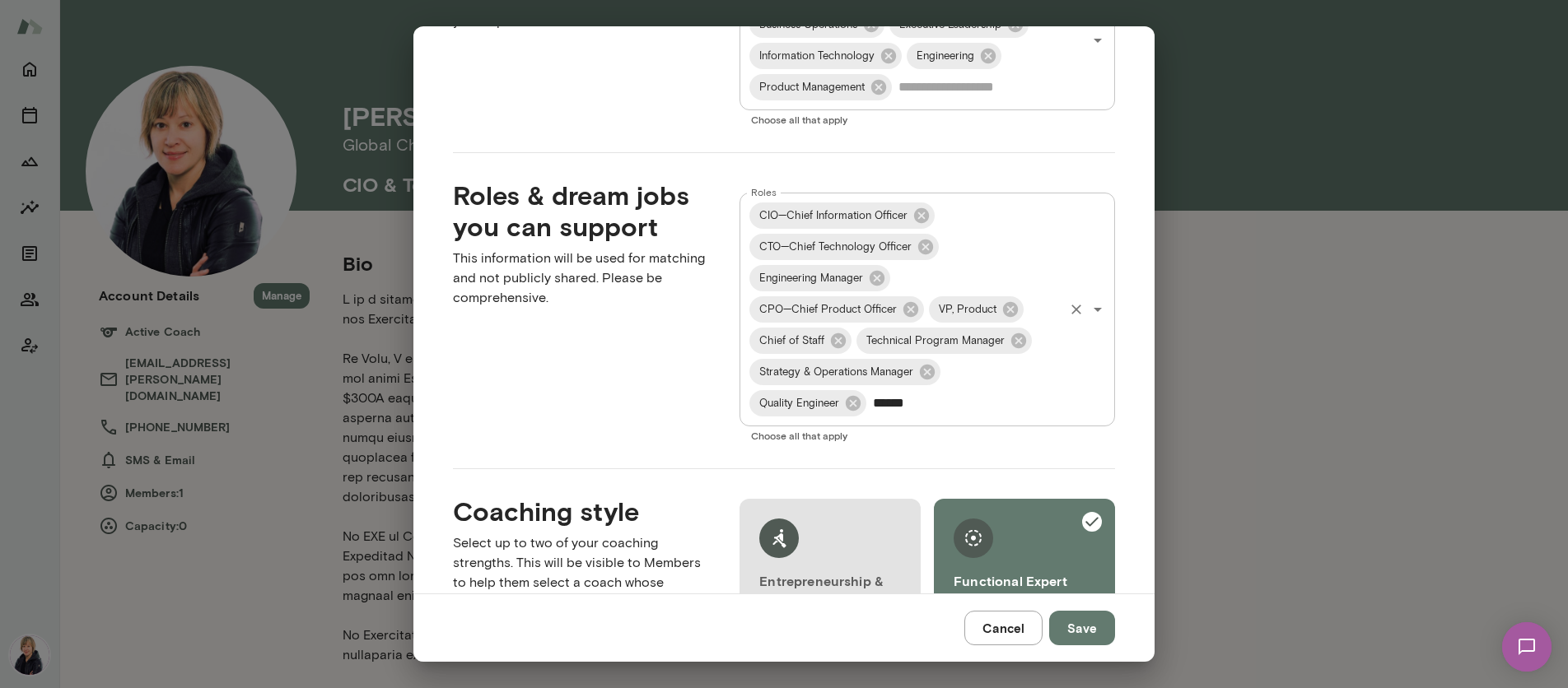
click at [938, 403] on input "******" at bounding box center [965, 403] width 193 height 31
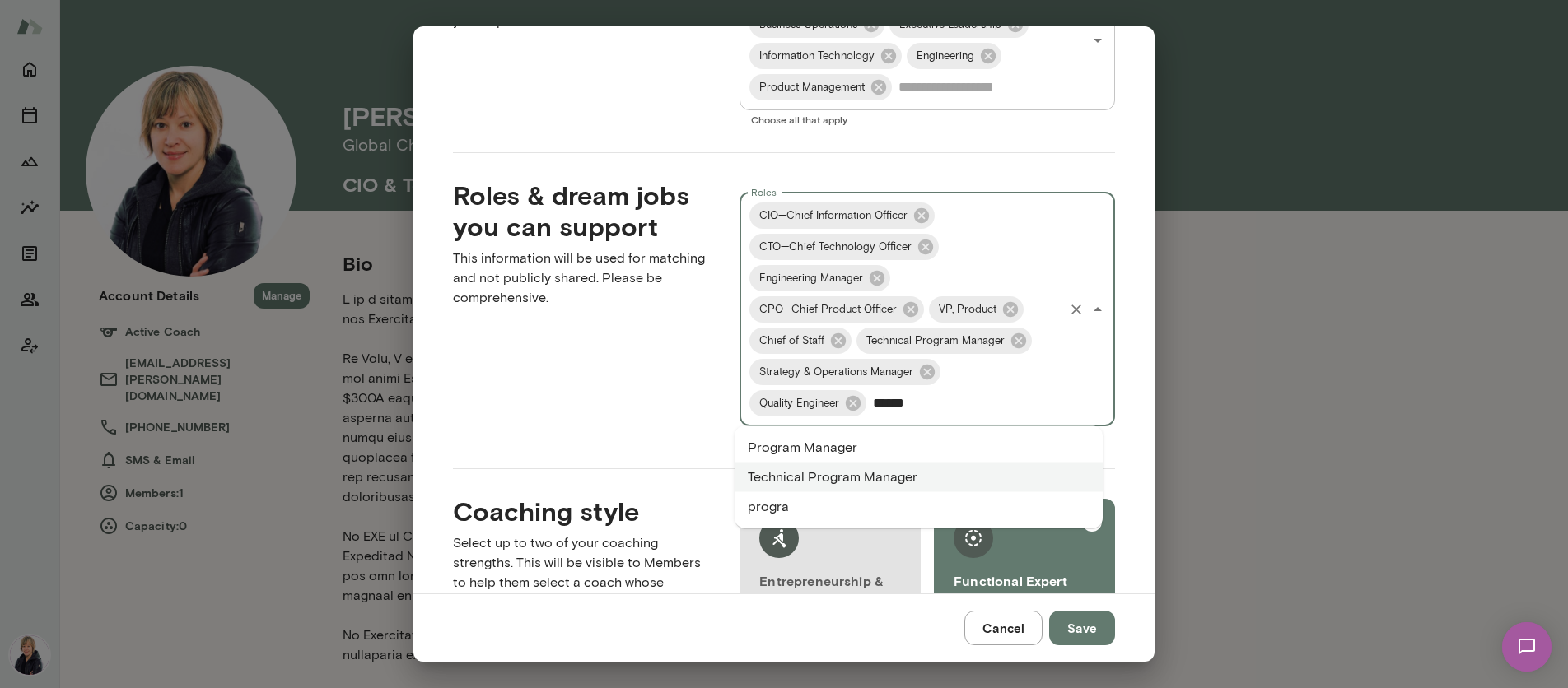
click at [936, 442] on li "Program Manager" at bounding box center [918, 447] width 368 height 30
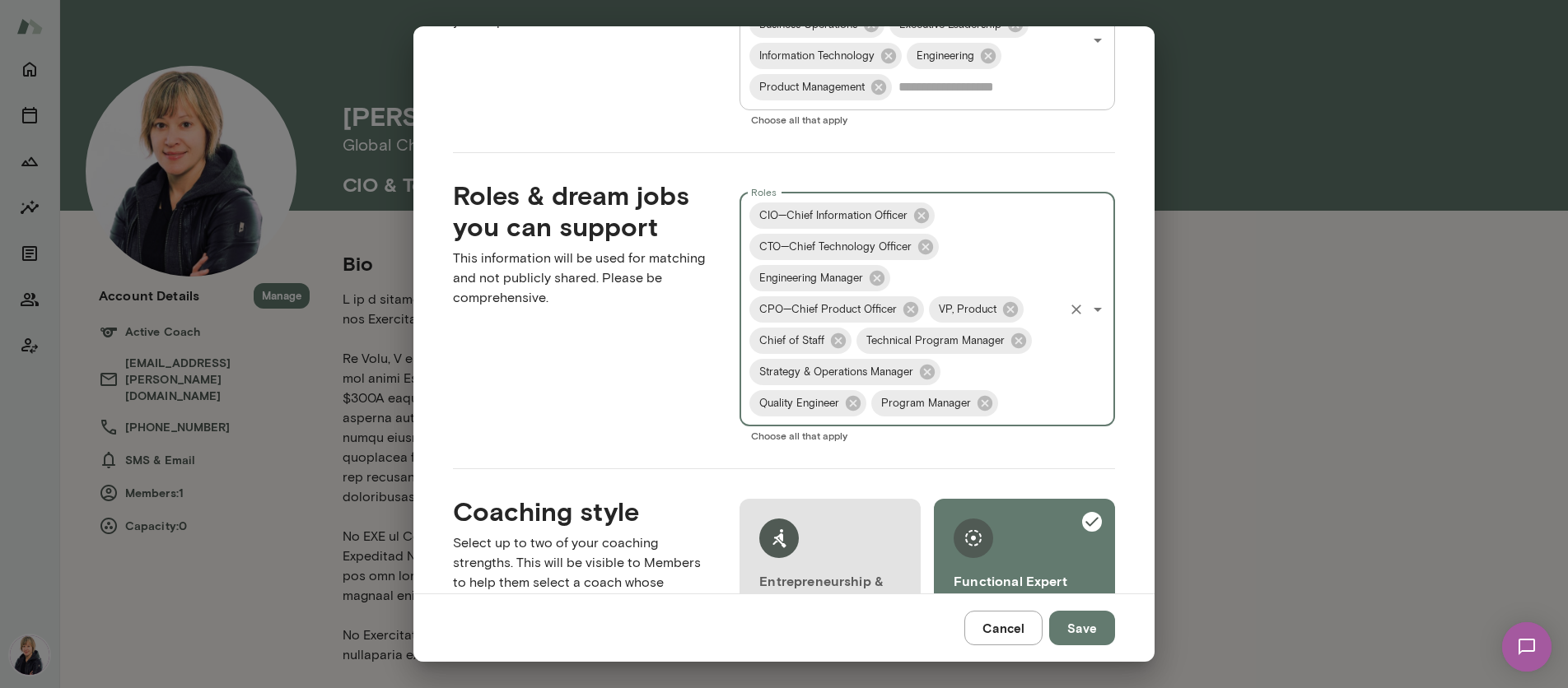
click at [1088, 307] on icon "Open" at bounding box center [1098, 309] width 20 height 20
type input "*****"
click at [1009, 451] on li "Founder" at bounding box center [918, 447] width 368 height 30
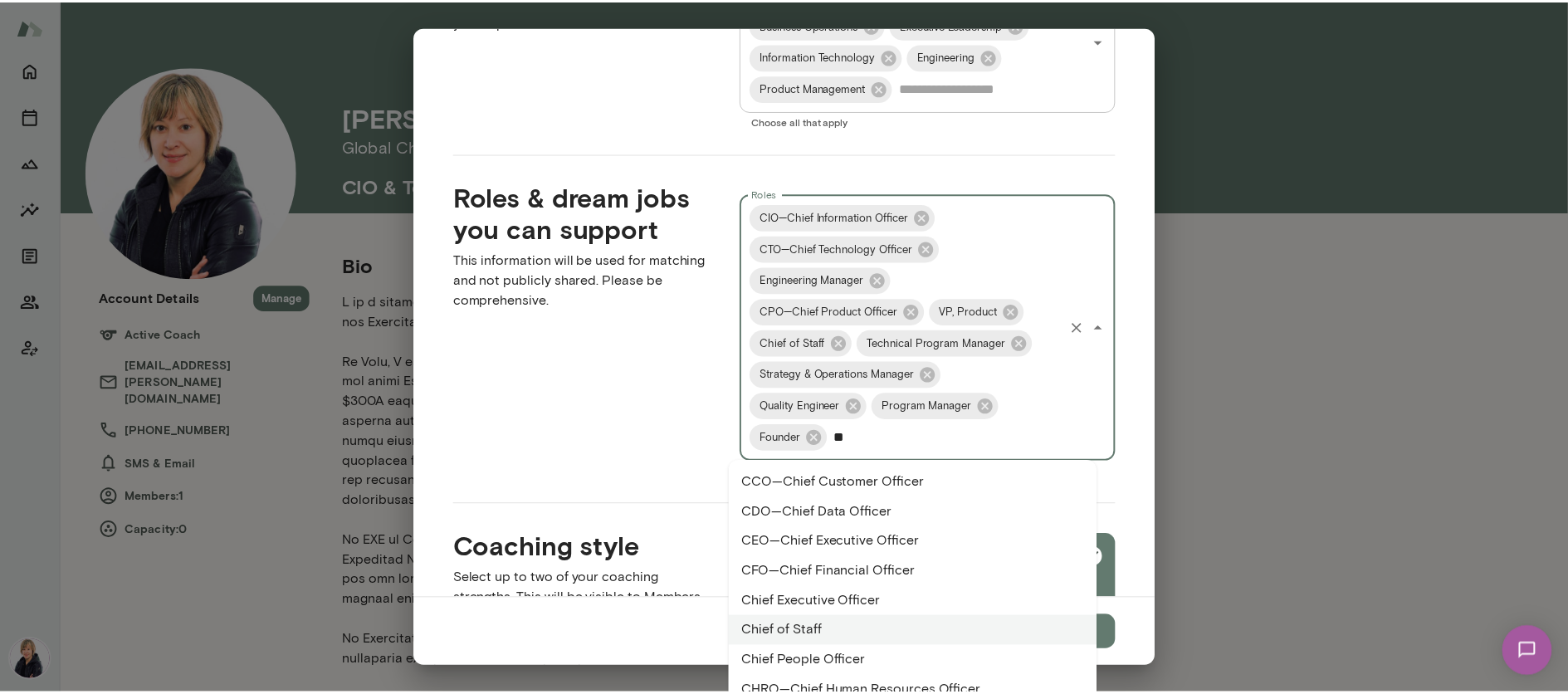
scroll to position [90, 0]
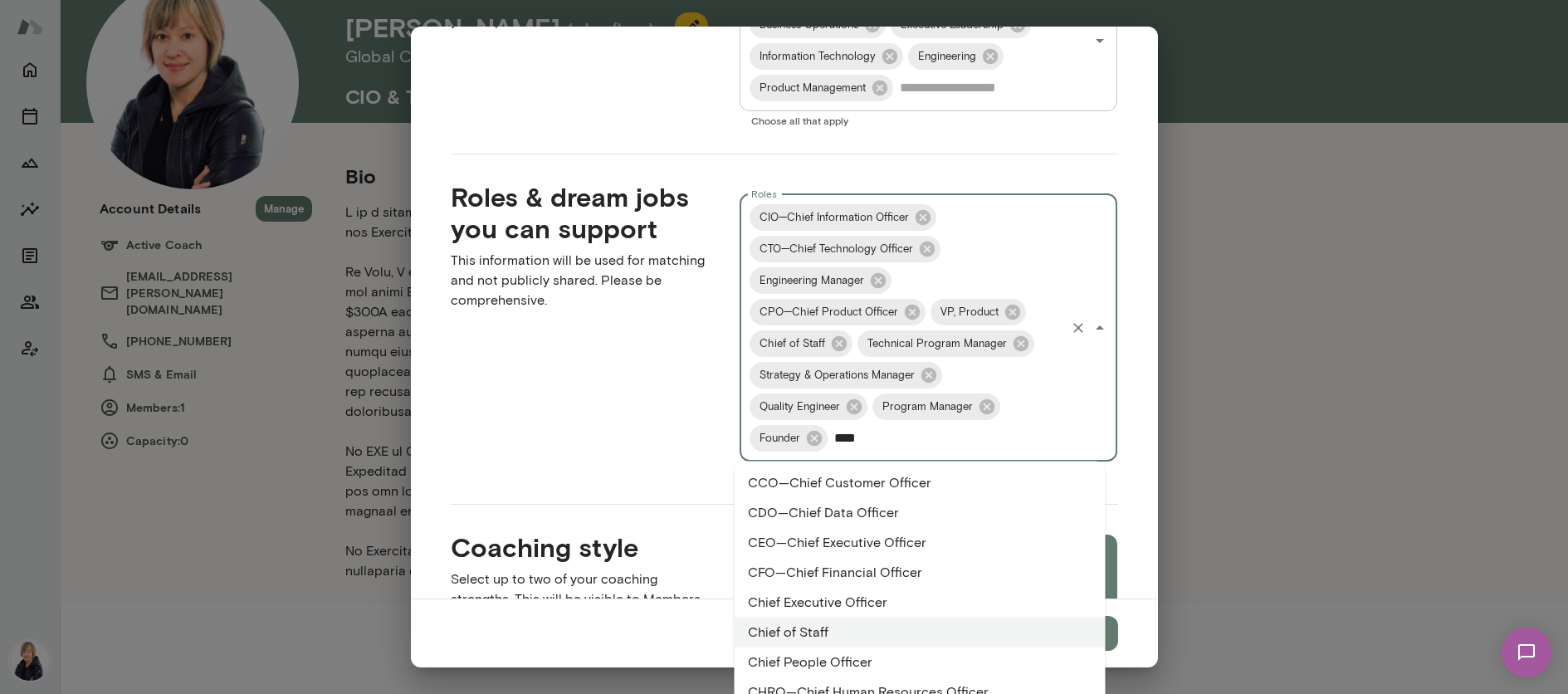
type input "*****"
click at [903, 510] on li "CDO—Chief Data Officer" at bounding box center [920, 513] width 371 height 30
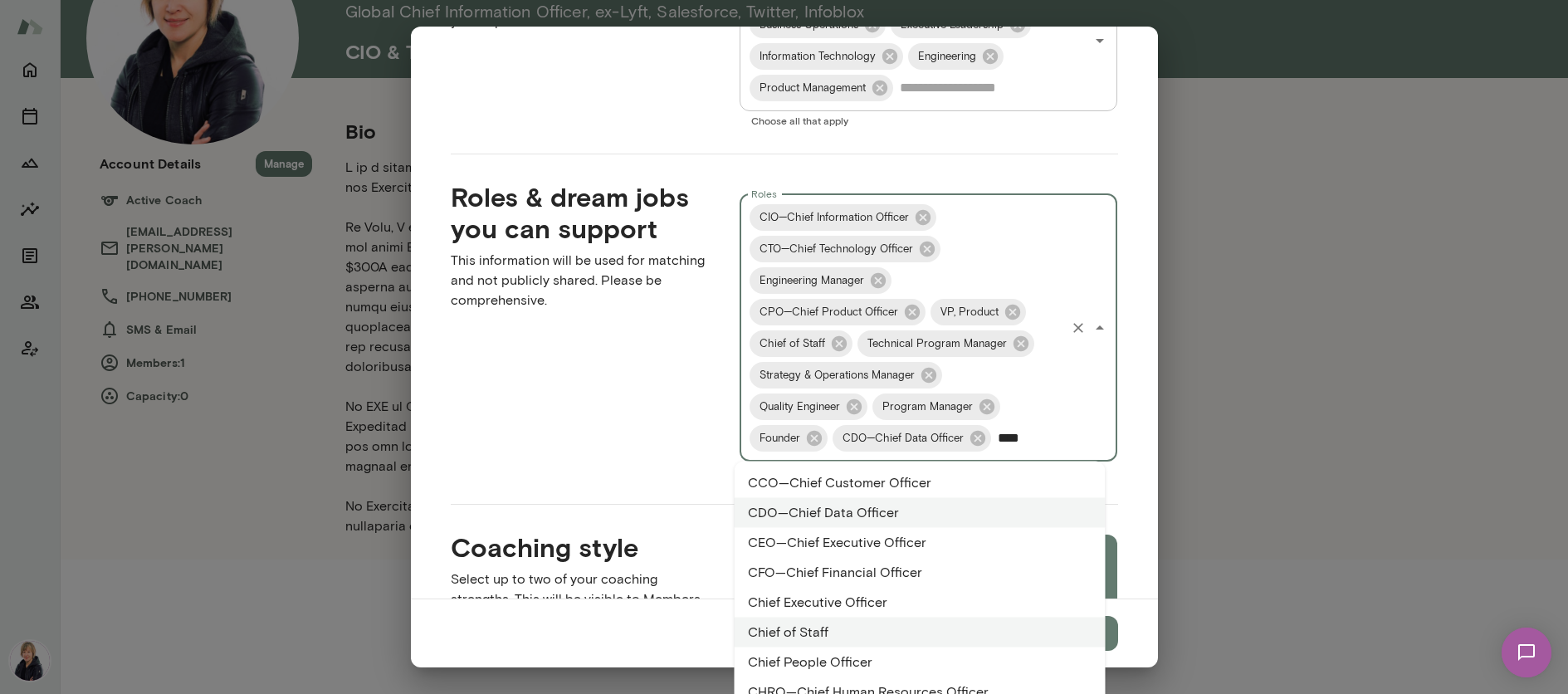
type input "*****"
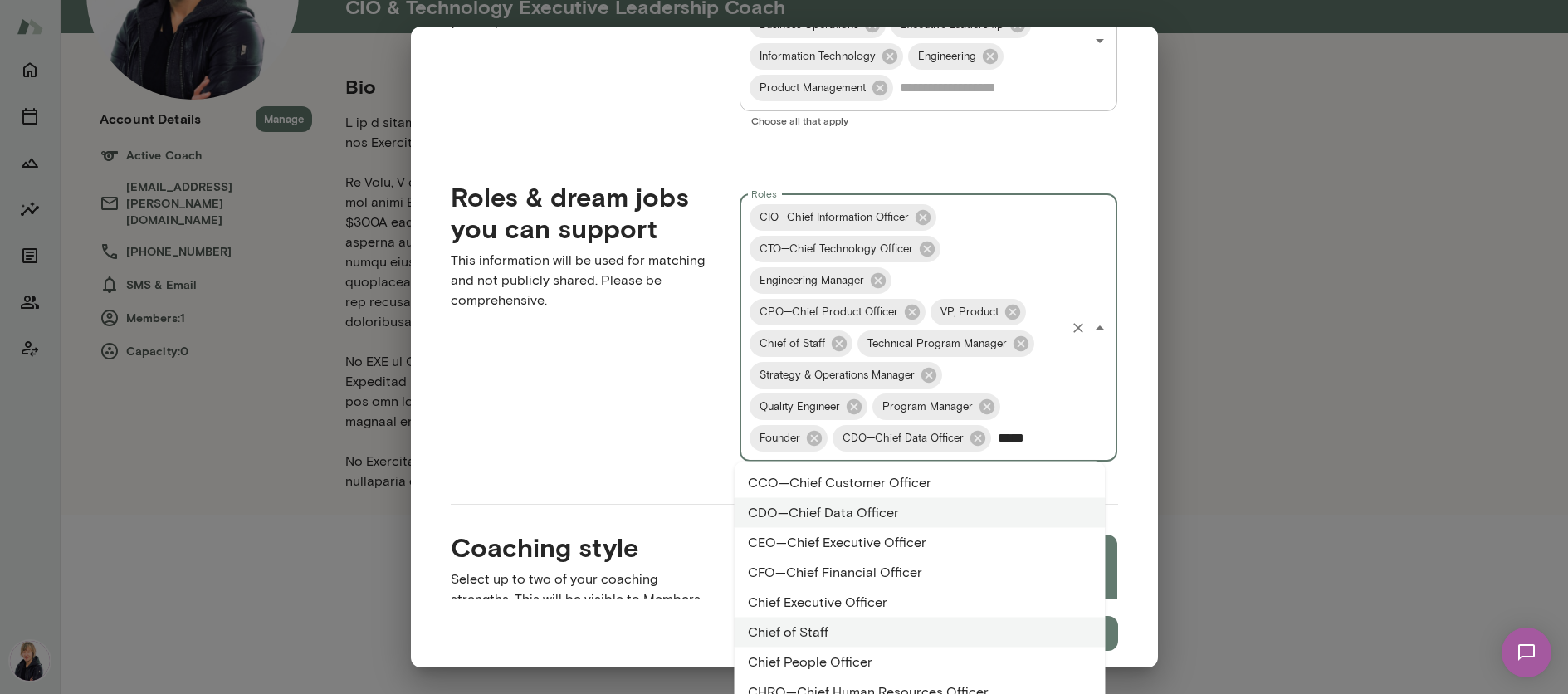
click at [915, 545] on li "CEO—Chief Executive Officer" at bounding box center [920, 542] width 371 height 30
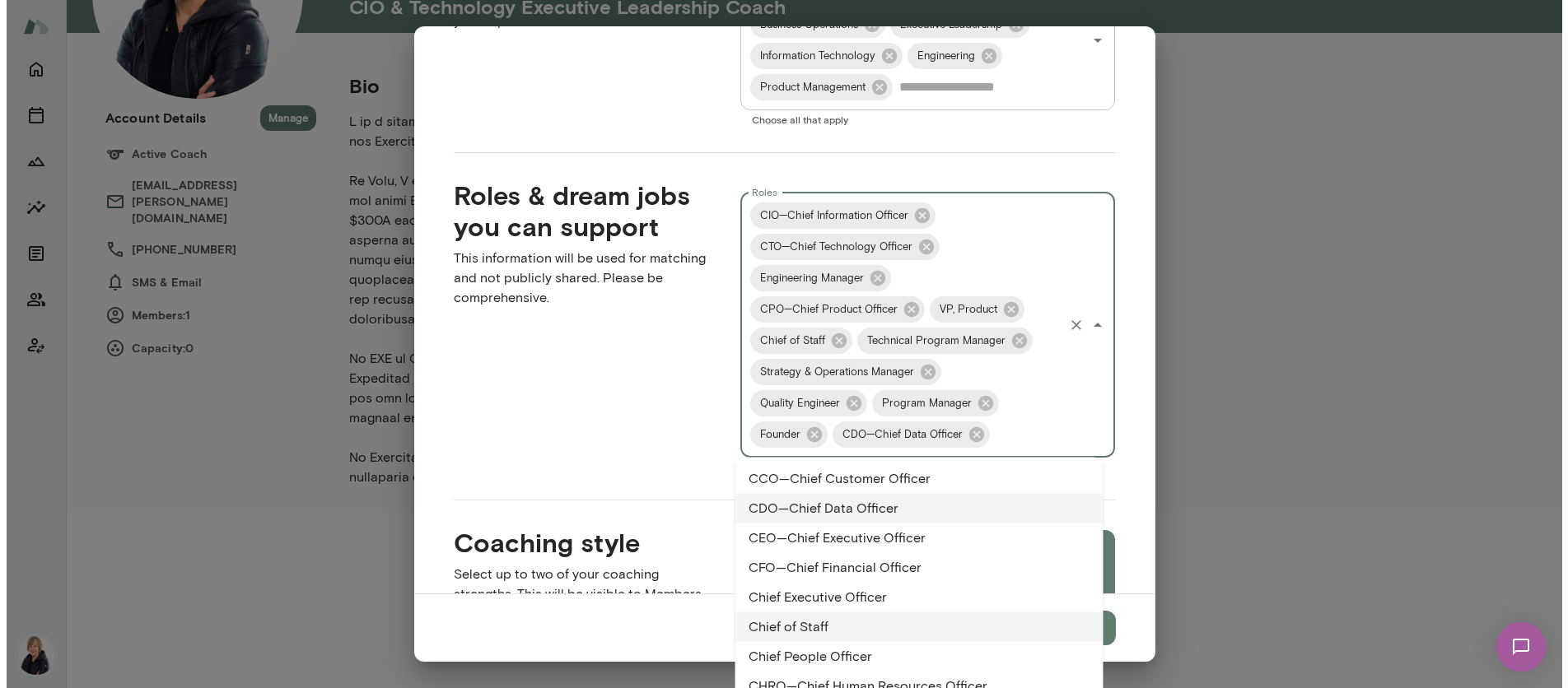
scroll to position [0, 0]
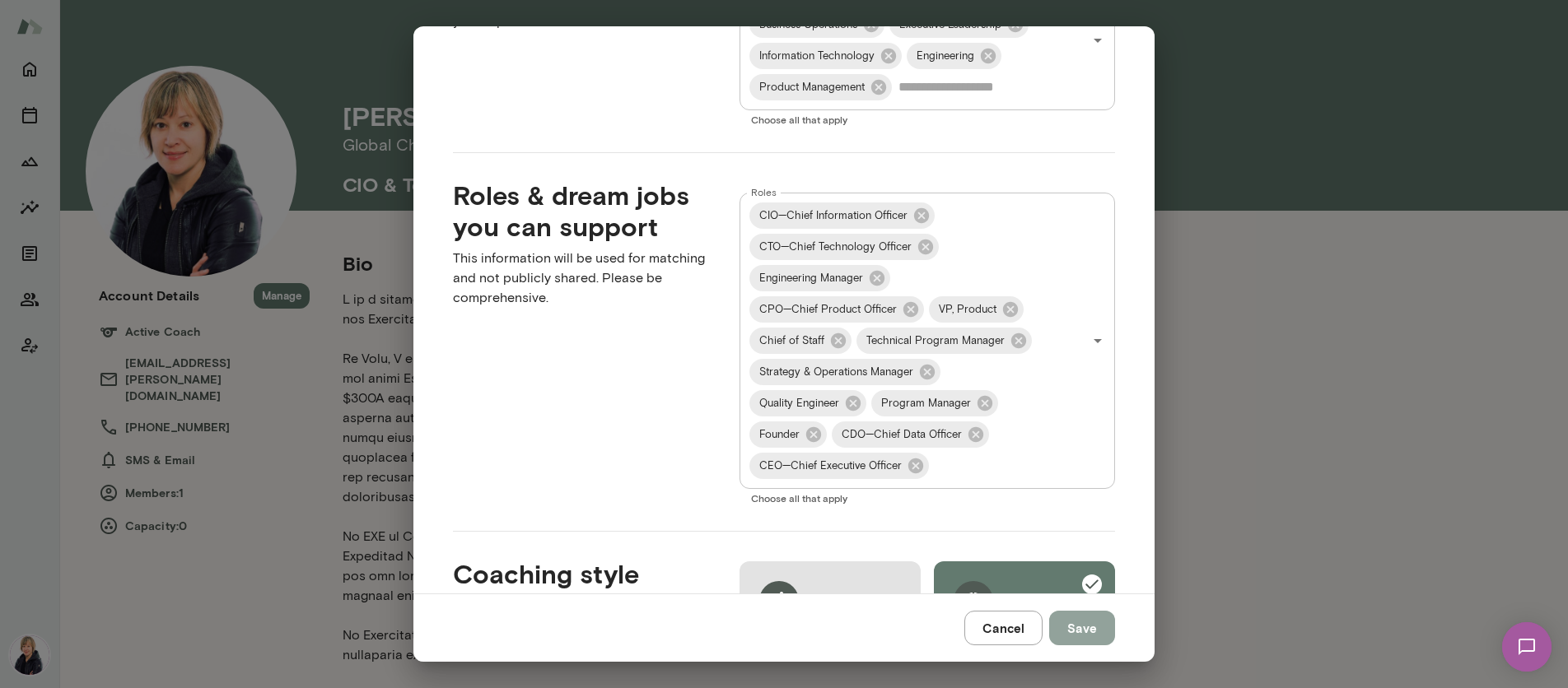
click at [1085, 629] on button "Save" at bounding box center [1081, 628] width 66 height 34
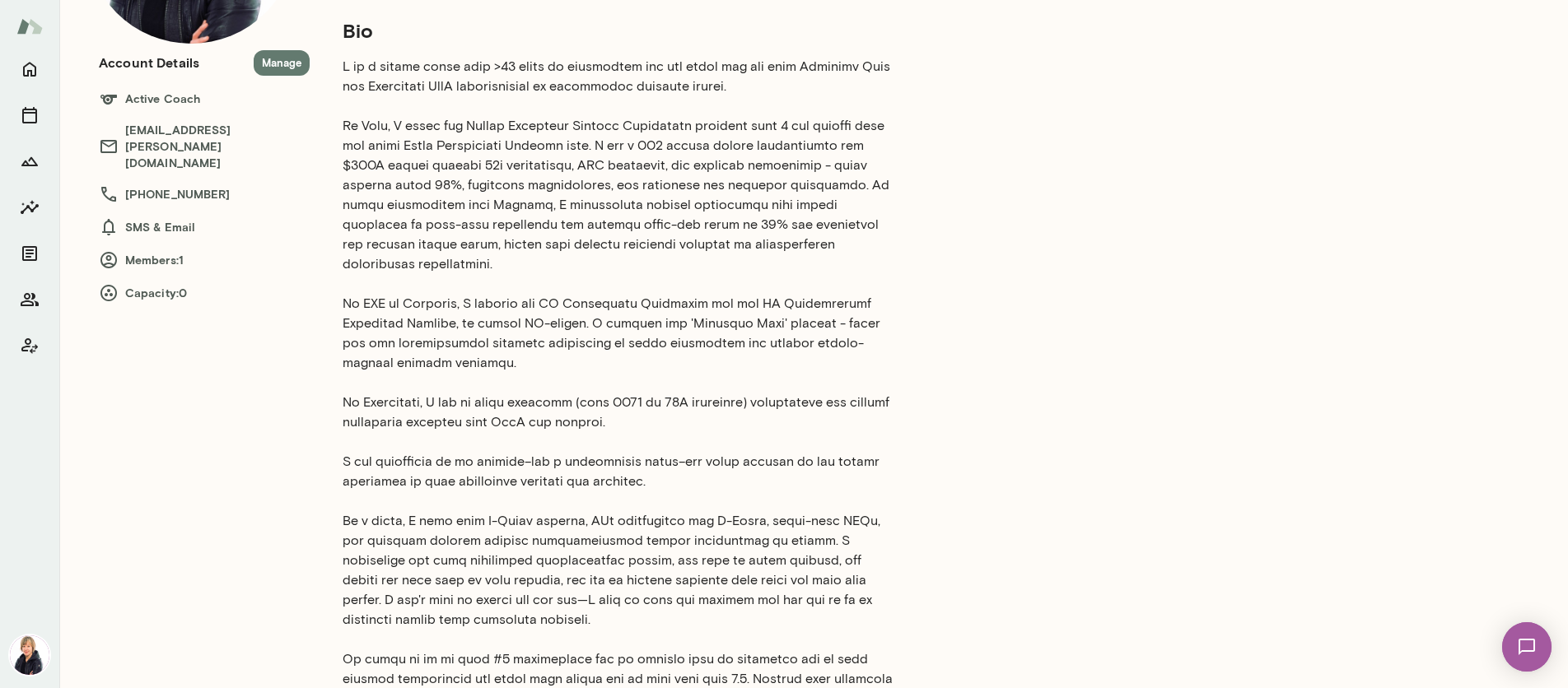
scroll to position [128, 0]
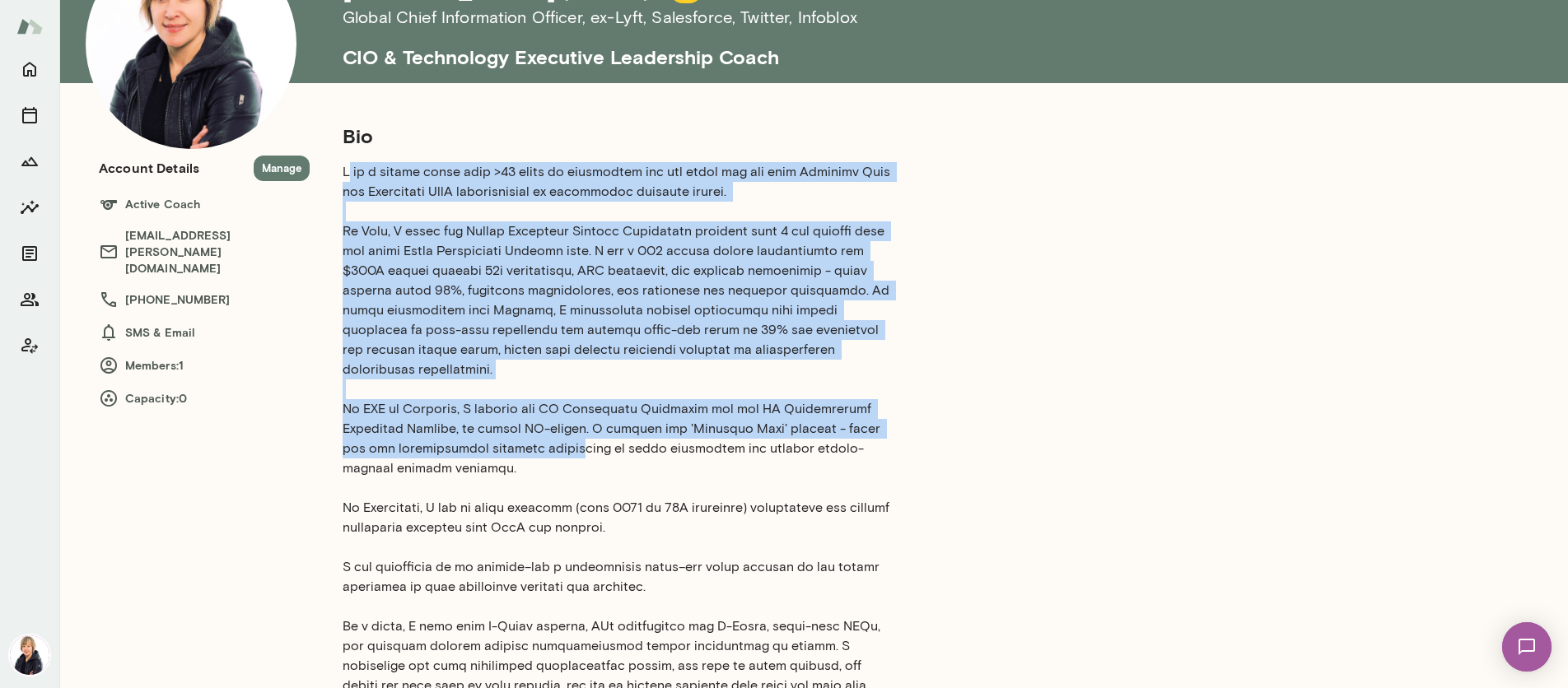
drag, startPoint x: 345, startPoint y: 170, endPoint x: 506, endPoint y: 423, distance: 299.9
click at [520, 424] on p at bounding box center [619, 537] width 553 height 751
click at [350, 170] on p at bounding box center [619, 537] width 553 height 751
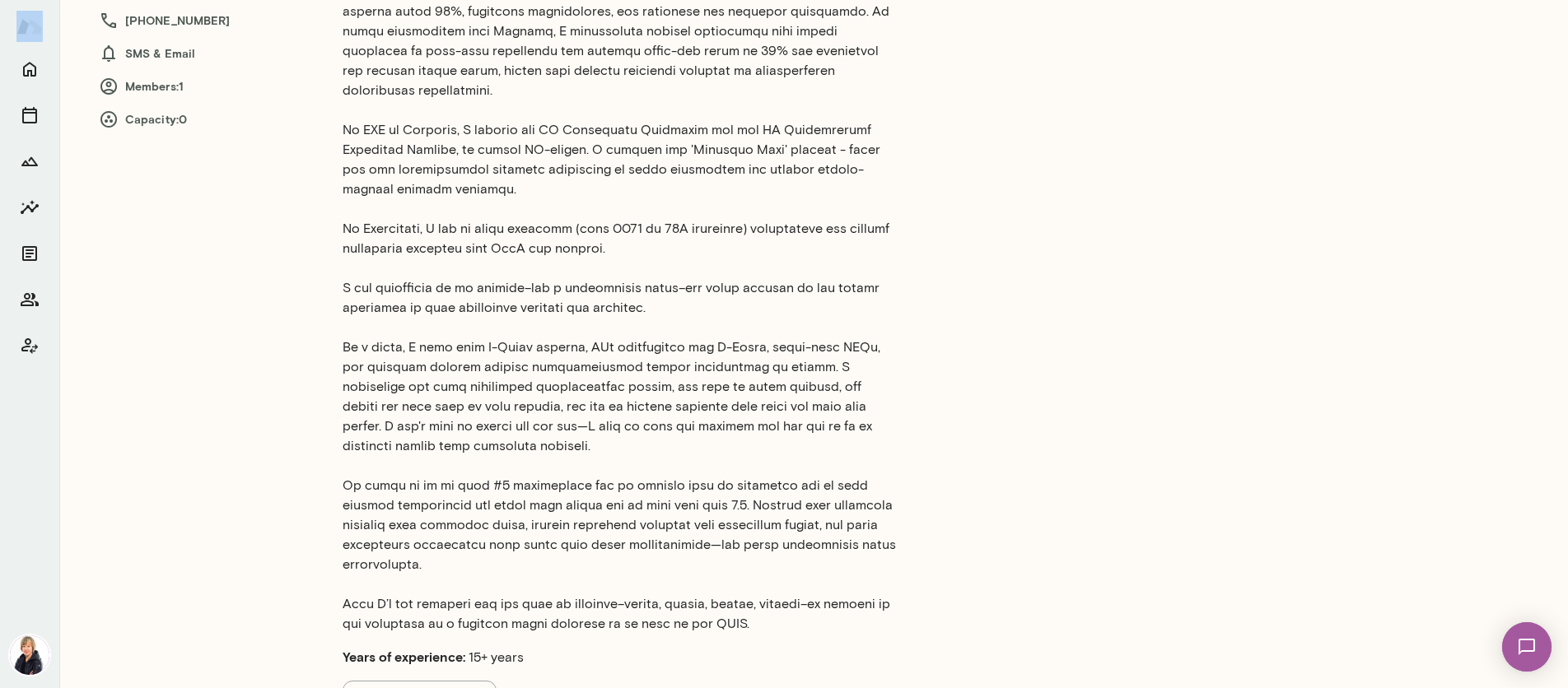
scroll to position [470, 0]
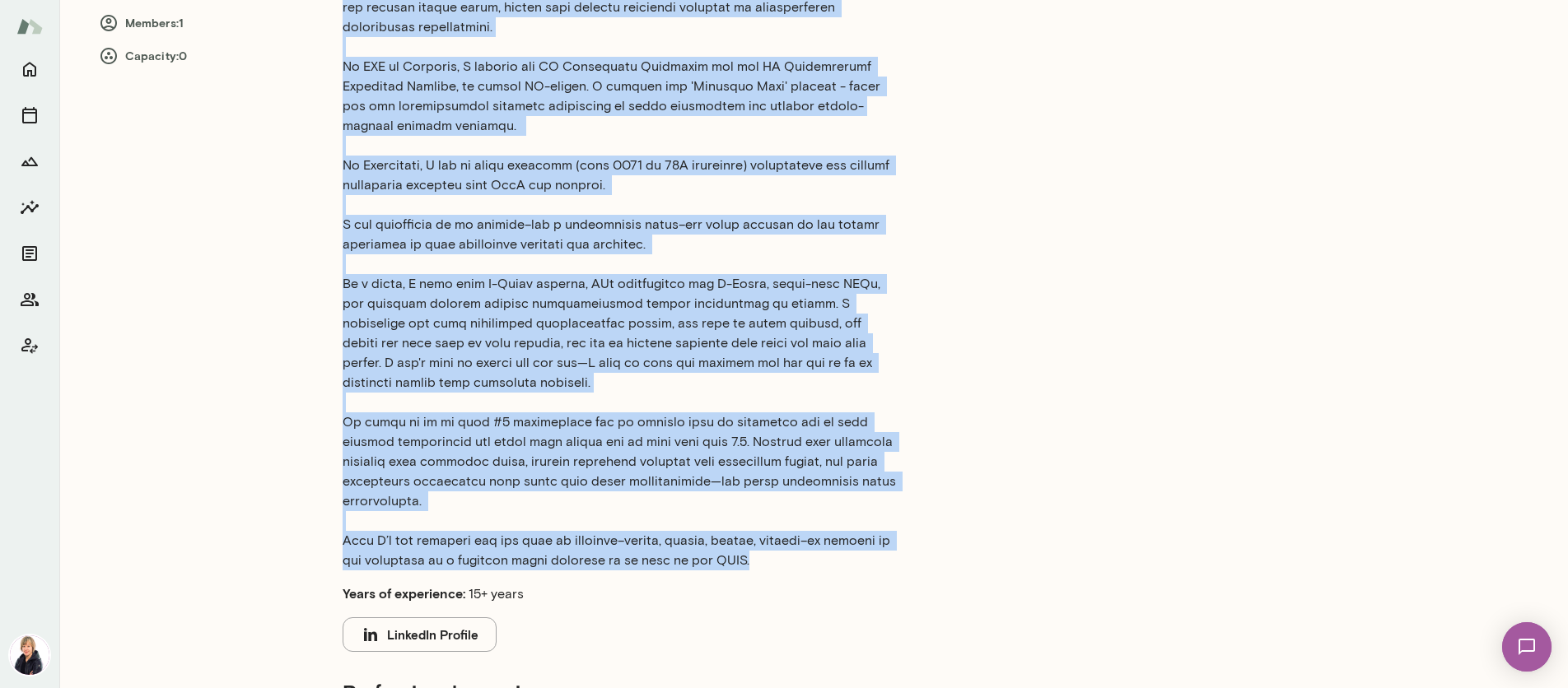
drag, startPoint x: 343, startPoint y: 170, endPoint x: 775, endPoint y: 543, distance: 570.7
click at [775, 543] on p at bounding box center [619, 195] width 553 height 751
copy p "I am a change agent with >25 years of experience who has built and led both Con…"
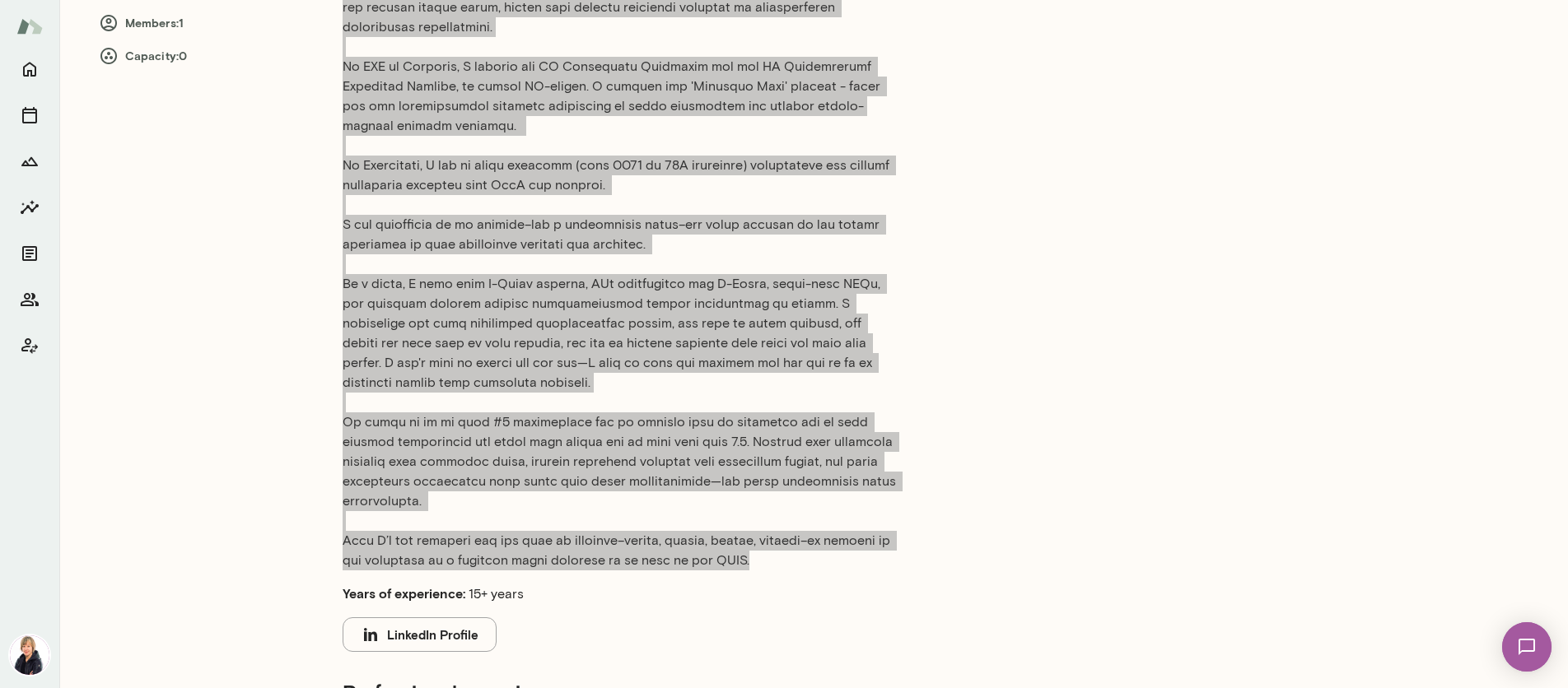
scroll to position [0, 0]
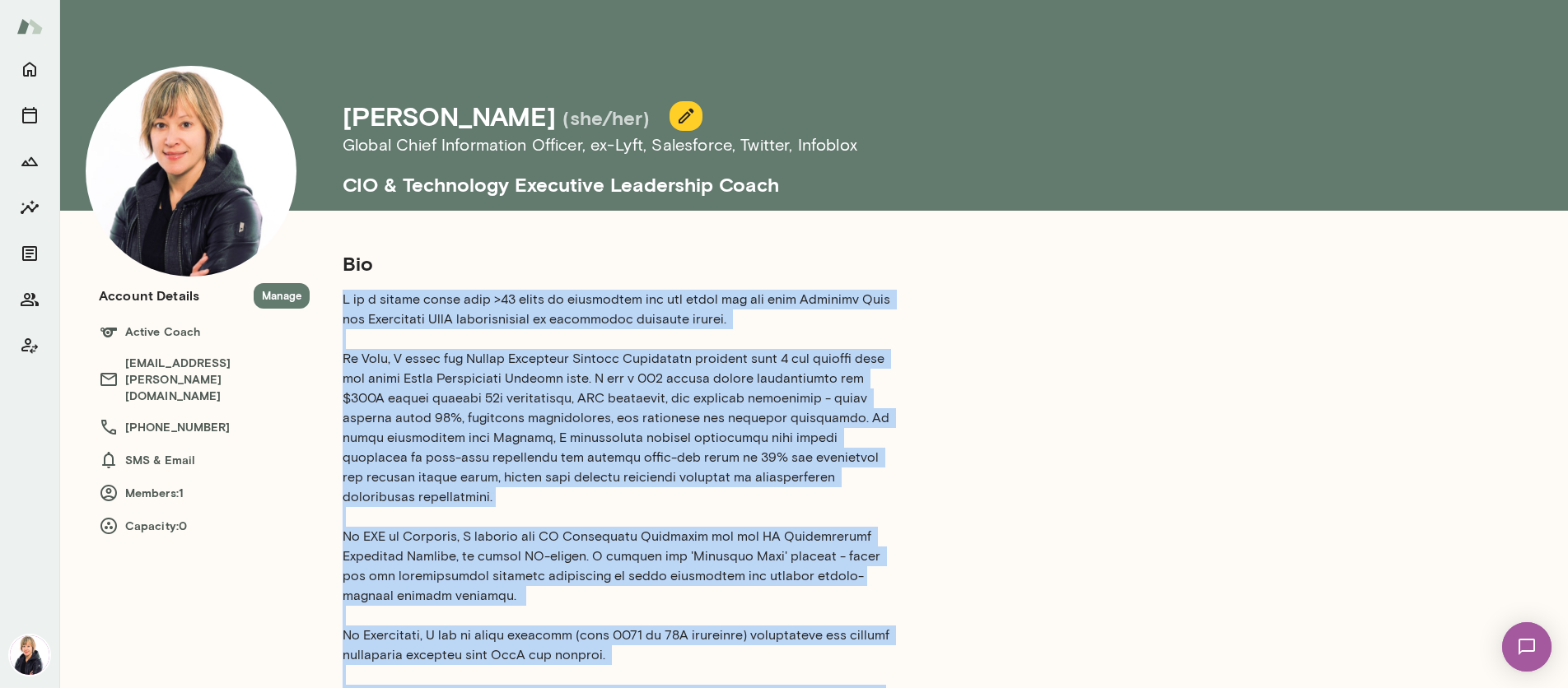
click at [676, 121] on icon "button" at bounding box center [686, 116] width 20 height 20
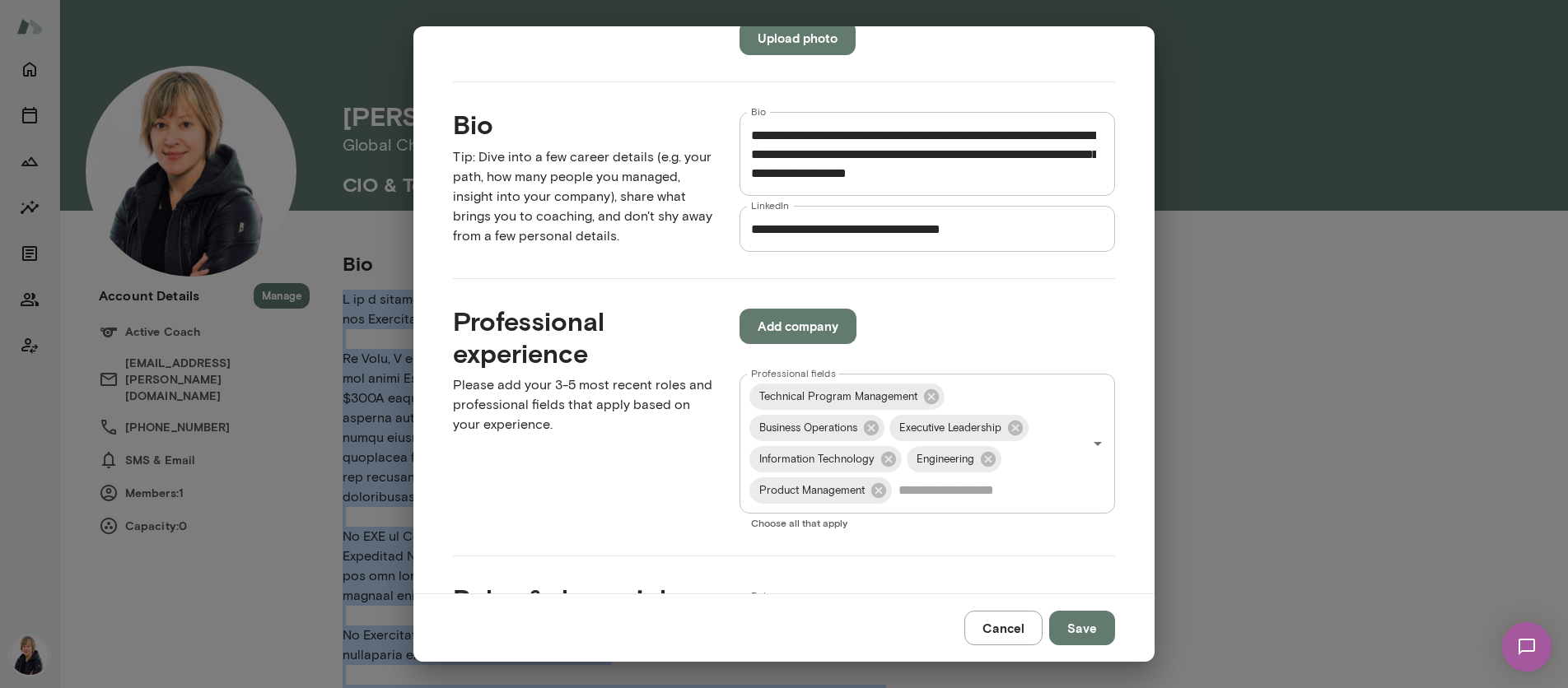
scroll to position [802, 0]
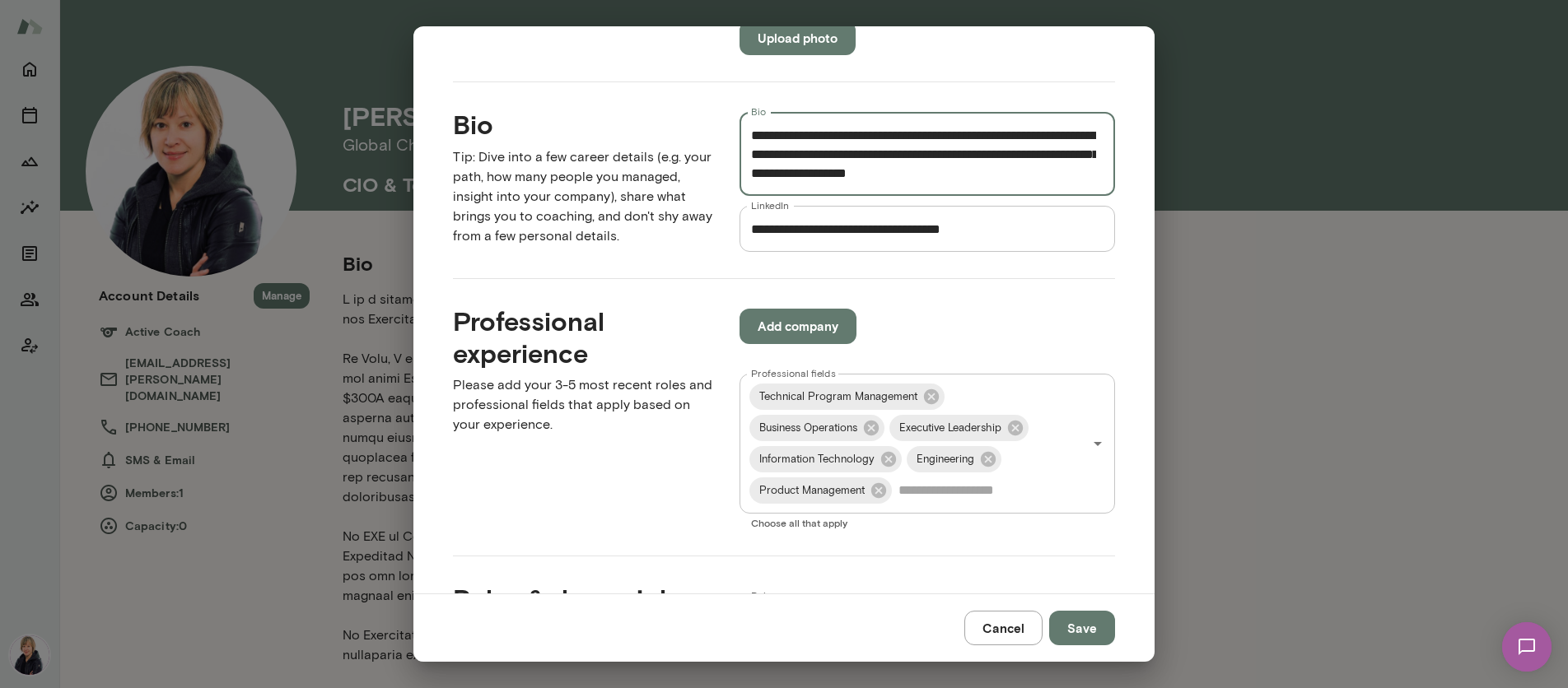
click at [876, 144] on textarea "Bio" at bounding box center [924, 154] width 345 height 57
drag, startPoint x: 745, startPoint y: 147, endPoint x: 988, endPoint y: 141, distance: 243.1
click at [988, 141] on textarea "Bio" at bounding box center [924, 154] width 345 height 57
drag, startPoint x: 1017, startPoint y: 144, endPoint x: 972, endPoint y: 149, distance: 45.3
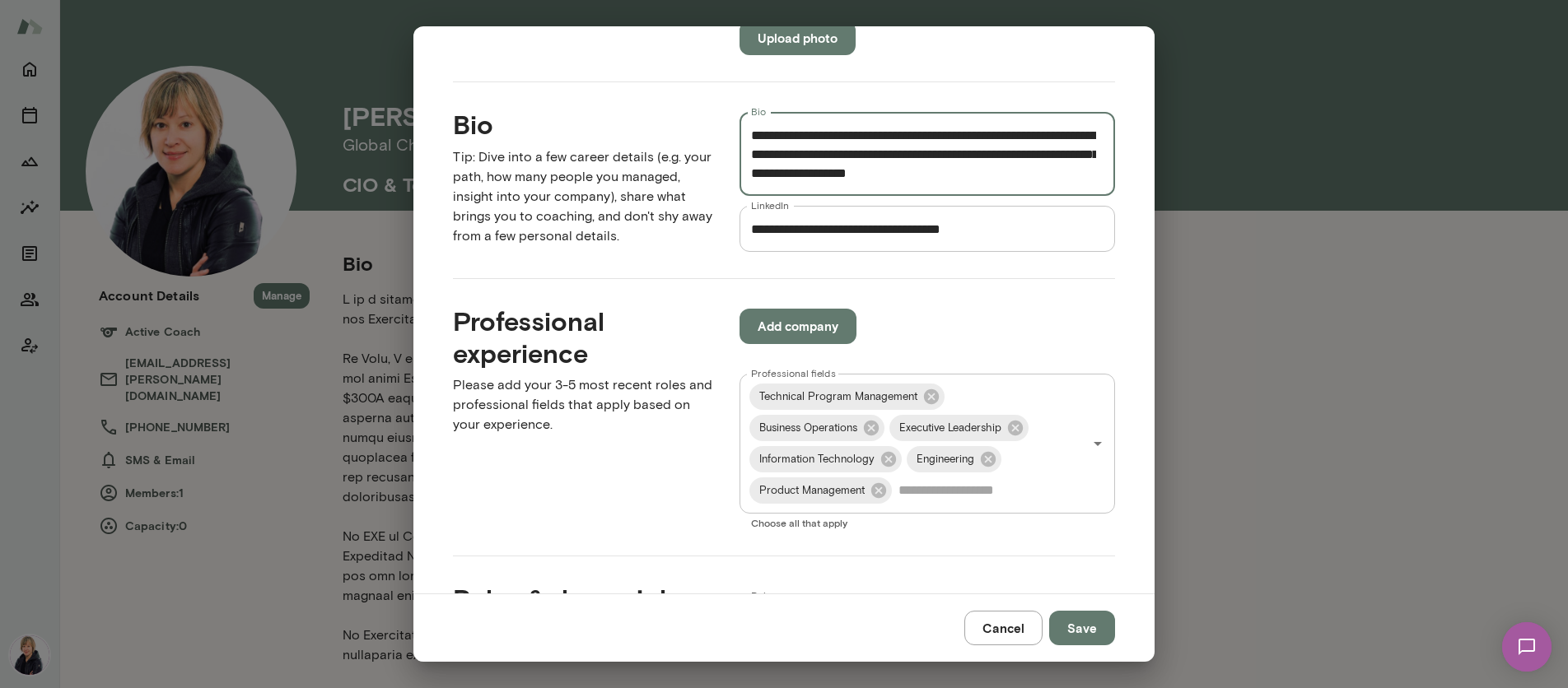
click at [972, 149] on textarea "Bio" at bounding box center [924, 154] width 345 height 57
drag, startPoint x: 1068, startPoint y: 175, endPoint x: 614, endPoint y: 90, distance: 461.9
click at [614, 90] on div "**********" at bounding box center [770, 167] width 688 height 170
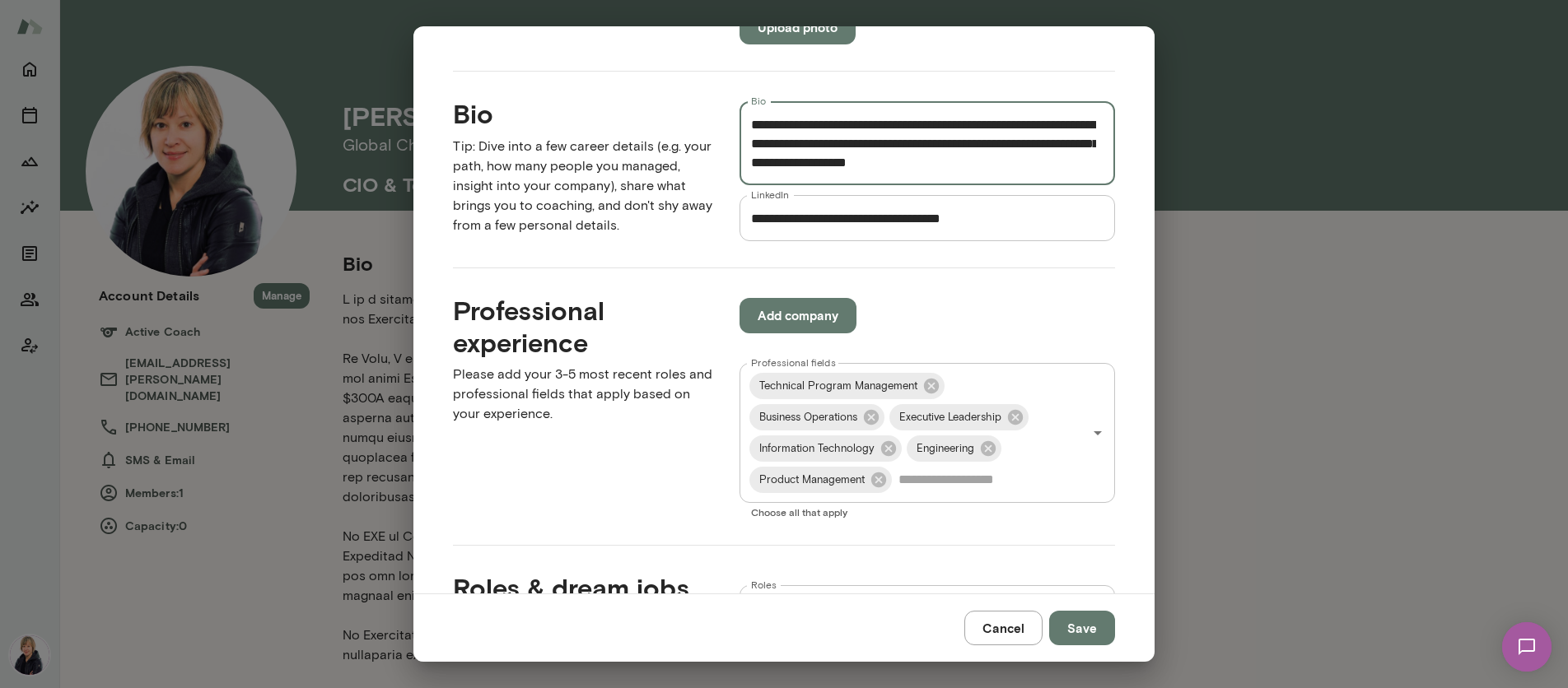
scroll to position [838, 0]
drag, startPoint x: 803, startPoint y: 141, endPoint x: 774, endPoint y: 141, distance: 29.0
click at [774, 141] on textarea "Bio" at bounding box center [924, 143] width 345 height 57
type textarea "**********"
click at [1080, 630] on button "Save" at bounding box center [1081, 628] width 66 height 34
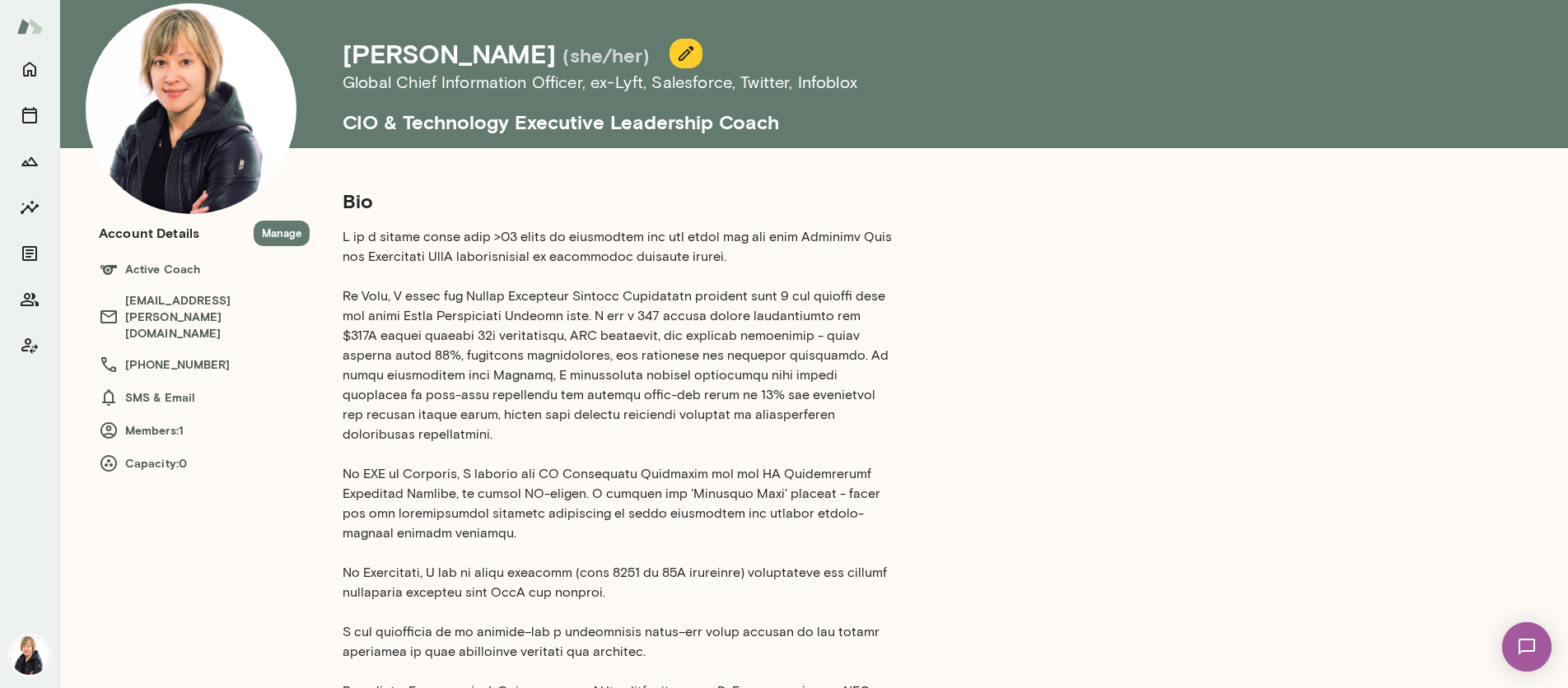
scroll to position [0, 0]
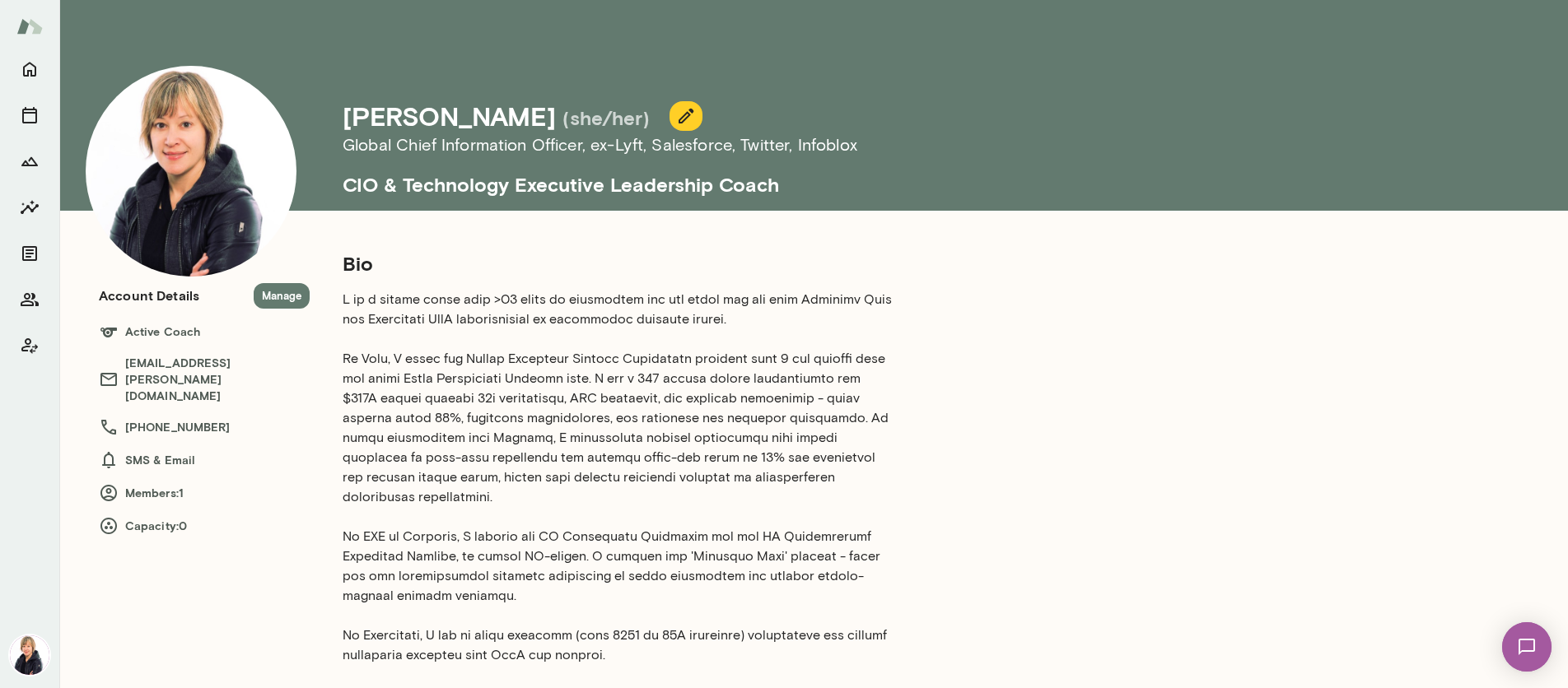
click at [678, 121] on icon "button" at bounding box center [685, 116] width 14 height 14
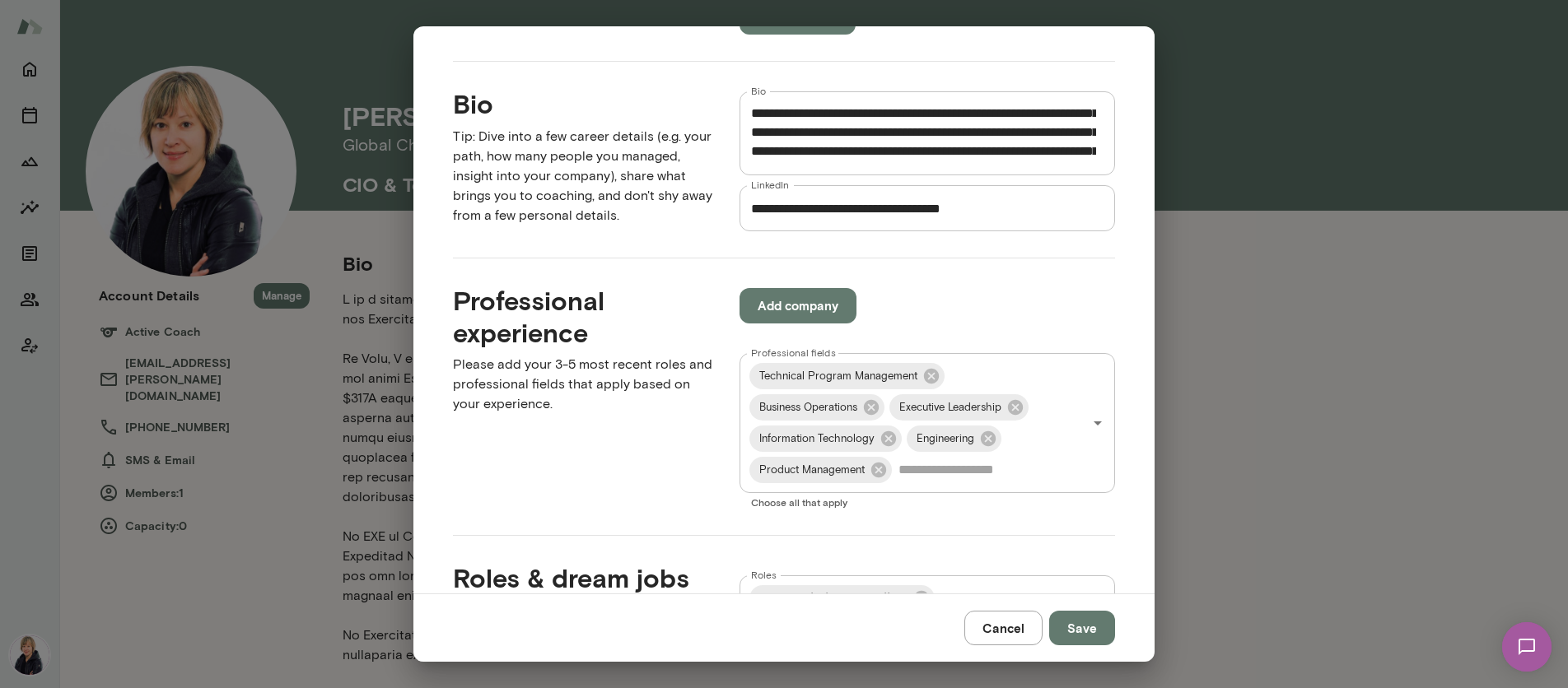
scroll to position [501, 0]
click at [952, 129] on textarea "Bio" at bounding box center [924, 133] width 345 height 57
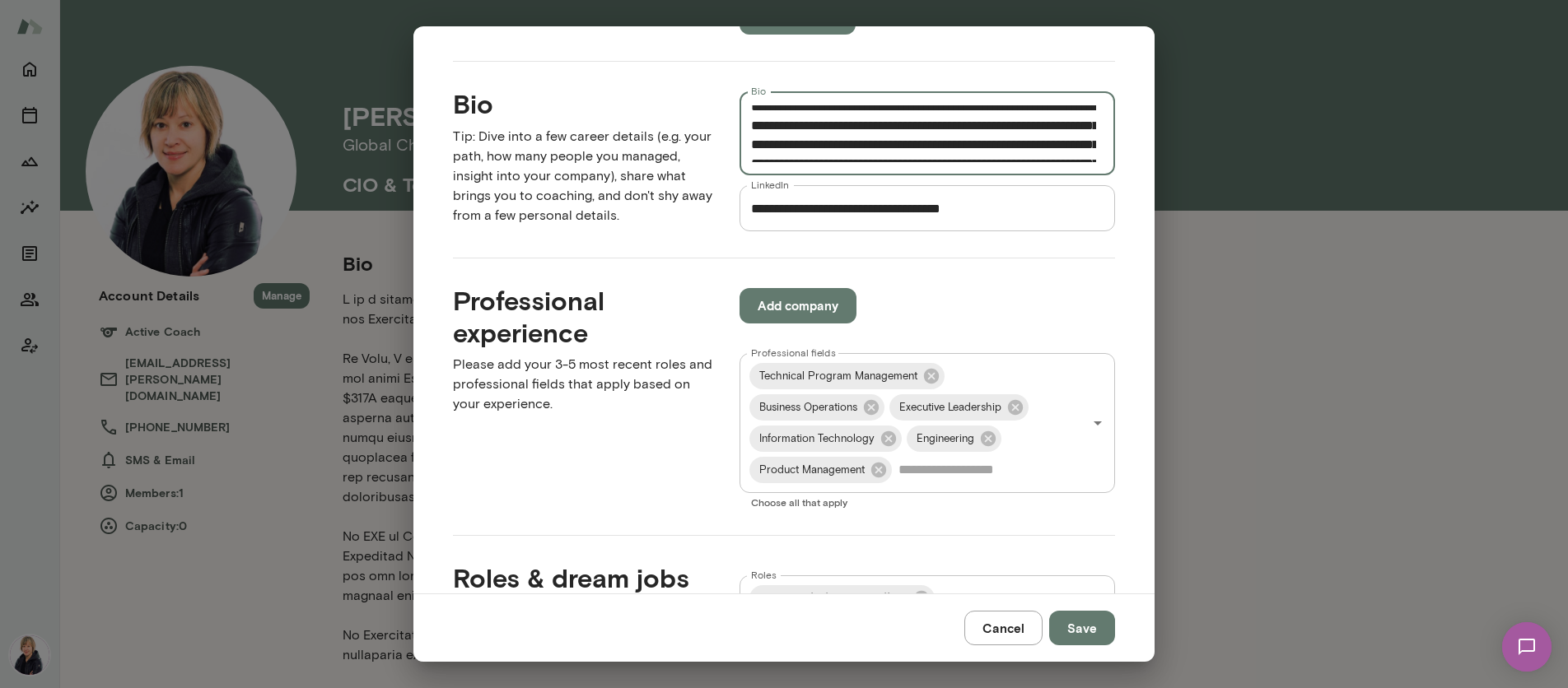
scroll to position [539, 0]
click at [801, 125] on textarea "Bio" at bounding box center [924, 133] width 345 height 57
click at [931, 125] on textarea "Bio" at bounding box center [924, 133] width 345 height 57
click at [848, 147] on textarea "Bio" at bounding box center [924, 133] width 345 height 57
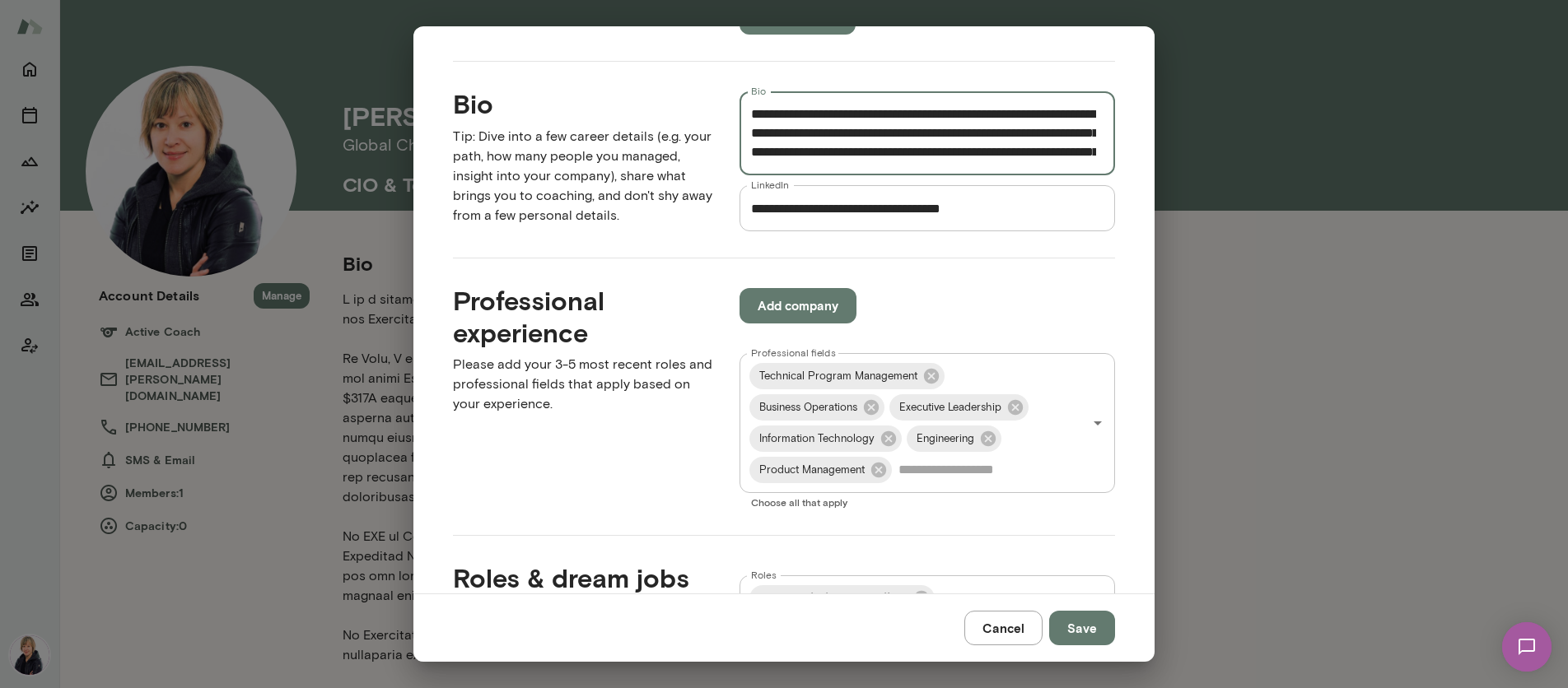
scroll to position [567, 0]
type textarea "**********"
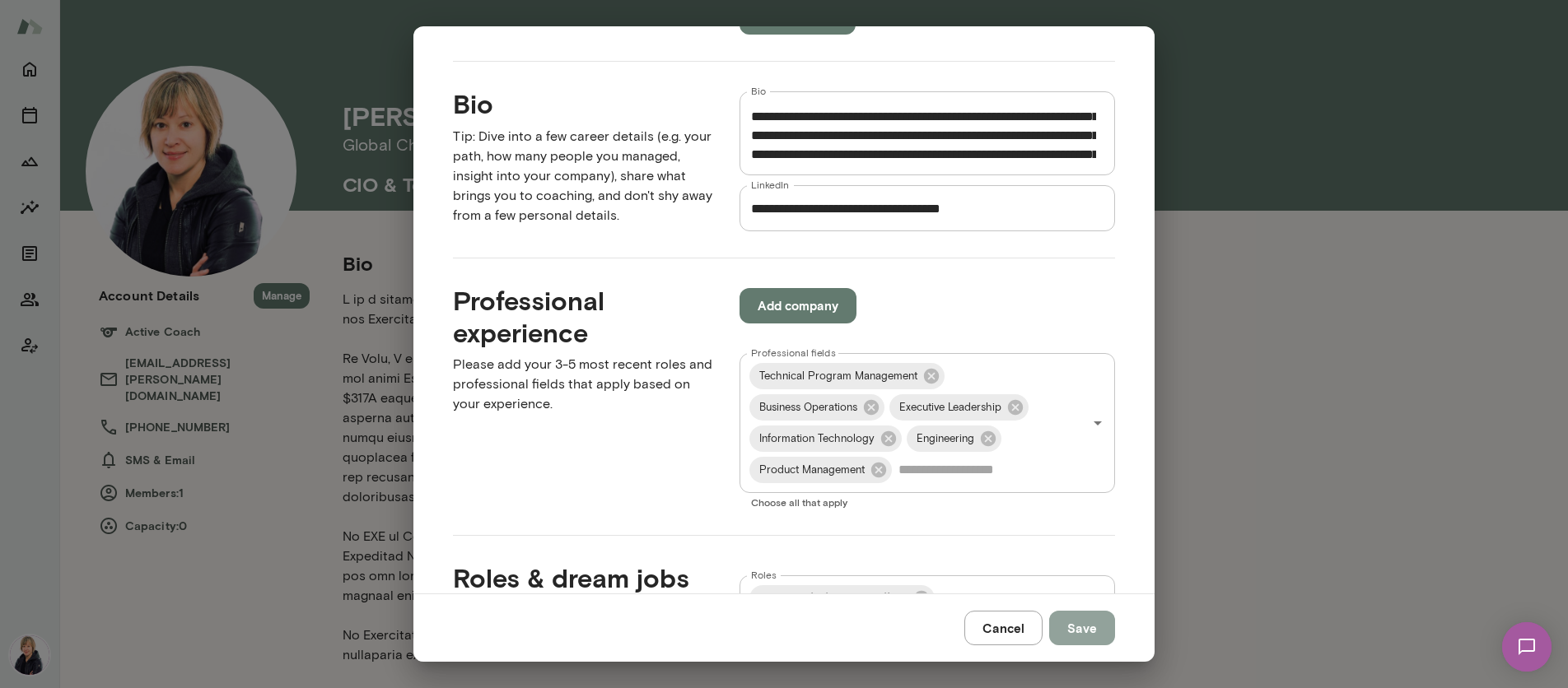
click at [1089, 636] on button "Save" at bounding box center [1081, 628] width 66 height 34
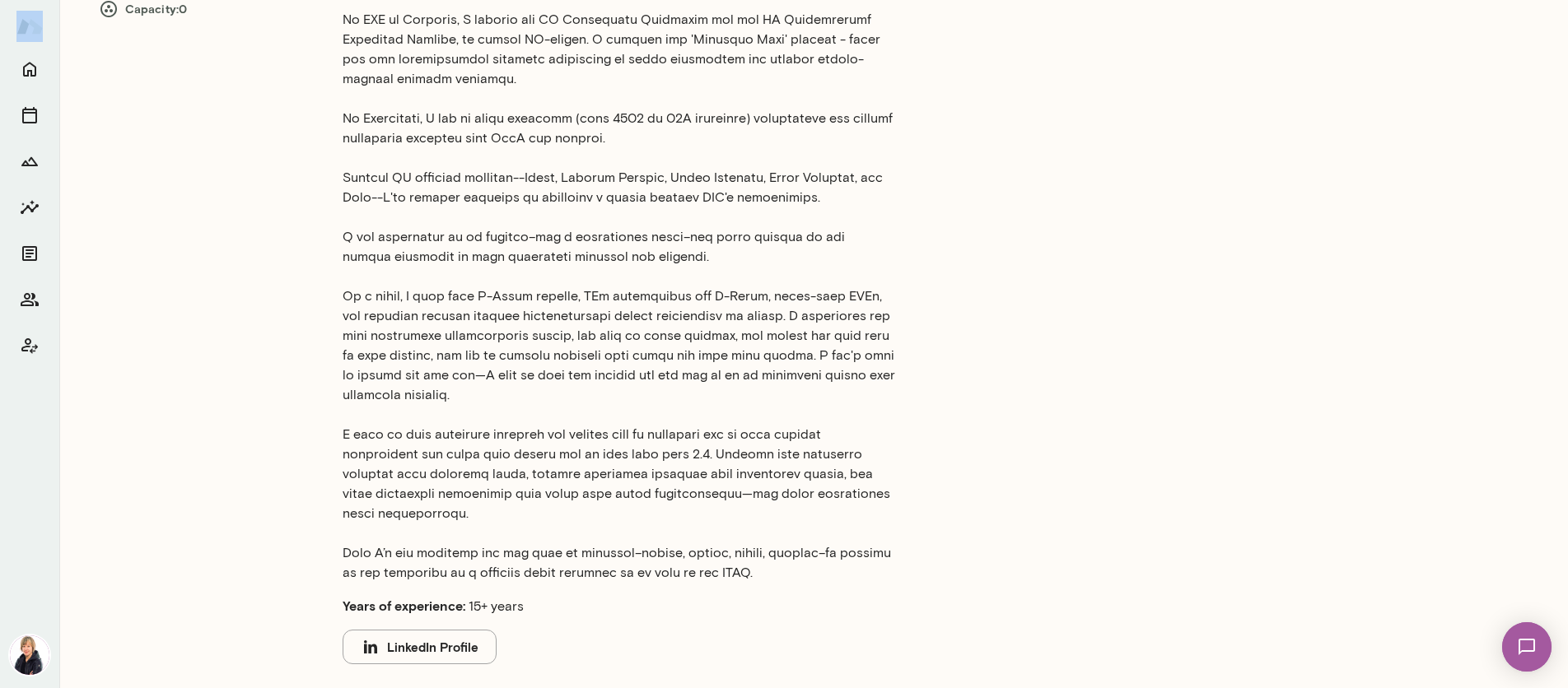
scroll to position [626, 0]
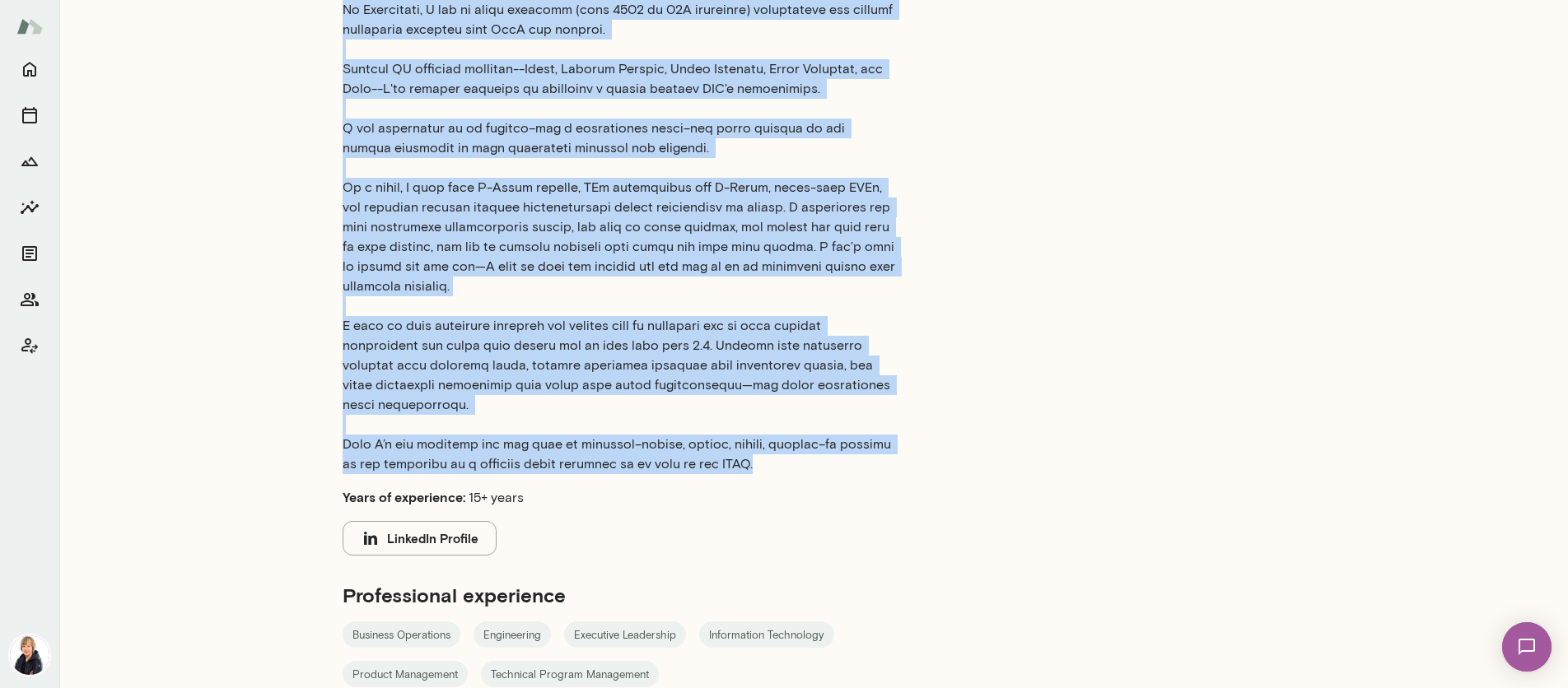
drag, startPoint x: 344, startPoint y: 162, endPoint x: 753, endPoint y: 442, distance: 495.7
click at [753, 442] on p at bounding box center [619, 69] width 553 height 810
copy p "I am a change agent with >25 years of experience who has built and led both Con…"
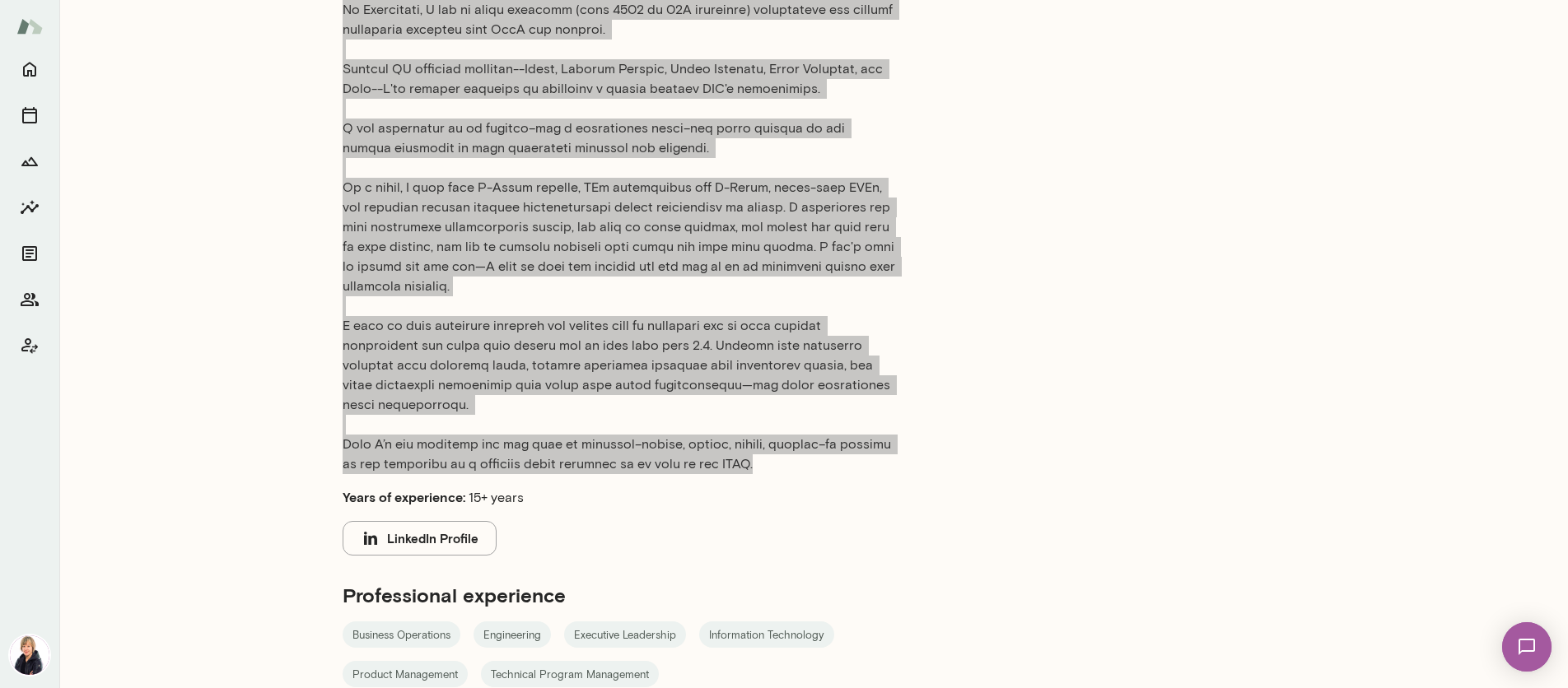
scroll to position [0, 0]
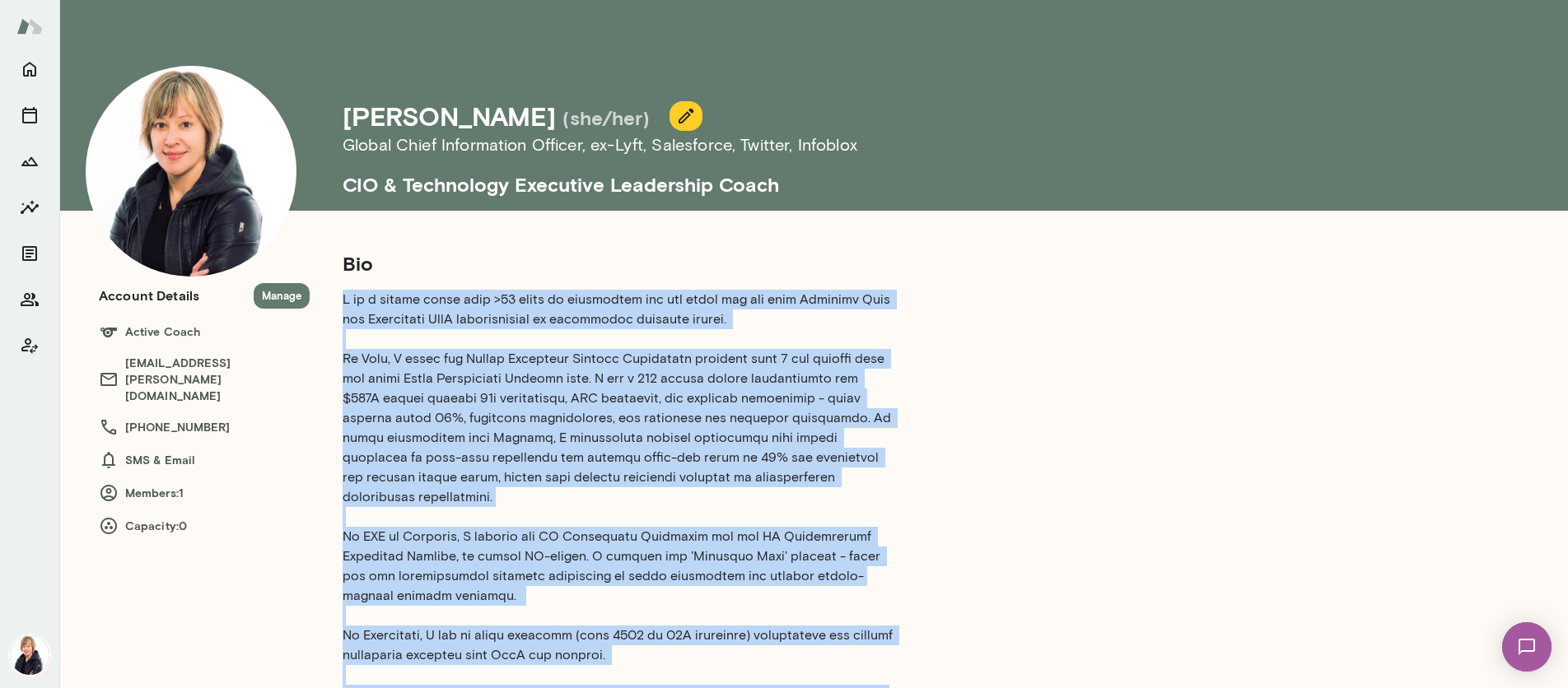
click at [676, 121] on icon "button" at bounding box center [686, 116] width 20 height 20
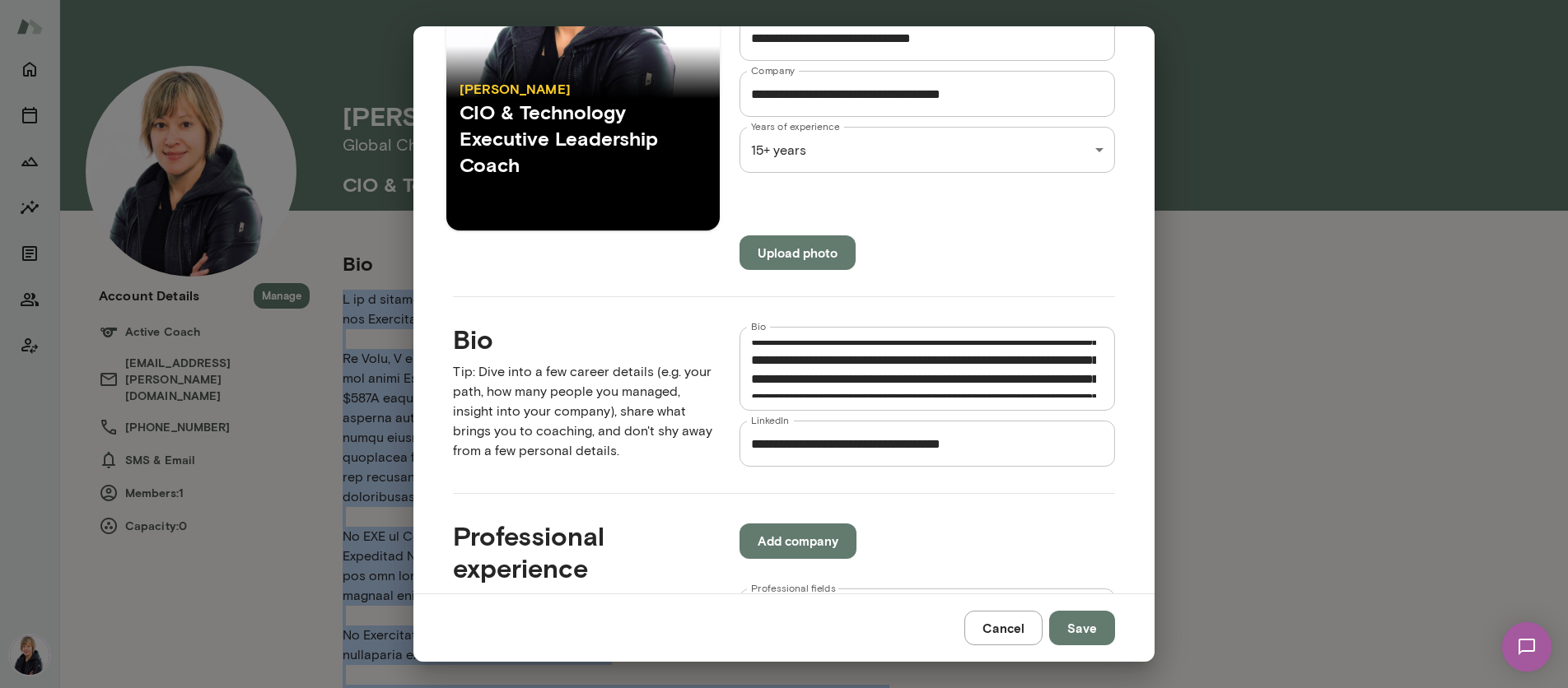
scroll to position [137, 0]
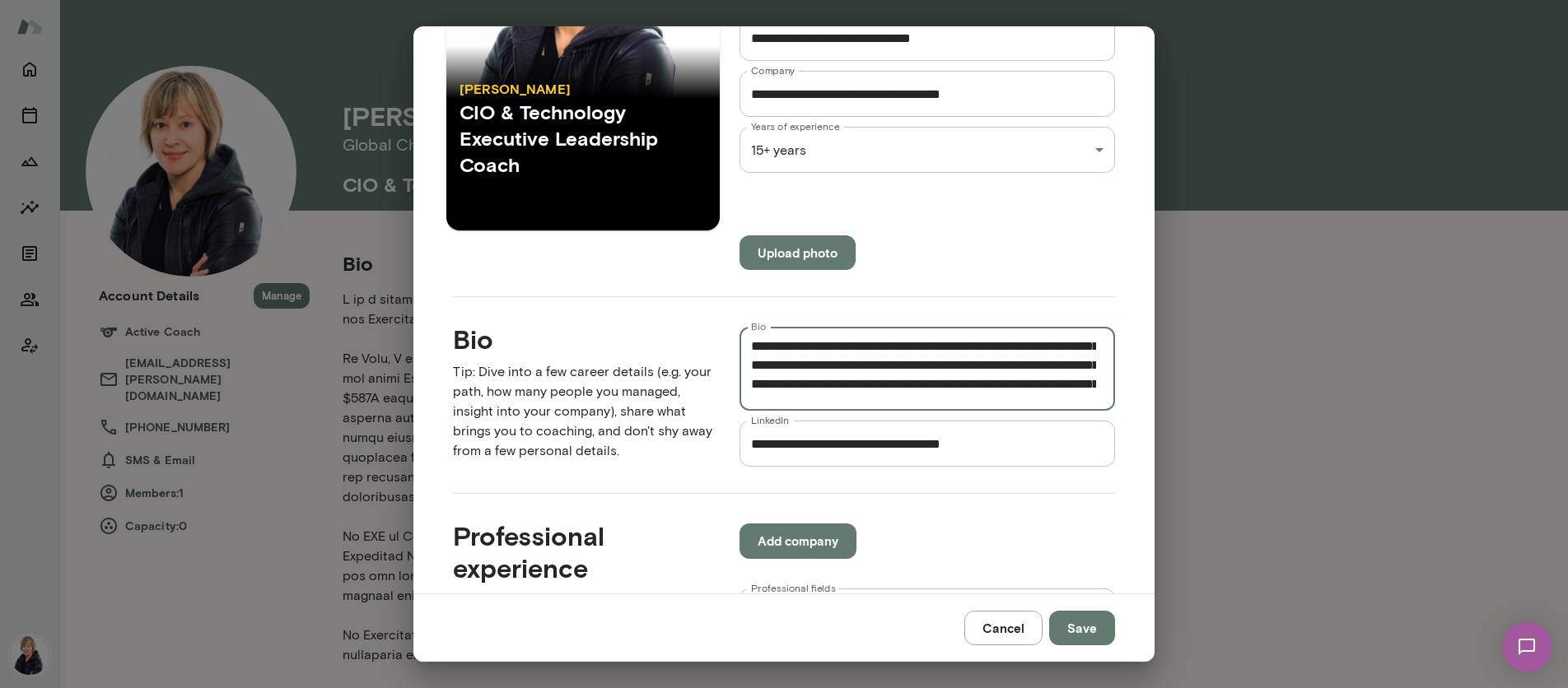
click at [751, 384] on textarea "Bio" at bounding box center [924, 369] width 345 height 57
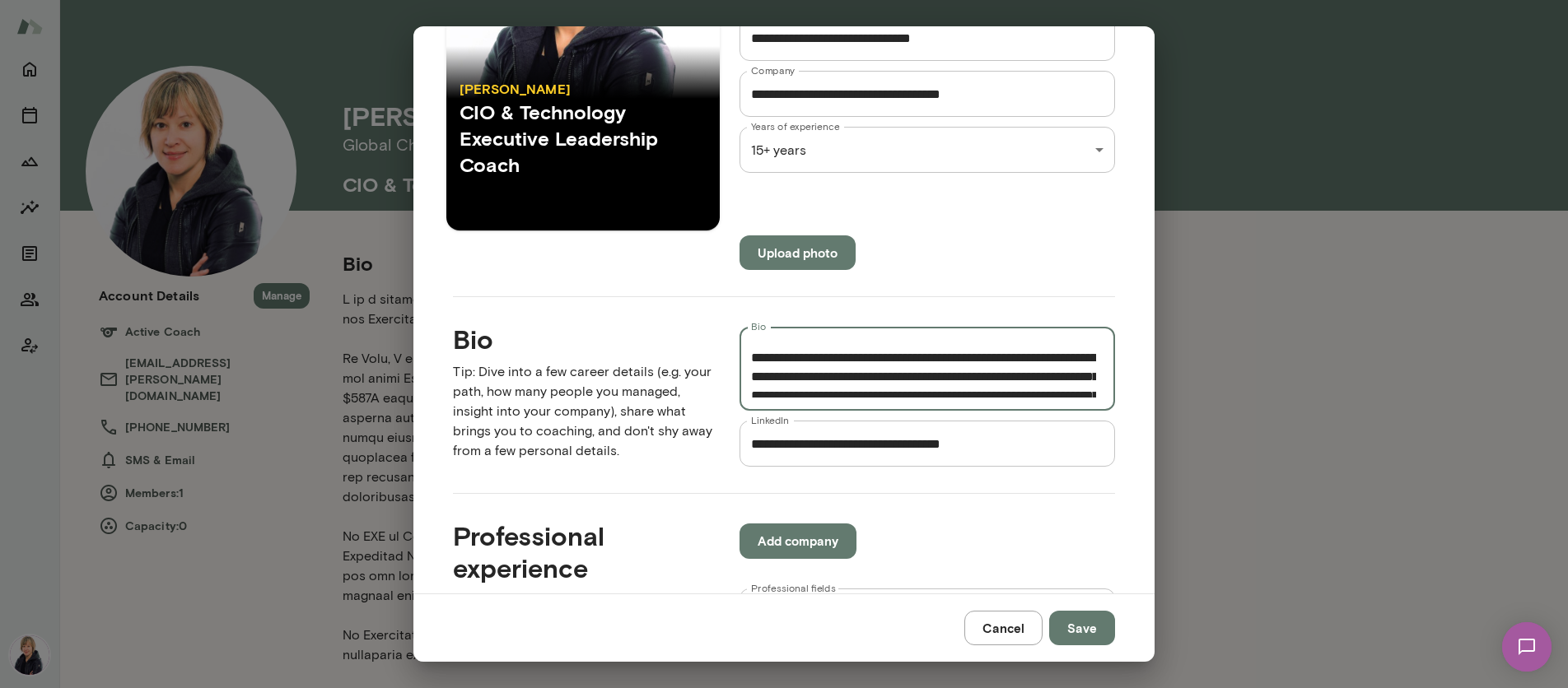
scroll to position [552, 0]
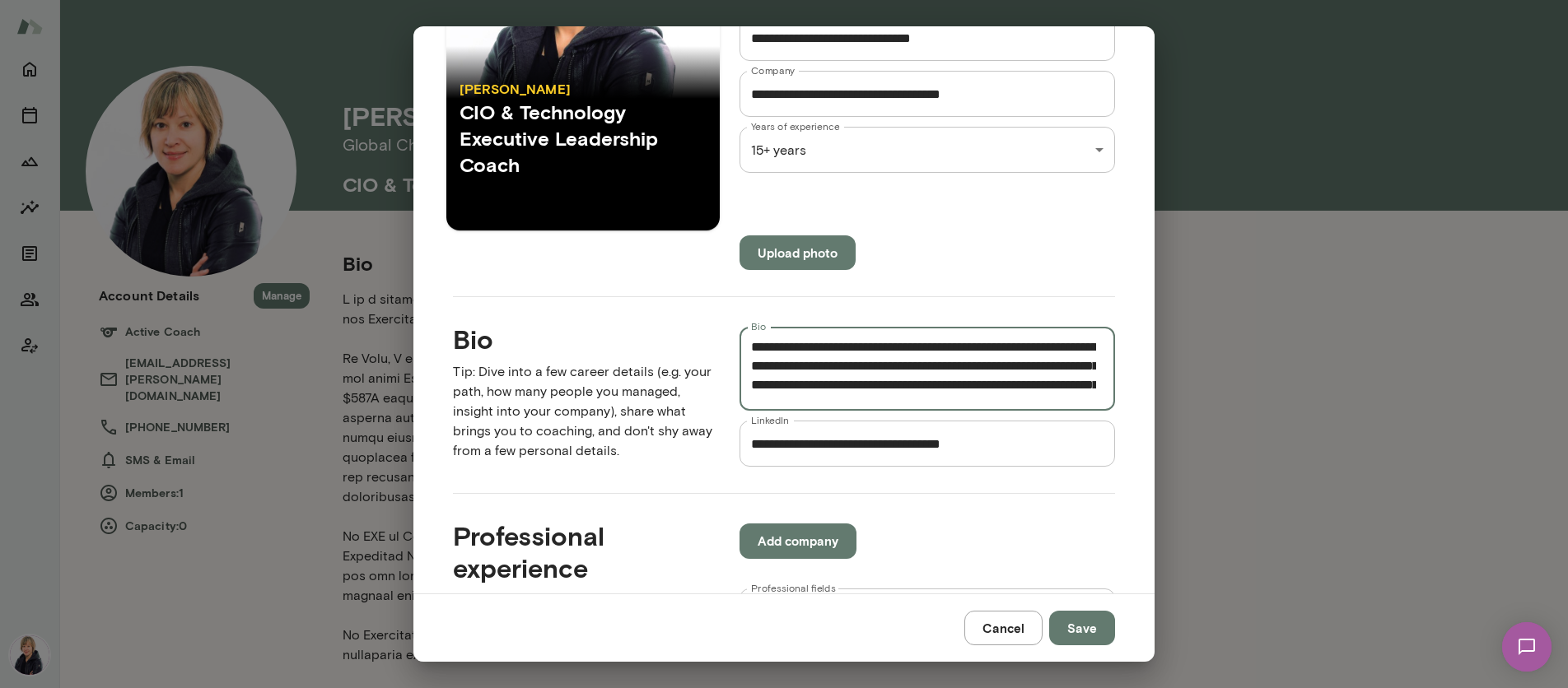
click at [940, 348] on textarea "Bio" at bounding box center [924, 369] width 345 height 57
click at [994, 368] on textarea "Bio" at bounding box center [924, 369] width 345 height 57
type textarea "**********"
click at [1084, 631] on button "Save" at bounding box center [1081, 628] width 66 height 34
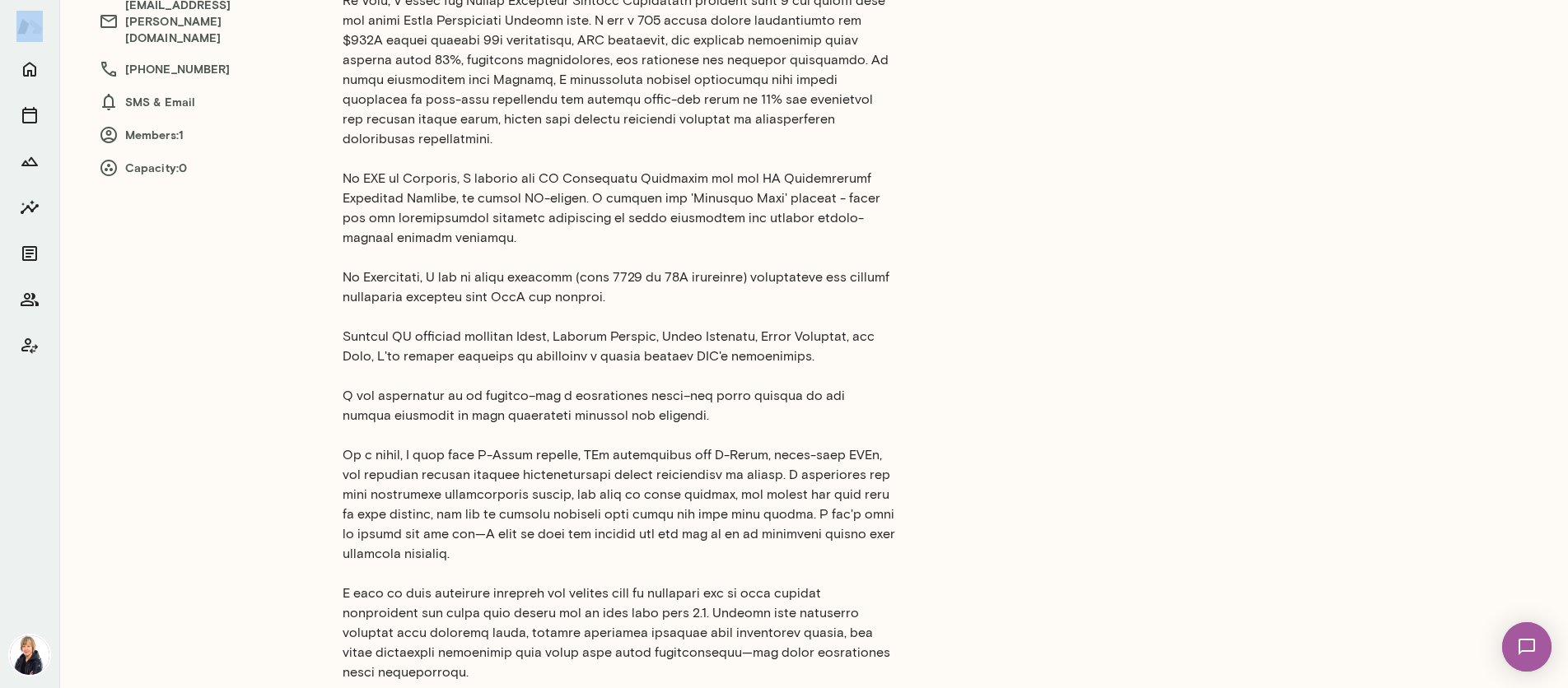
scroll to position [426, 0]
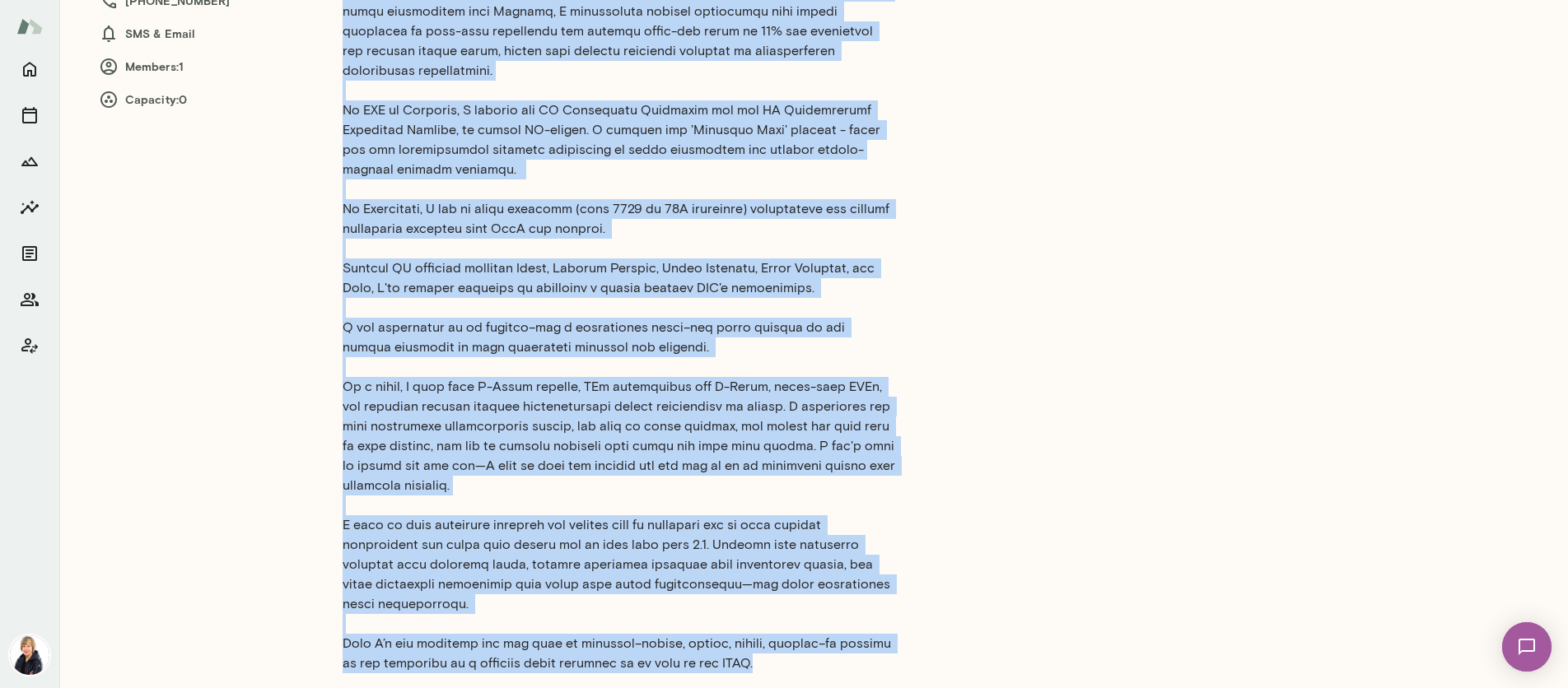
drag, startPoint x: 341, startPoint y: 297, endPoint x: 763, endPoint y: 640, distance: 543.8
click at [753, 643] on div "Bio Years of experience: 15+ years LinkedIn Profile Professional experience Bus…" at bounding box center [797, 469] width 975 height 1290
copy p "I am a change agent with >25 years of experience who has built and led both Con…"
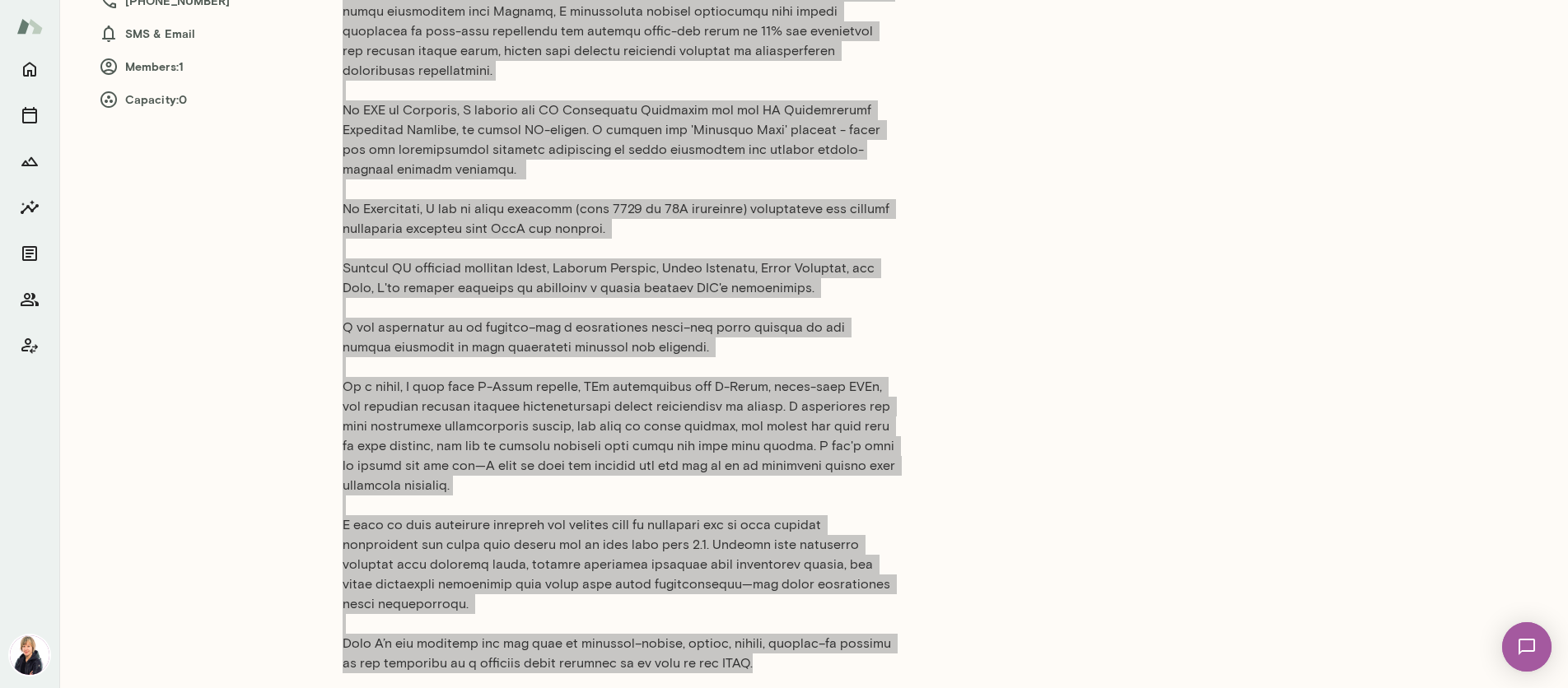
scroll to position [0, 0]
